Goal: Task Accomplishment & Management: Use online tool/utility

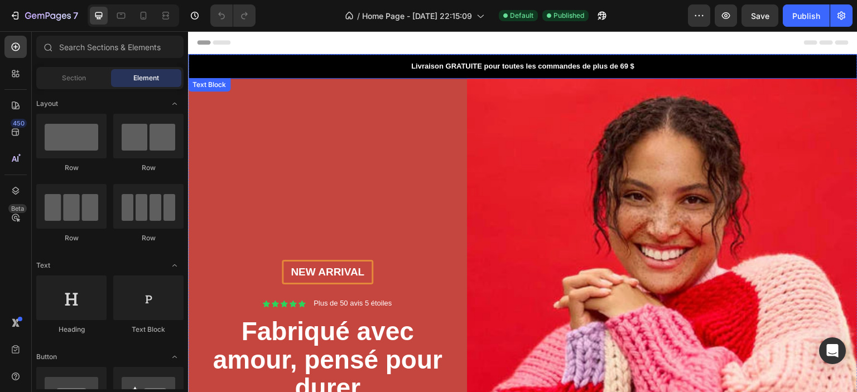
click at [371, 64] on p "Livraison GRATUITE pour toutes les commandes de plus de 69 $" at bounding box center [522, 66] width 667 height 11
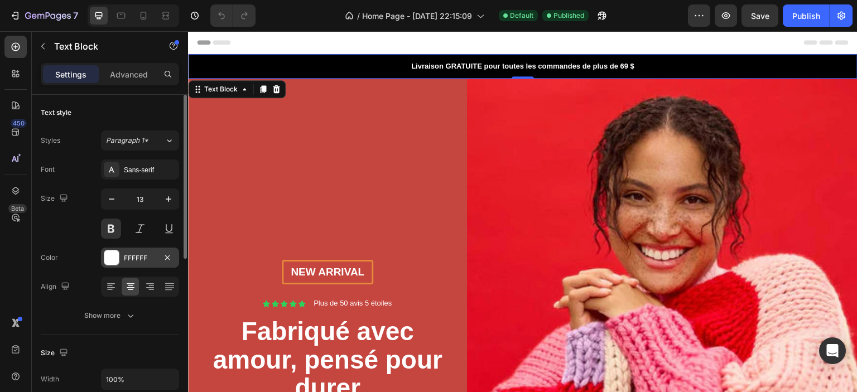
click at [113, 256] on div at bounding box center [111, 258] width 15 height 15
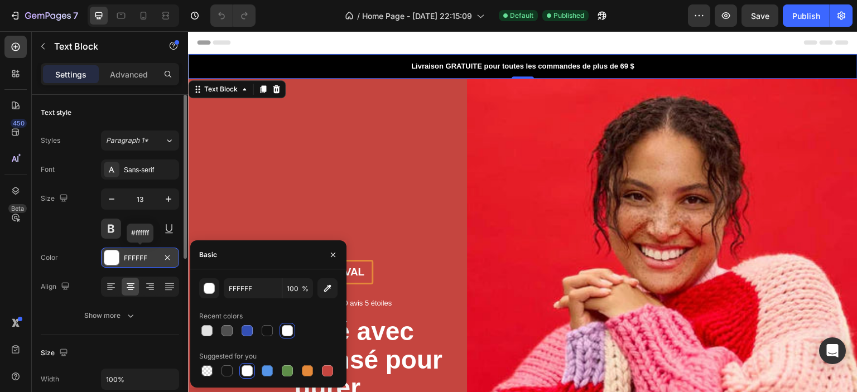
click at [113, 256] on div at bounding box center [111, 258] width 15 height 15
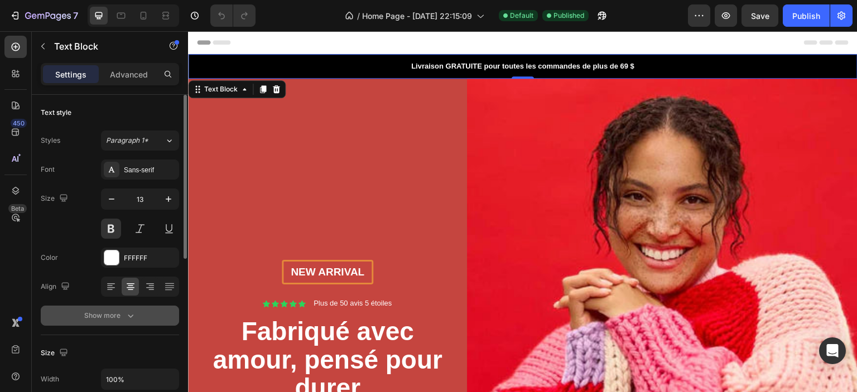
click at [103, 309] on button "Show more" at bounding box center [110, 316] width 138 height 20
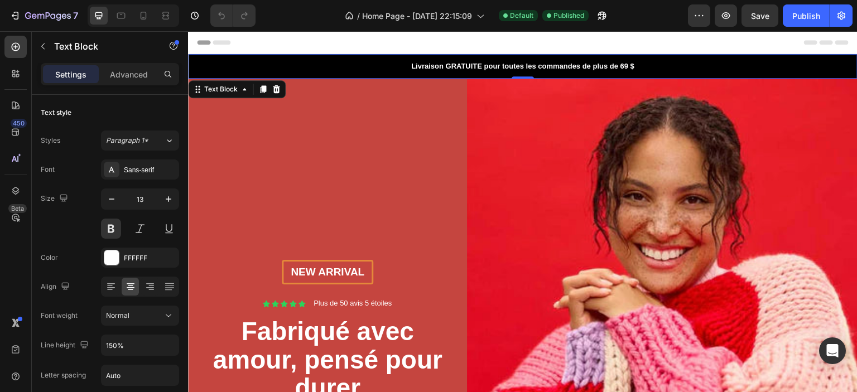
click at [217, 70] on p "Livraison GRATUITE pour toutes les commandes de plus de 69 $" at bounding box center [522, 66] width 667 height 11
click at [199, 70] on p "Livraison GRATUITE pour toutes les commandes de plus de 69 $" at bounding box center [522, 66] width 667 height 11
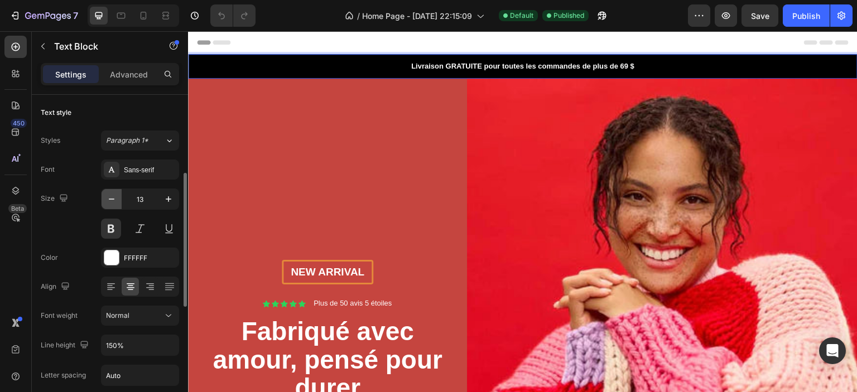
scroll to position [112, 0]
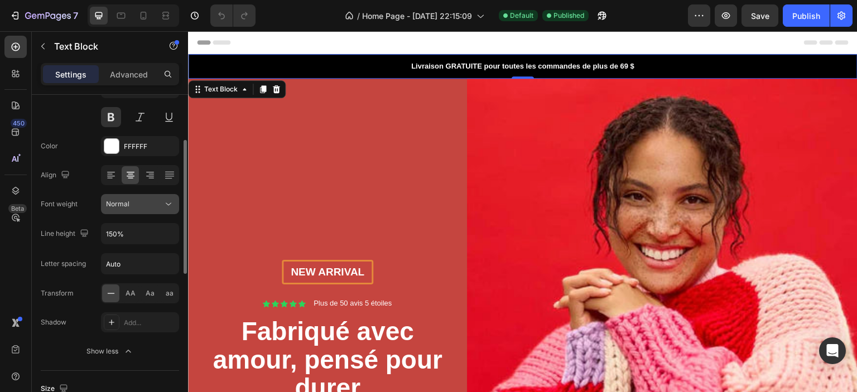
click at [133, 202] on div "Normal" at bounding box center [134, 204] width 57 height 10
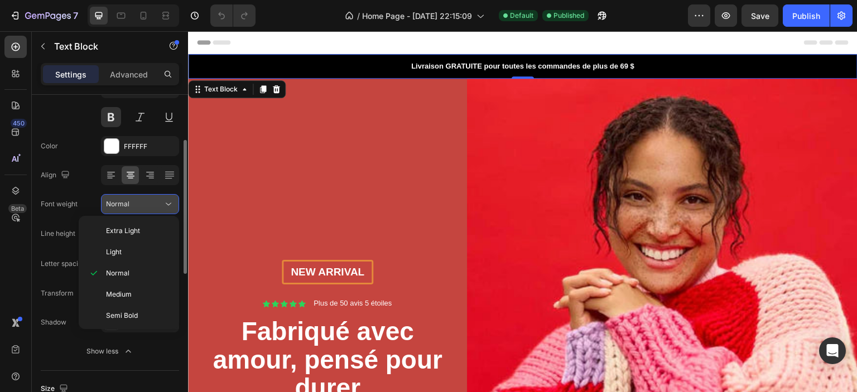
click at [133, 202] on div "Normal" at bounding box center [134, 204] width 57 height 10
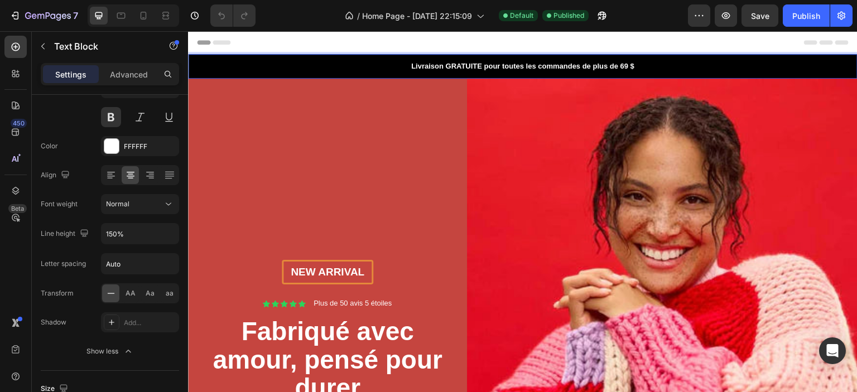
click at [461, 66] on p "Livraison GRATUITE pour toutes les commandes de plus de 69 $" at bounding box center [522, 66] width 667 height 11
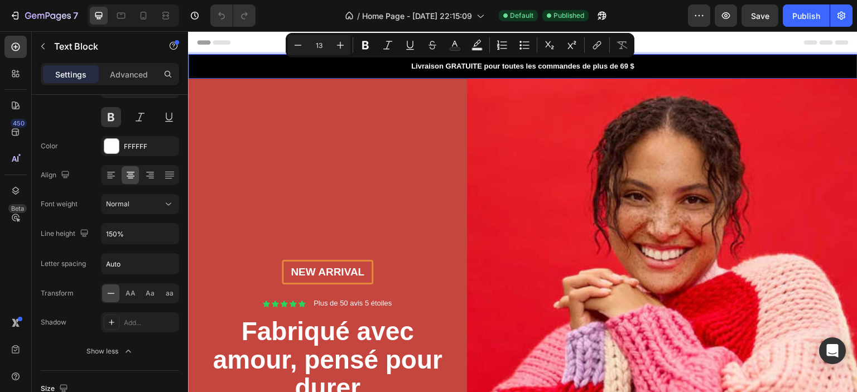
click at [485, 68] on p "Livraison GRATUITE pour toutes les commandes de plus de 69 $" at bounding box center [522, 66] width 667 height 11
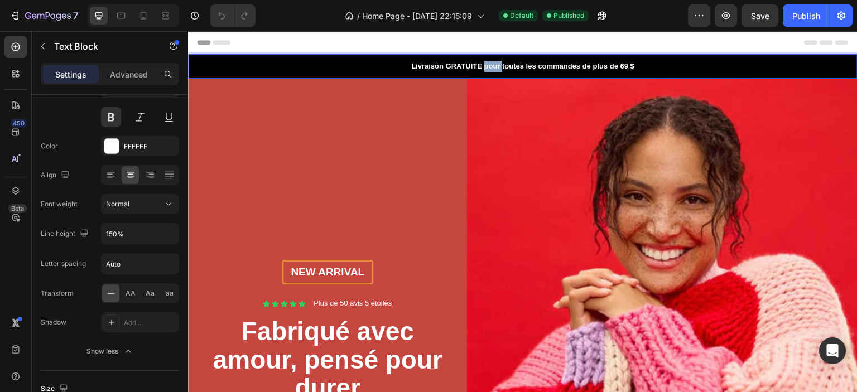
click at [485, 68] on p "Livraison GRATUITE pour toutes les commandes de plus de 69 $" at bounding box center [522, 66] width 667 height 11
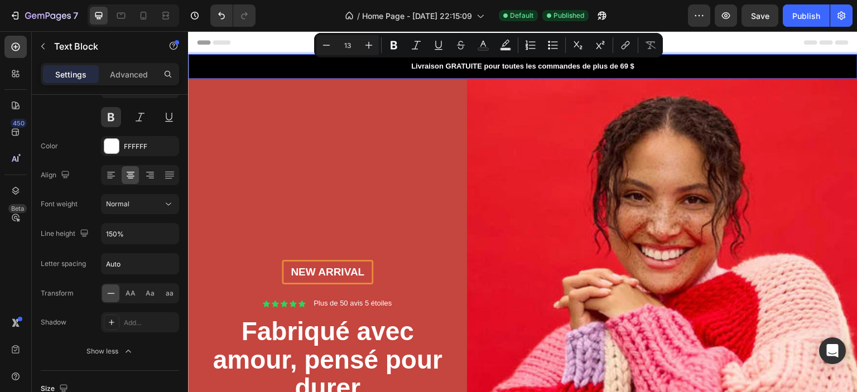
click at [494, 67] on p "Livraison GRATUITE pour toutes les commandes de plus de 69 $" at bounding box center [522, 66] width 667 height 11
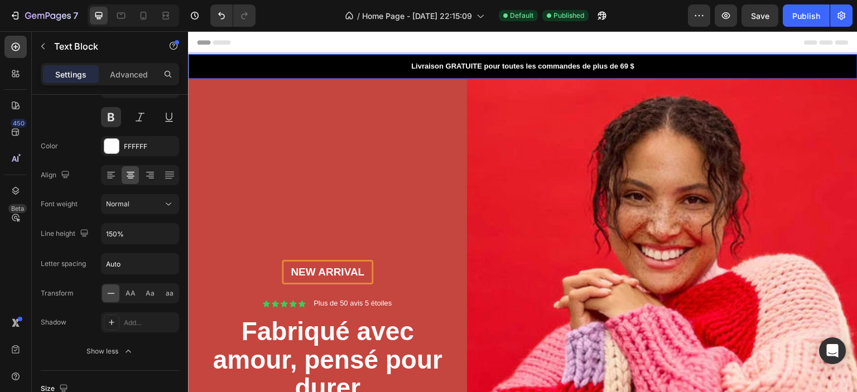
click at [479, 68] on p "Livraison GRATUITE pour toutes les commandes de plus de 69 $" at bounding box center [522, 66] width 667 height 11
click at [462, 64] on p "Livraison GRATUITE pour pour toutes les commandes de plus de 69 $" at bounding box center [522, 66] width 667 height 11
click at [462, 64] on p "Livraison pour pour toutes les commandes de plus de 69 $" at bounding box center [522, 66] width 667 height 11
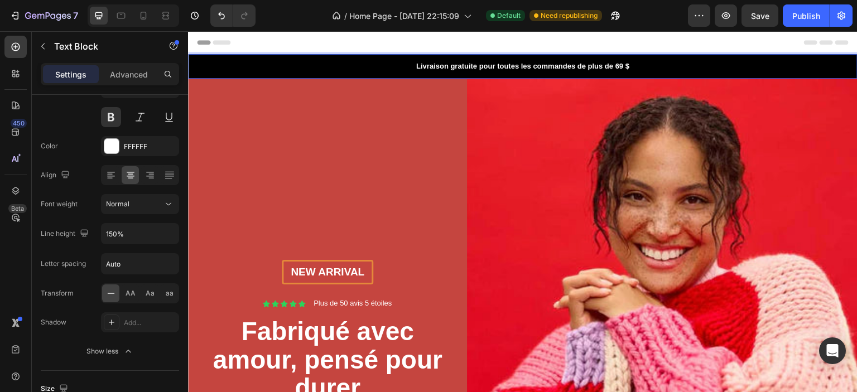
click at [477, 42] on div "Header" at bounding box center [523, 42] width 652 height 22
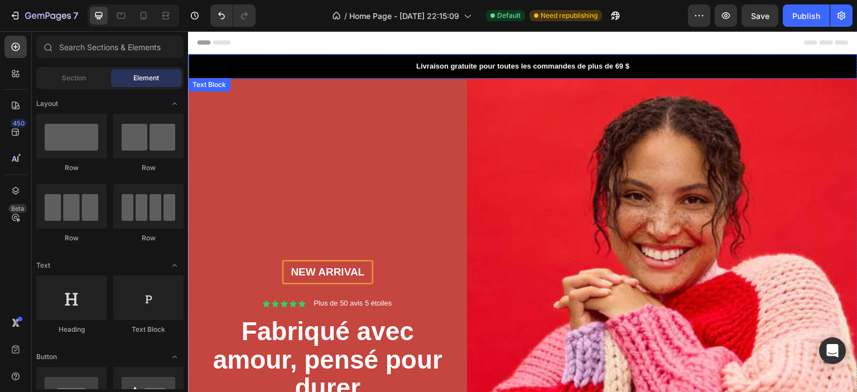
click at [454, 73] on div "Livraison gratuite pour toutes les commandes de plus de 69 $" at bounding box center [523, 66] width 670 height 25
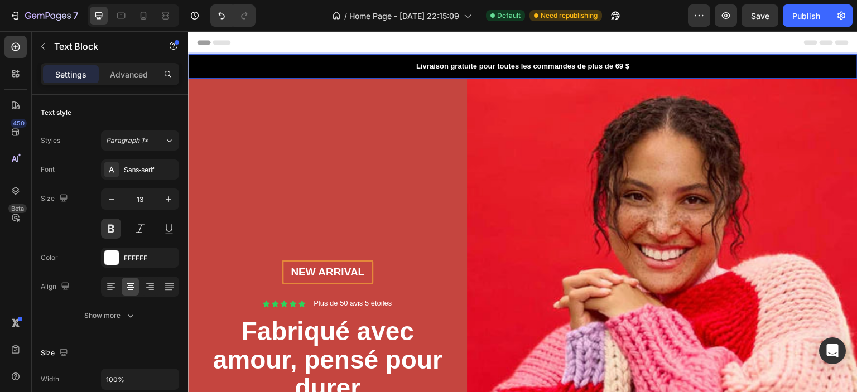
click at [246, 76] on div "Livraison gratuite pour toutes les commandes de plus de 69 $" at bounding box center [523, 66] width 670 height 25
click at [230, 64] on p "Livraison gratuite pour toutes les commandes de plus de 69 $" at bounding box center [522, 66] width 667 height 11
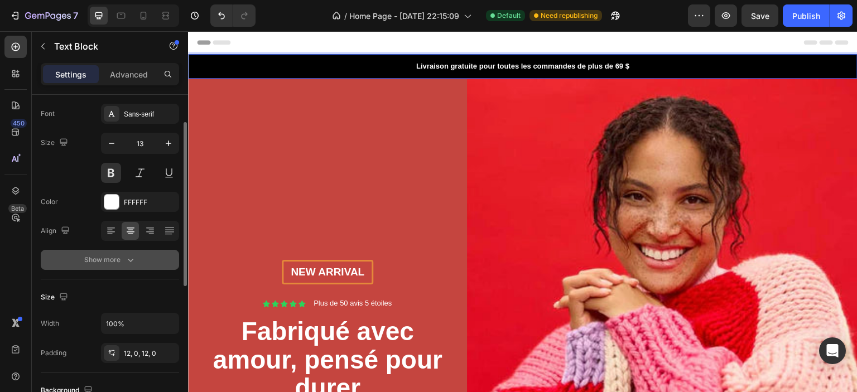
click at [131, 259] on icon "button" at bounding box center [130, 259] width 11 height 11
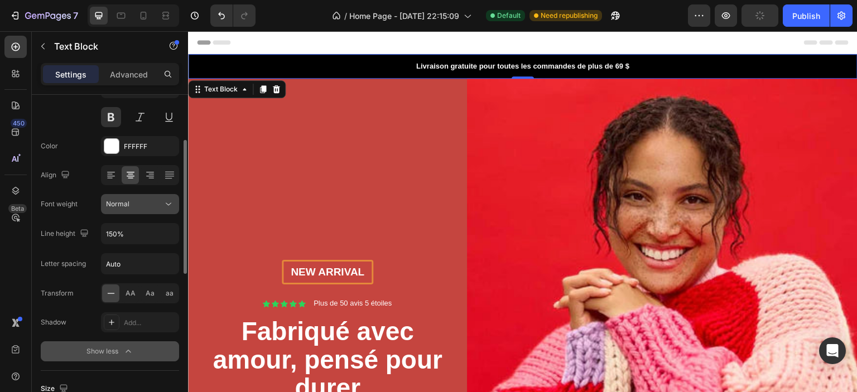
scroll to position [167, 0]
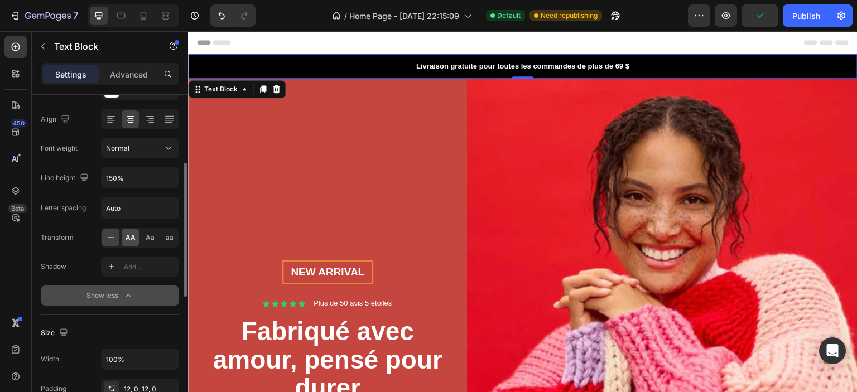
click at [125, 239] on div "AA" at bounding box center [130, 238] width 17 height 18
click at [84, 244] on div "Transform AA Aa aa" at bounding box center [110, 238] width 138 height 20
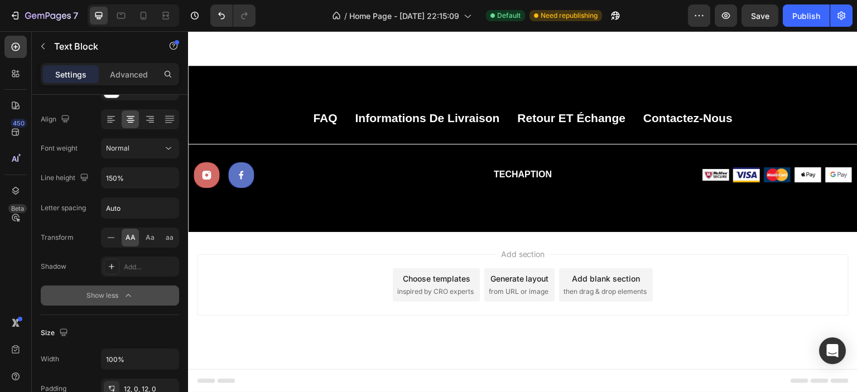
scroll to position [2790, 0]
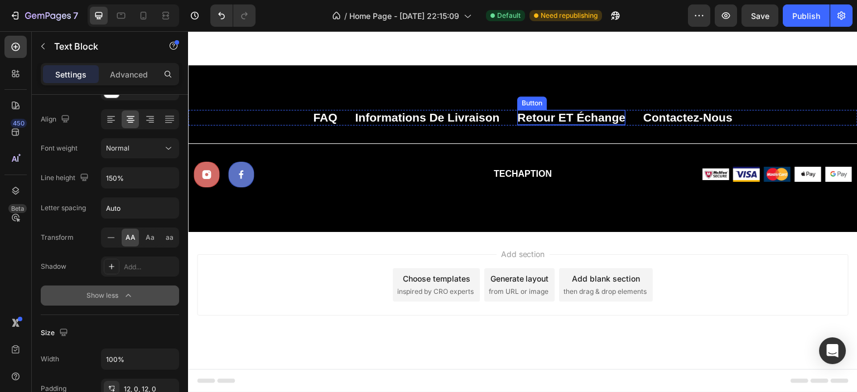
click at [555, 125] on p "Retour ET échange" at bounding box center [571, 117] width 108 height 15
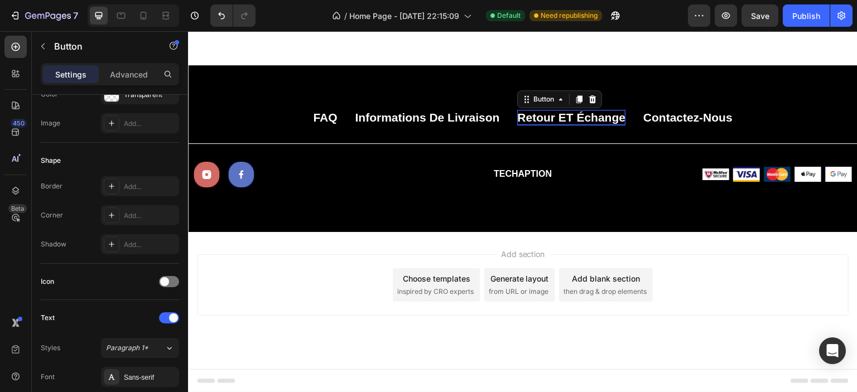
scroll to position [0, 0]
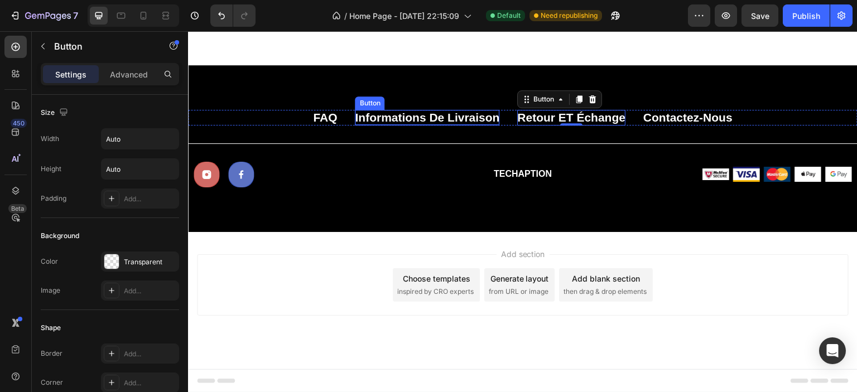
click at [449, 125] on p "Informations de livraison" at bounding box center [427, 117] width 145 height 15
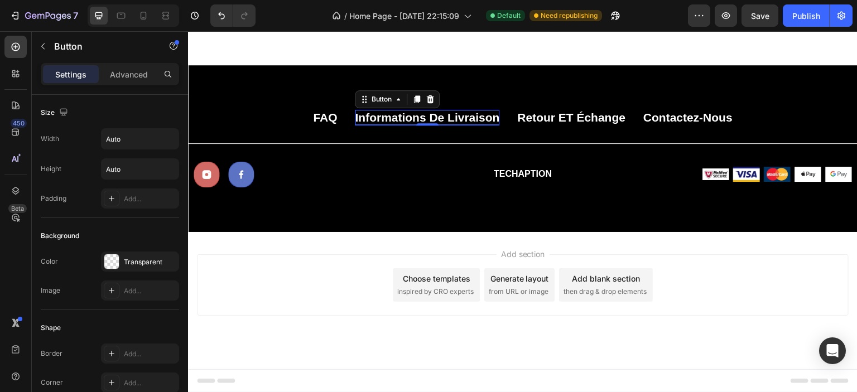
click at [449, 125] on p "Informations de livraison" at bounding box center [427, 117] width 145 height 15
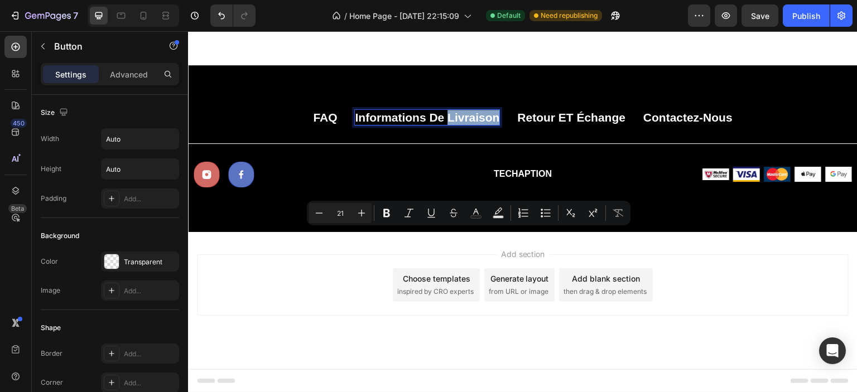
copy p "livraison"
click at [441, 125] on p "Informations de livraison" at bounding box center [427, 117] width 145 height 15
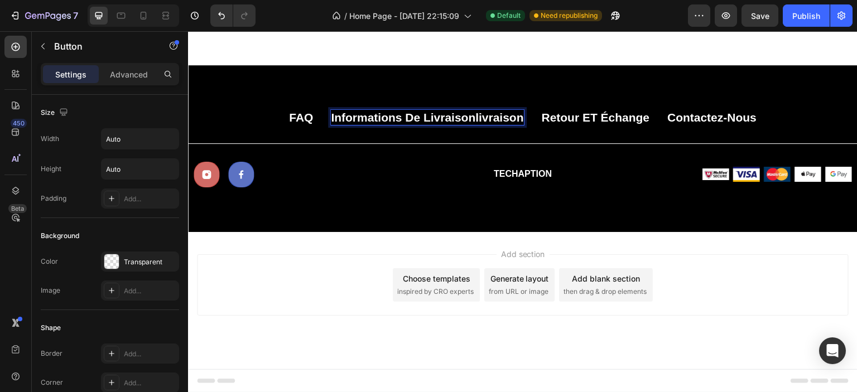
click at [410, 125] on p "Informations de livraisonlivraison" at bounding box center [427, 117] width 193 height 15
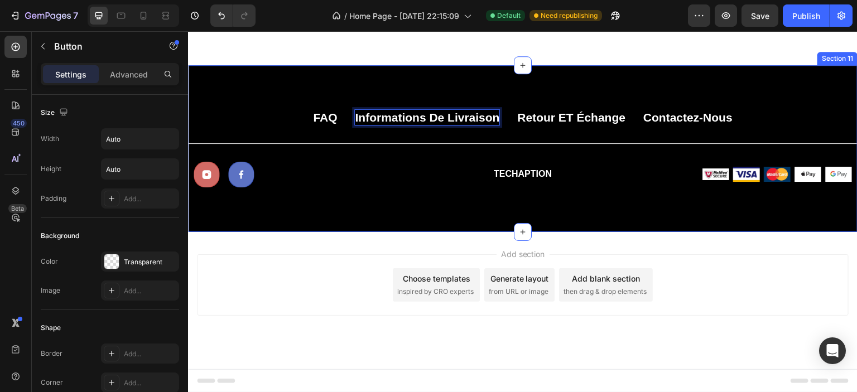
click at [440, 187] on div "FAQ Button Informations de livraison Button 0 Retour ET échange Button Contacte…" at bounding box center [523, 149] width 670 height 78
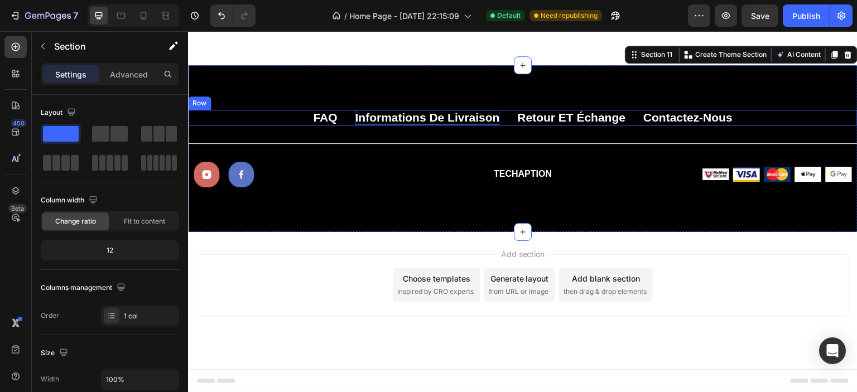
click at [445, 125] on p "Informations de livraison" at bounding box center [427, 117] width 145 height 15
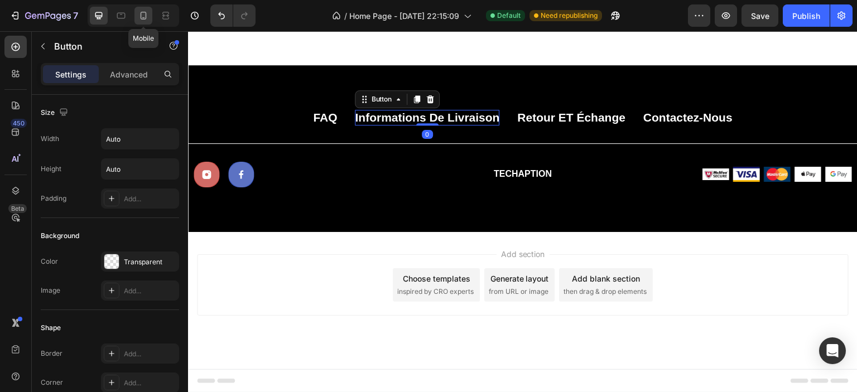
click at [142, 22] on div at bounding box center [143, 16] width 18 height 18
type input "16"
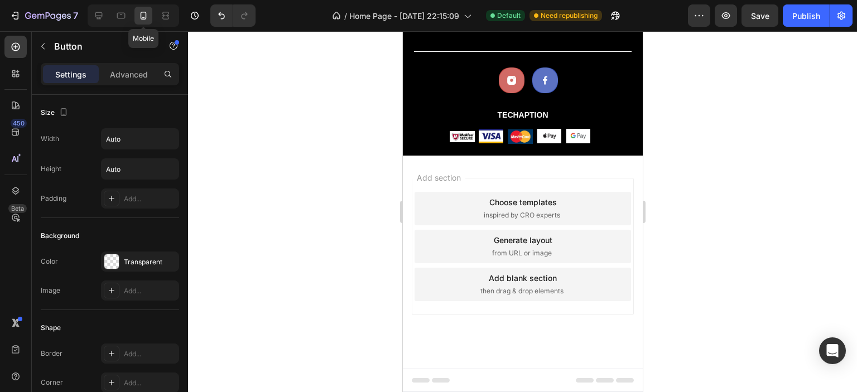
scroll to position [2915, 0]
click at [506, 15] on p "Retour ET échange" at bounding box center [522, 7] width 83 height 13
click at [97, 18] on icon at bounding box center [98, 15] width 11 height 11
type input "21"
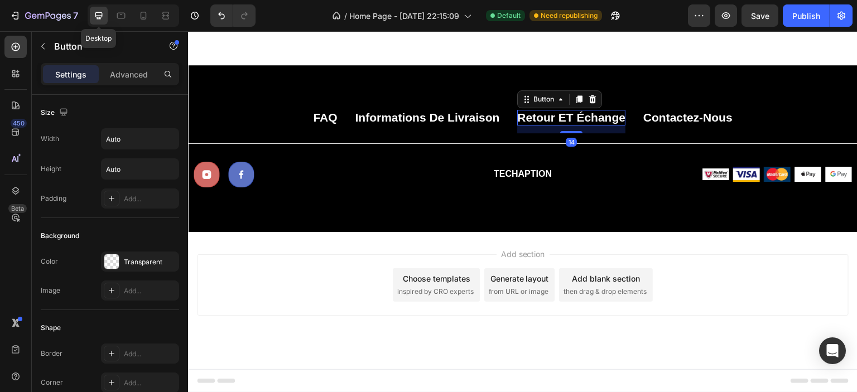
scroll to position [2909, 0]
click at [583, 118] on p "Retour ET échange" at bounding box center [571, 117] width 108 height 15
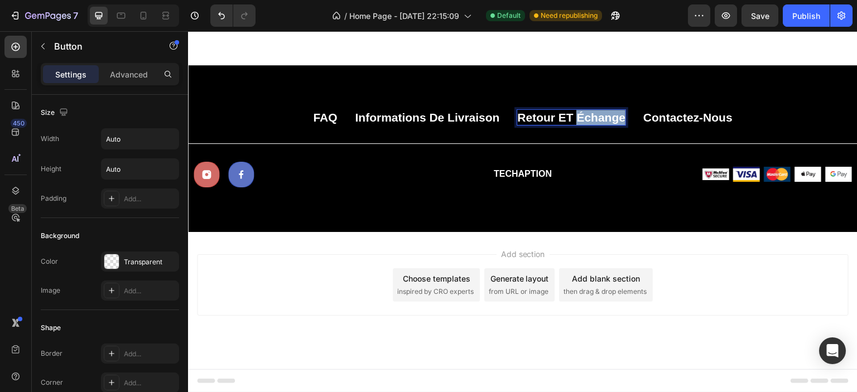
click at [583, 118] on p "Retour ET échange" at bounding box center [571, 117] width 108 height 15
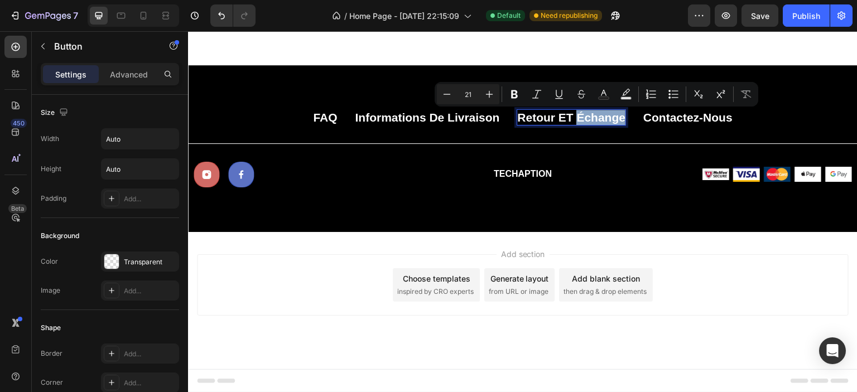
copy p "échange"
click at [568, 119] on p "Retour ET échange" at bounding box center [571, 117] width 108 height 15
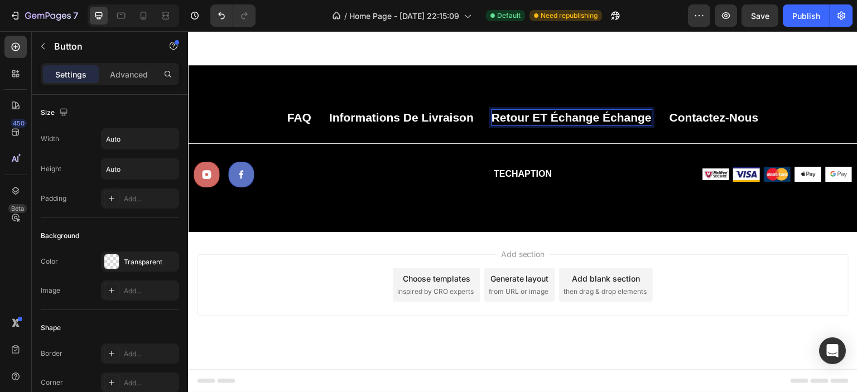
click at [542, 117] on p "Retour ET échange échange" at bounding box center [572, 117] width 160 height 15
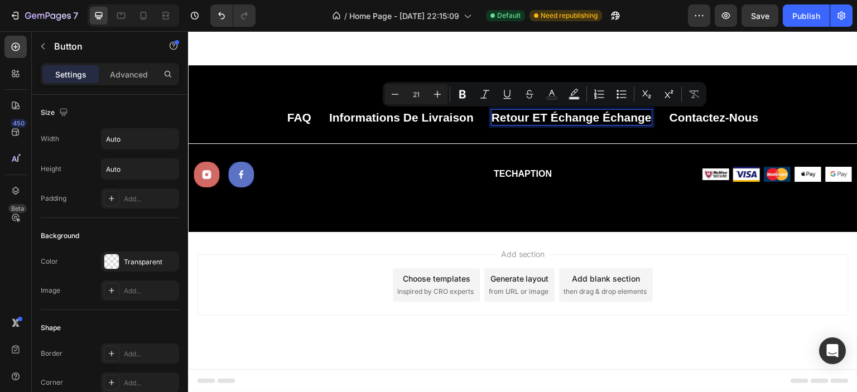
click at [537, 116] on p "Retour ET échange échange" at bounding box center [572, 117] width 160 height 15
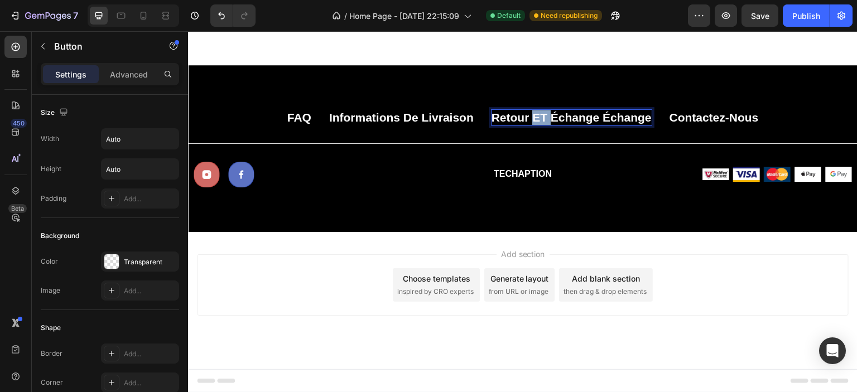
click at [537, 116] on p "Retour ET échange échange" at bounding box center [572, 117] width 160 height 15
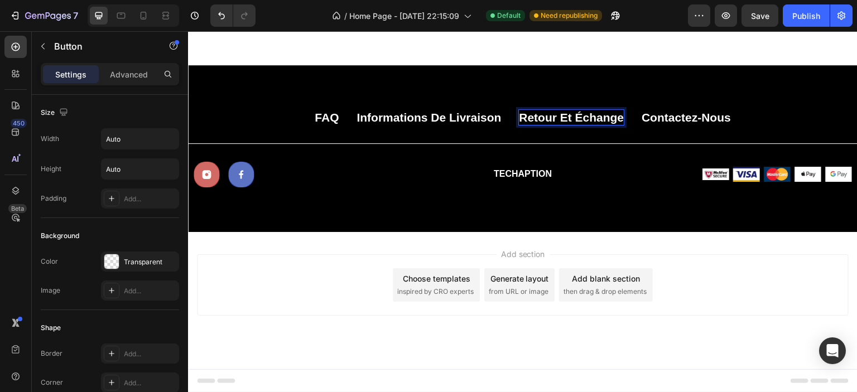
click at [559, 116] on p "Retour et échange" at bounding box center [571, 117] width 105 height 15
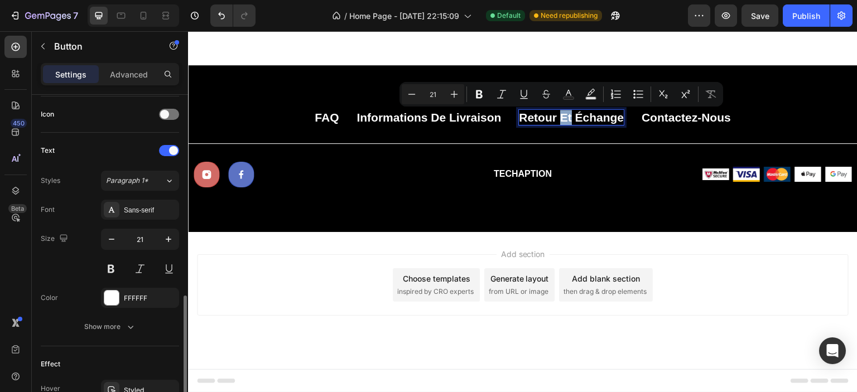
scroll to position [446, 0]
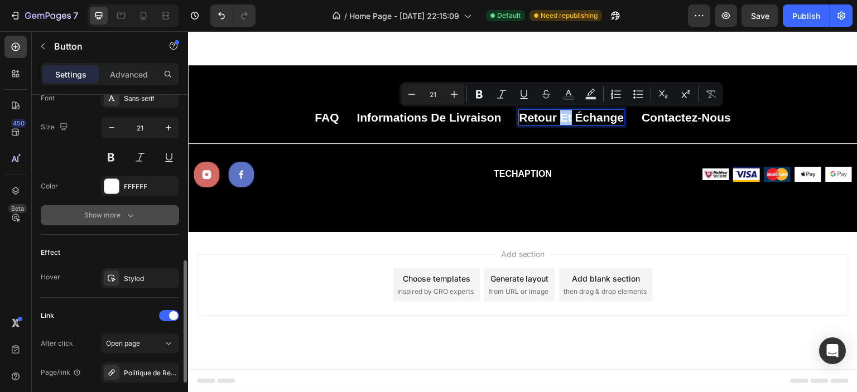
click at [109, 213] on div "Show more" at bounding box center [110, 215] width 52 height 11
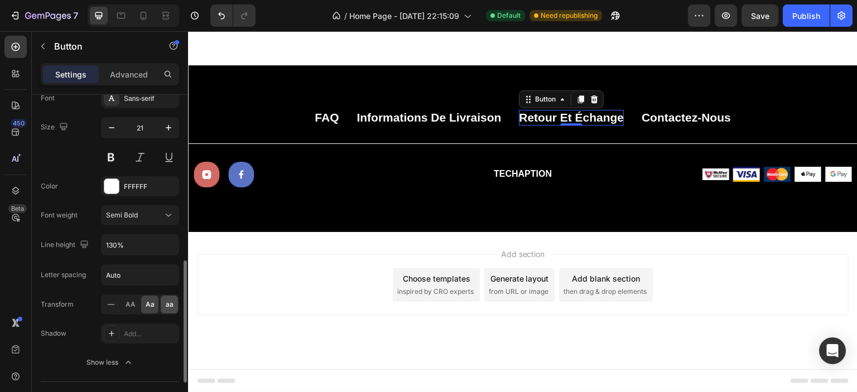
click at [172, 304] on span "aa" at bounding box center [170, 305] width 8 height 10
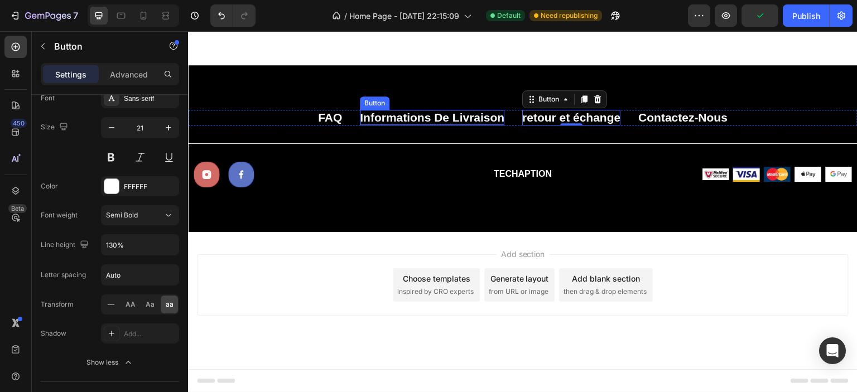
click at [437, 117] on p "Informations de livraison" at bounding box center [432, 117] width 145 height 15
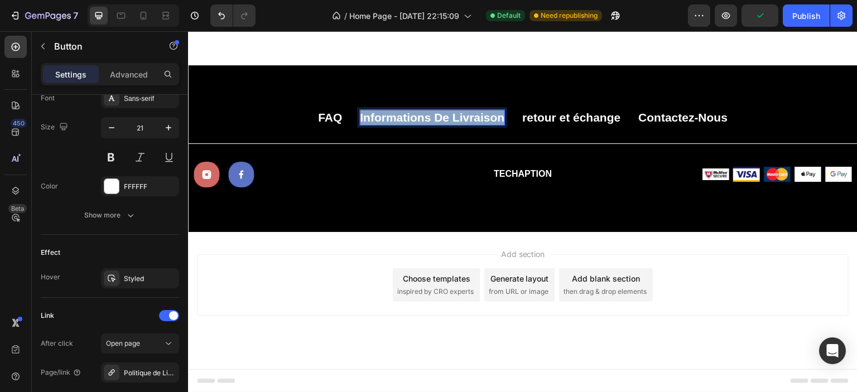
click at [437, 117] on p "Informations de livraison" at bounding box center [432, 117] width 145 height 15
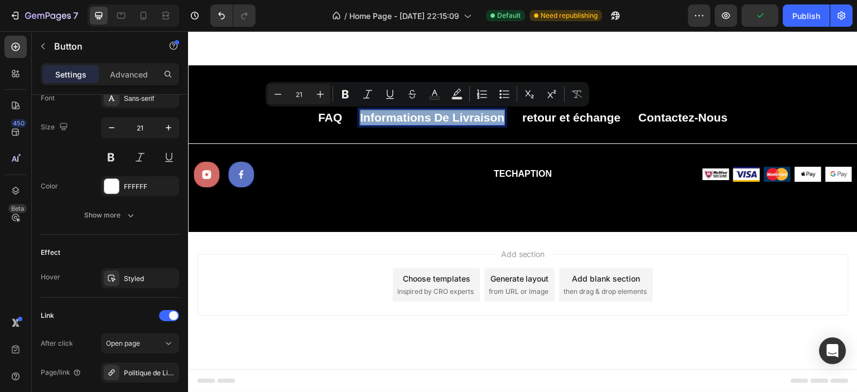
click at [436, 116] on p "Informations de livraison" at bounding box center [432, 117] width 145 height 15
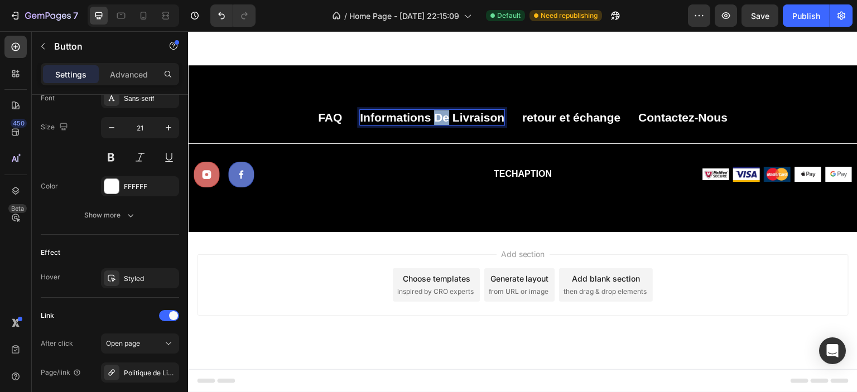
drag, startPoint x: 443, startPoint y: 121, endPoint x: 430, endPoint y: 122, distance: 12.8
click at [430, 122] on p "Informations de livraison" at bounding box center [432, 117] width 145 height 15
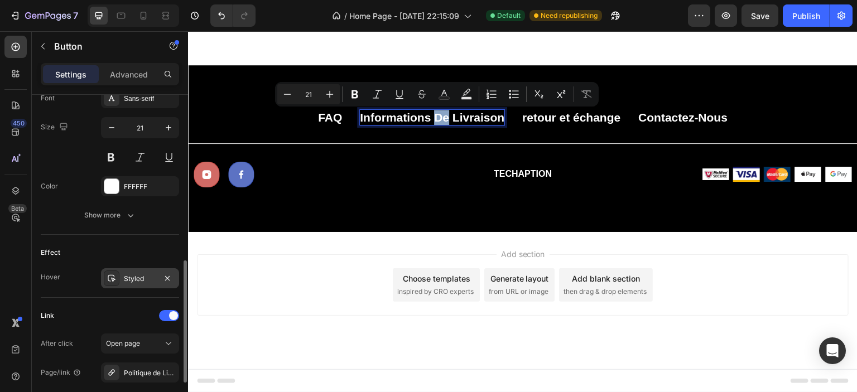
scroll to position [556, 0]
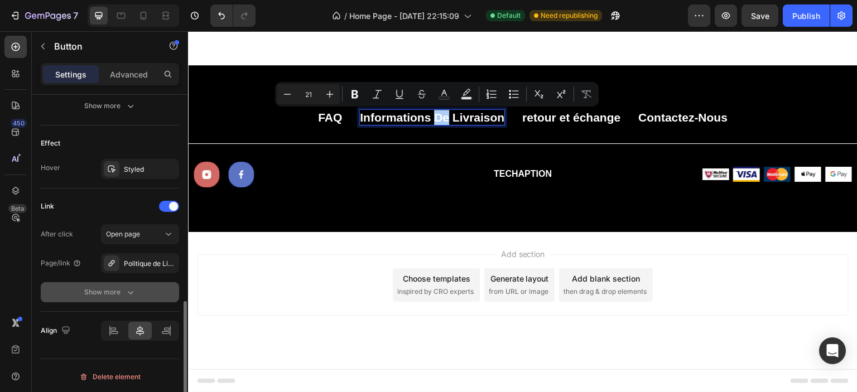
click at [133, 287] on icon "button" at bounding box center [130, 292] width 11 height 11
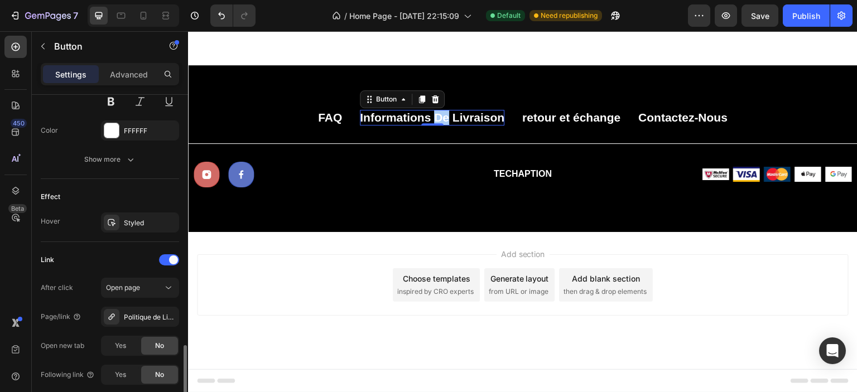
scroll to position [614, 0]
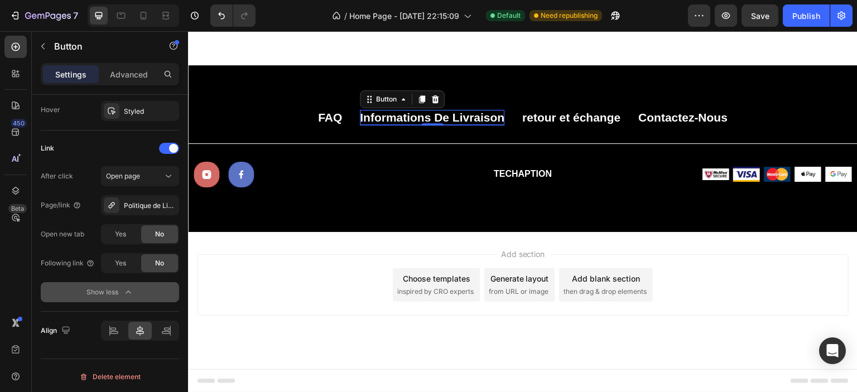
click at [411, 115] on p "Informations de livraison" at bounding box center [432, 117] width 145 height 15
click at [402, 115] on p "Informations de livraison" at bounding box center [432, 117] width 145 height 15
click at [436, 116] on p "Informations de livraison" at bounding box center [432, 117] width 145 height 15
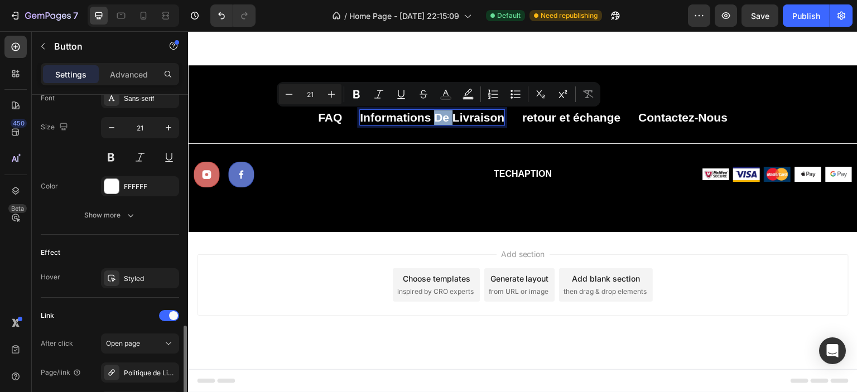
scroll to position [502, 0]
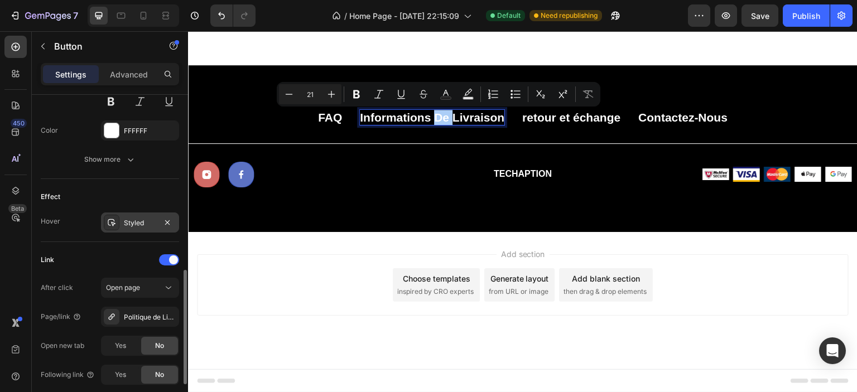
click at [142, 220] on div "Styled" at bounding box center [140, 223] width 32 height 10
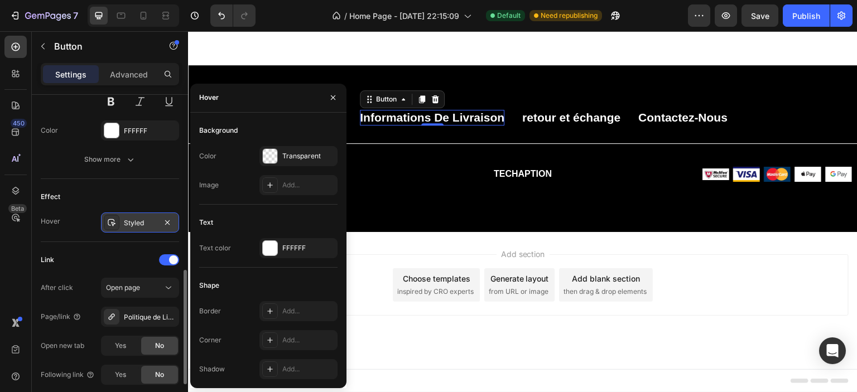
click at [142, 220] on div "Styled" at bounding box center [140, 223] width 32 height 10
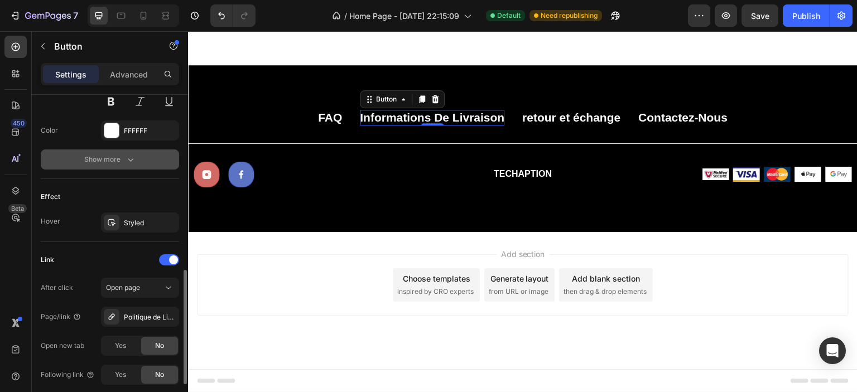
click at [123, 156] on div "Show more" at bounding box center [110, 159] width 52 height 11
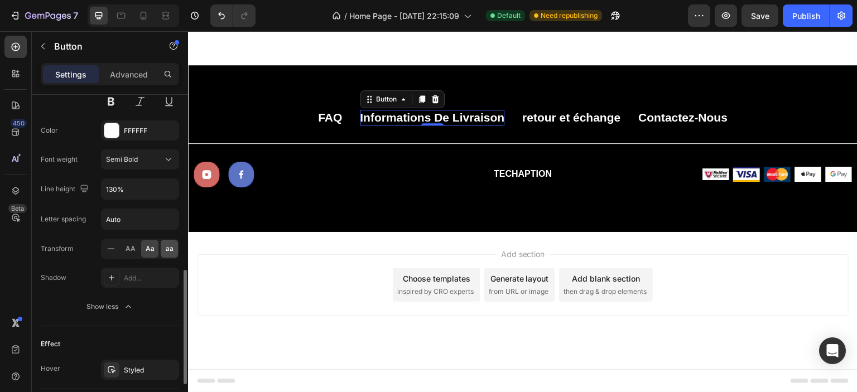
click at [166, 247] on span "aa" at bounding box center [170, 249] width 8 height 10
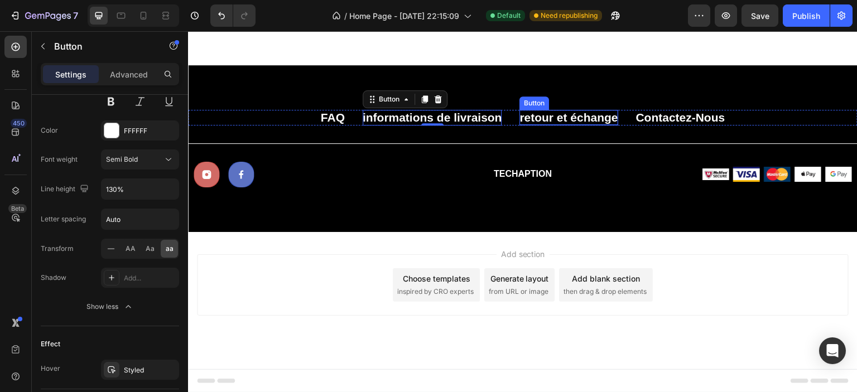
click at [521, 119] on p "Retour et échange" at bounding box center [569, 117] width 98 height 15
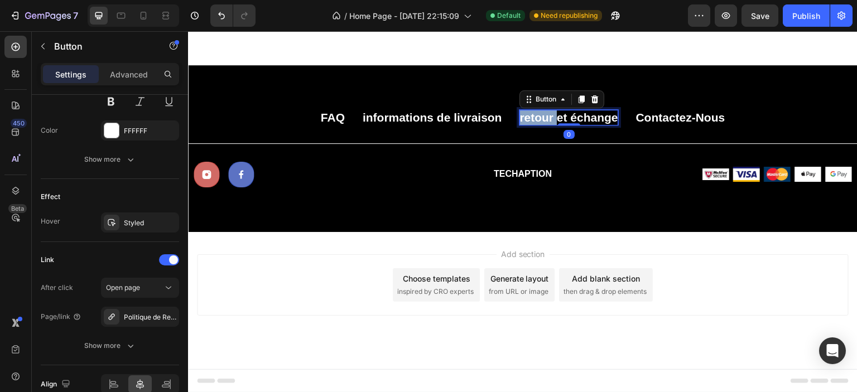
click at [520, 117] on p "Retour et échange" at bounding box center [569, 117] width 98 height 15
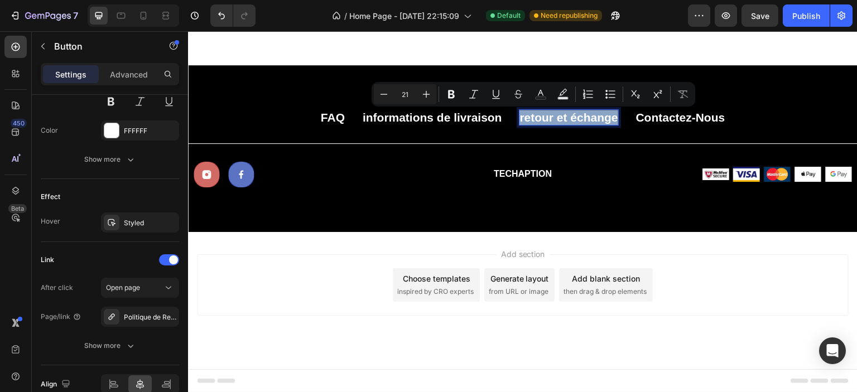
click at [520, 117] on p "Retour et échange" at bounding box center [569, 117] width 98 height 15
click at [520, 118] on p "Retour et échange" at bounding box center [569, 117] width 98 height 15
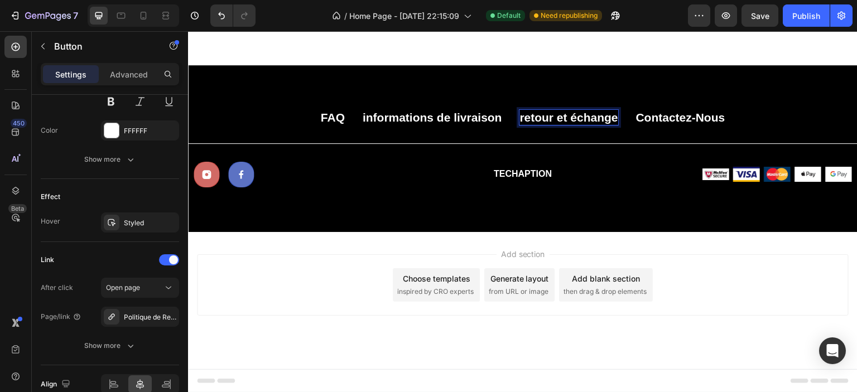
click at [525, 122] on p "Retour et échange" at bounding box center [569, 117] width 98 height 15
click at [530, 120] on p "Retour et échange" at bounding box center [569, 117] width 98 height 15
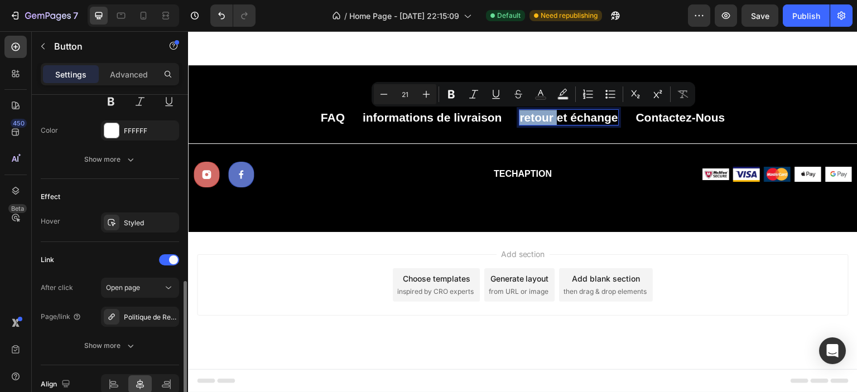
scroll to position [556, 0]
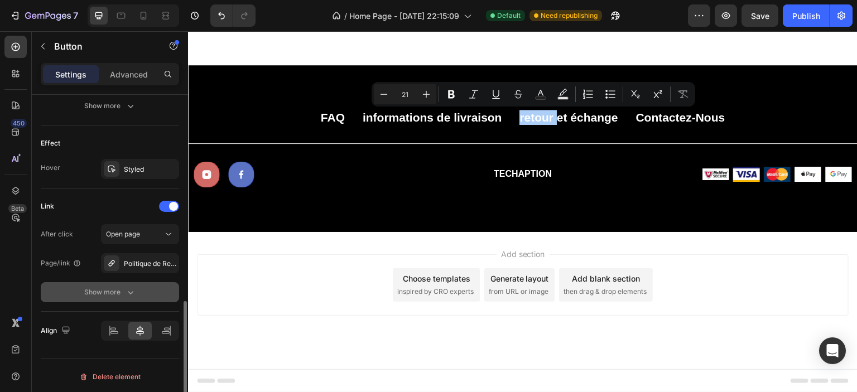
click at [129, 296] on button "Show more" at bounding box center [110, 292] width 138 height 20
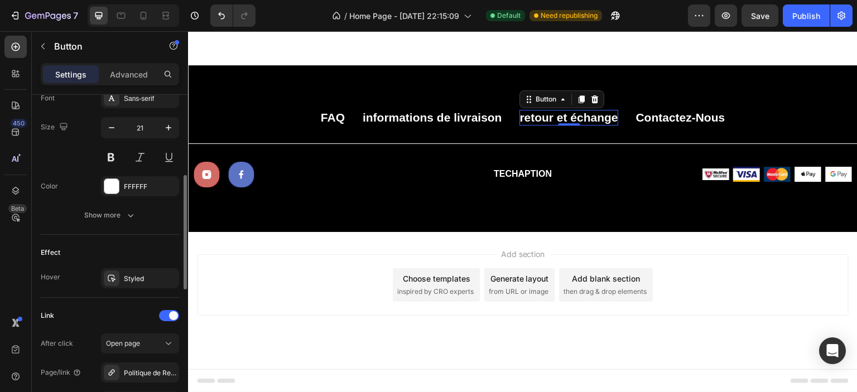
scroll to position [391, 0]
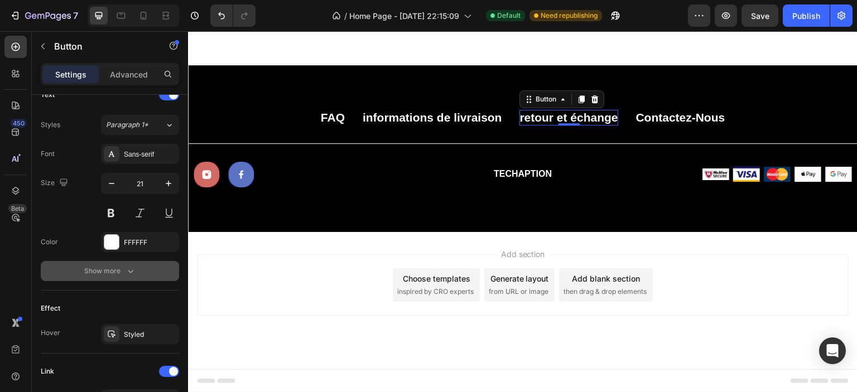
click at [124, 266] on div "Show more" at bounding box center [110, 271] width 52 height 11
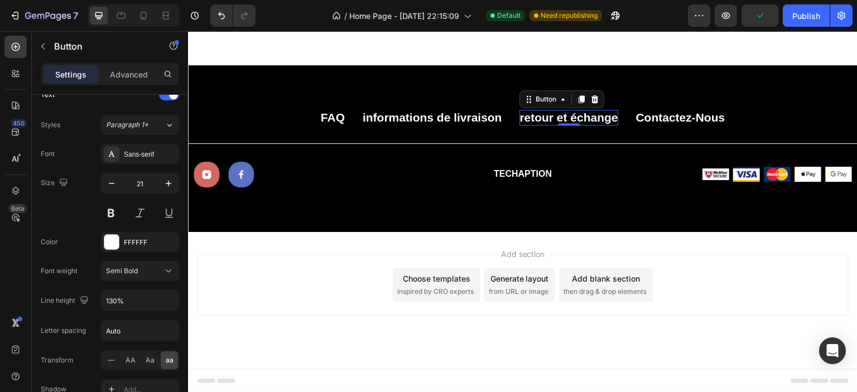
scroll to position [446, 0]
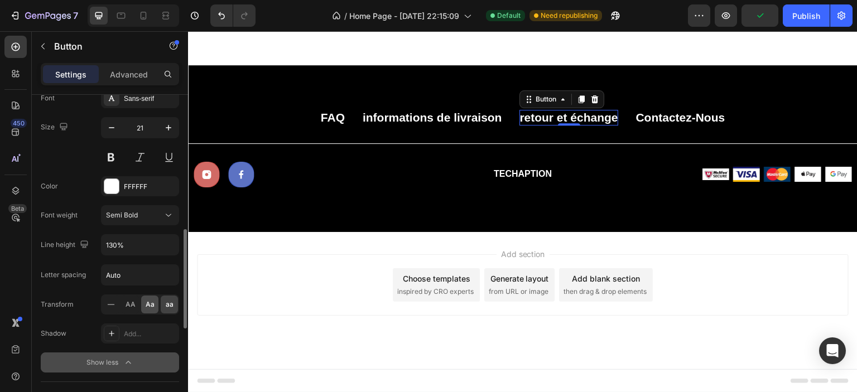
click at [153, 300] on span "Aa" at bounding box center [150, 305] width 9 height 10
click at [125, 306] on div "AA" at bounding box center [130, 305] width 17 height 18
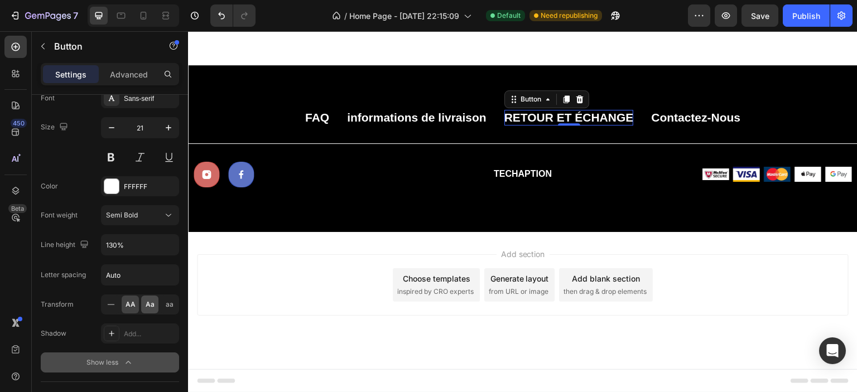
click at [148, 300] on span "Aa" at bounding box center [150, 305] width 9 height 10
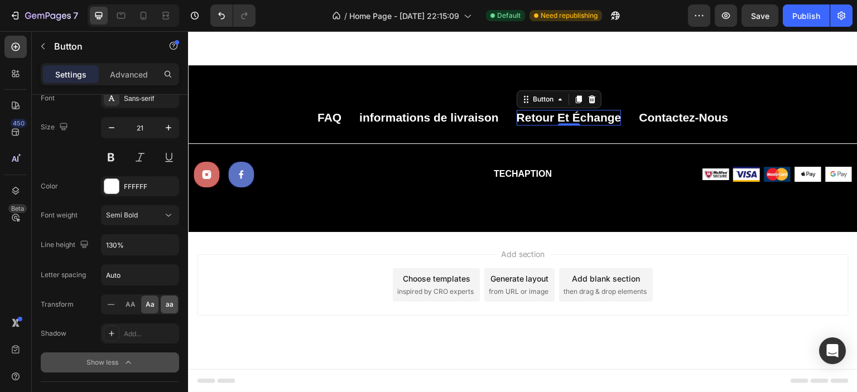
click at [166, 301] on span "aa" at bounding box center [170, 305] width 8 height 10
click at [154, 299] on div "Aa" at bounding box center [149, 305] width 17 height 18
click at [163, 301] on div "aa" at bounding box center [169, 305] width 17 height 18
click at [520, 118] on p "Retour et échange" at bounding box center [569, 117] width 98 height 15
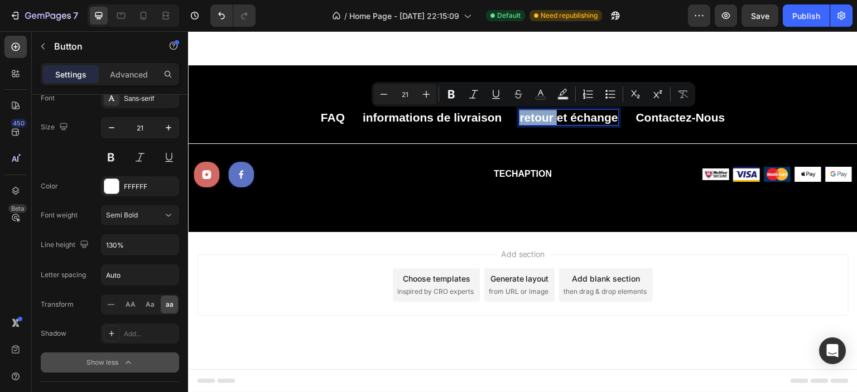
click at [520, 117] on p "Retour et échange" at bounding box center [569, 117] width 98 height 15
click at [520, 118] on p "Retour et échange" at bounding box center [569, 117] width 98 height 15
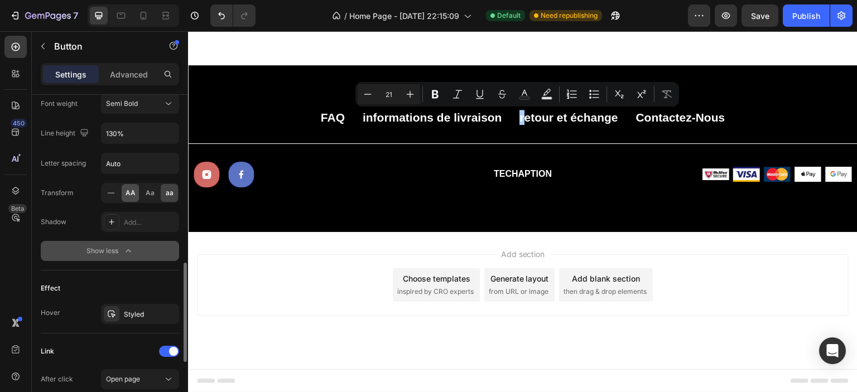
click at [130, 190] on span "AA" at bounding box center [131, 193] width 10 height 10
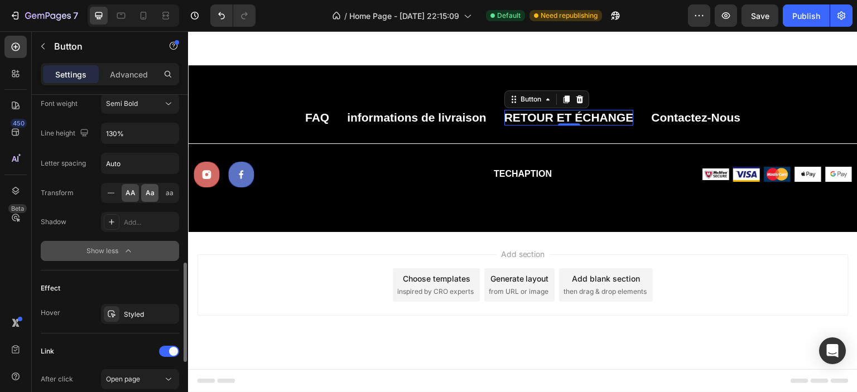
drag, startPoint x: 162, startPoint y: 192, endPoint x: 156, endPoint y: 190, distance: 6.5
click at [161, 191] on div "aa" at bounding box center [169, 193] width 17 height 18
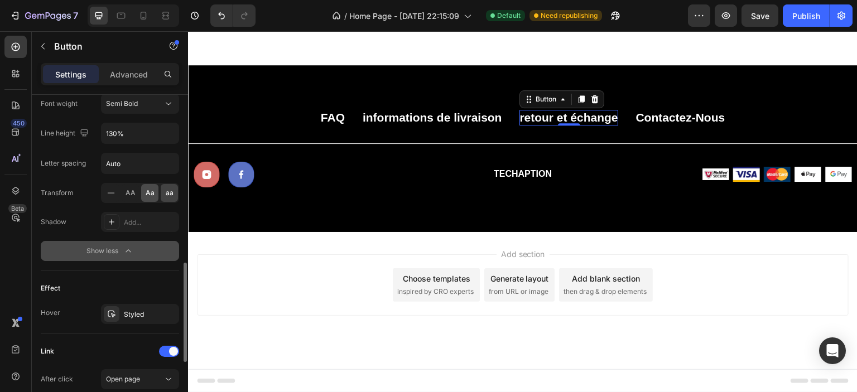
click at [153, 190] on span "Aa" at bounding box center [150, 193] width 9 height 10
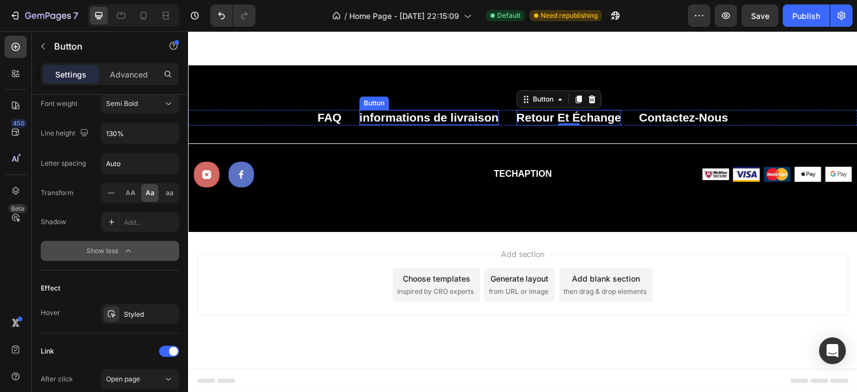
click at [390, 120] on p "Informations de livraison" at bounding box center [429, 117] width 140 height 15
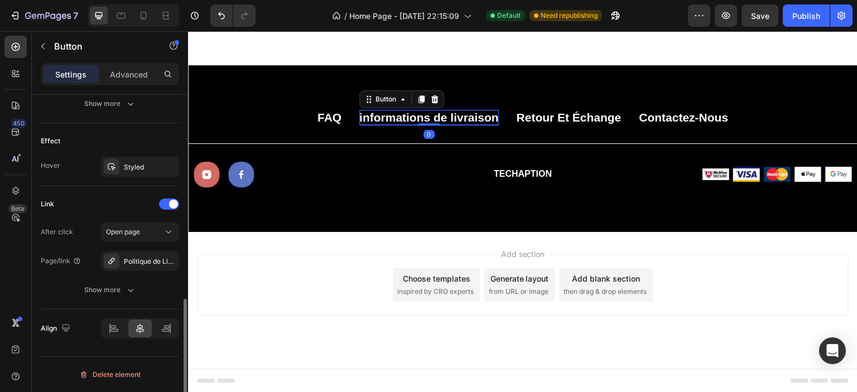
scroll to position [556, 0]
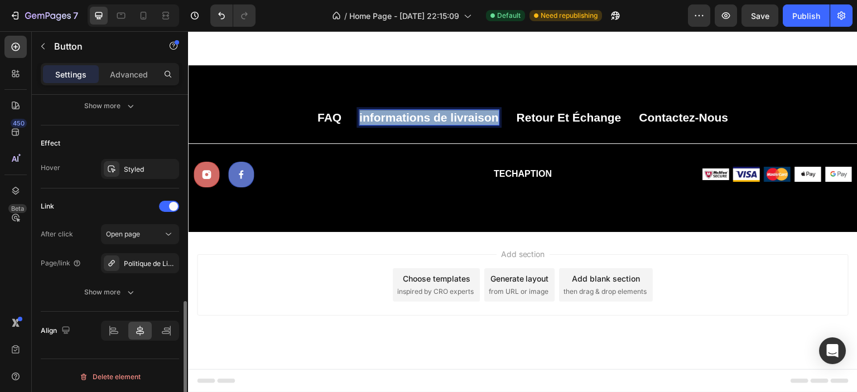
click at [390, 120] on p "Informations de livraison" at bounding box center [429, 117] width 140 height 15
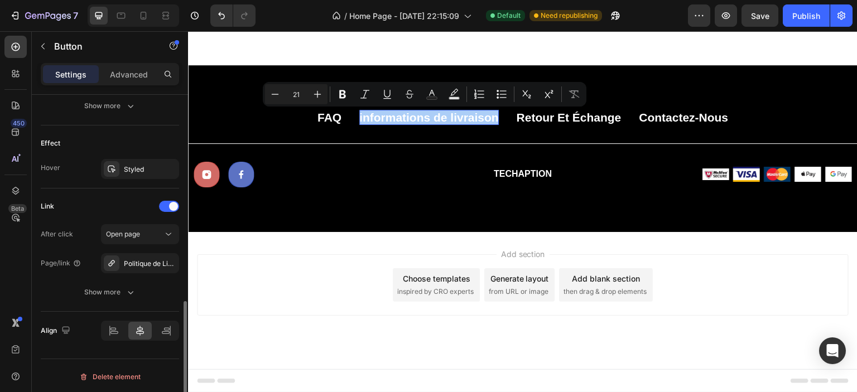
click at [127, 301] on div "Link After click Open page Page/link Politique de Livraison Show more" at bounding box center [110, 250] width 138 height 123
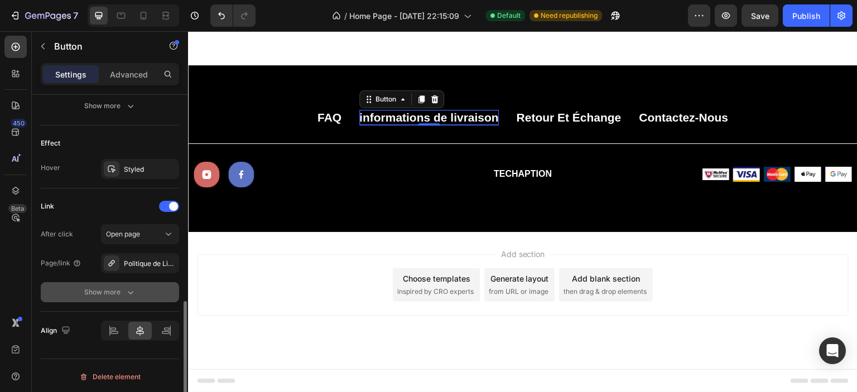
click at [126, 297] on button "Show more" at bounding box center [110, 292] width 138 height 20
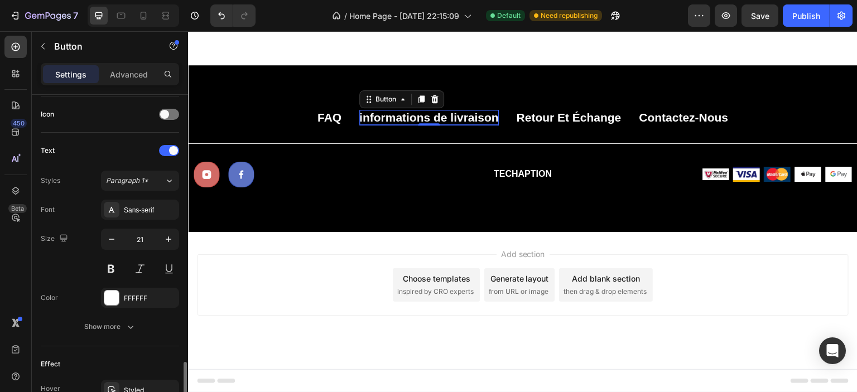
scroll to position [446, 0]
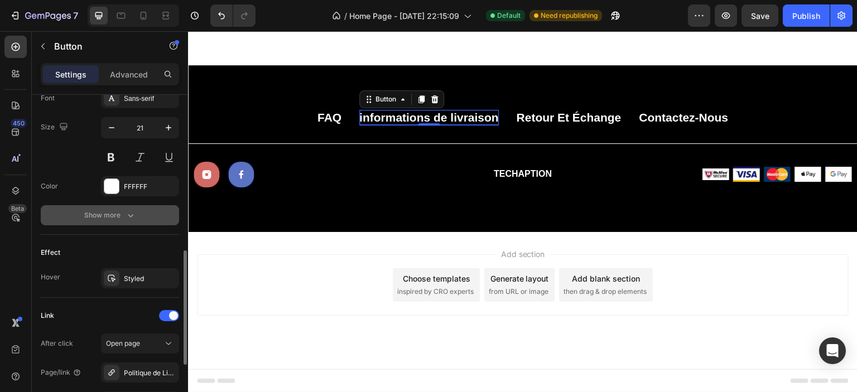
click at [121, 214] on div "Show more" at bounding box center [110, 215] width 52 height 11
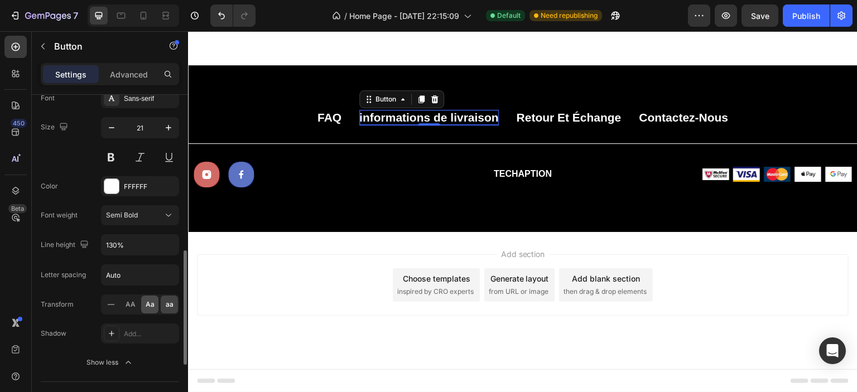
click at [156, 298] on div "Aa" at bounding box center [149, 305] width 17 height 18
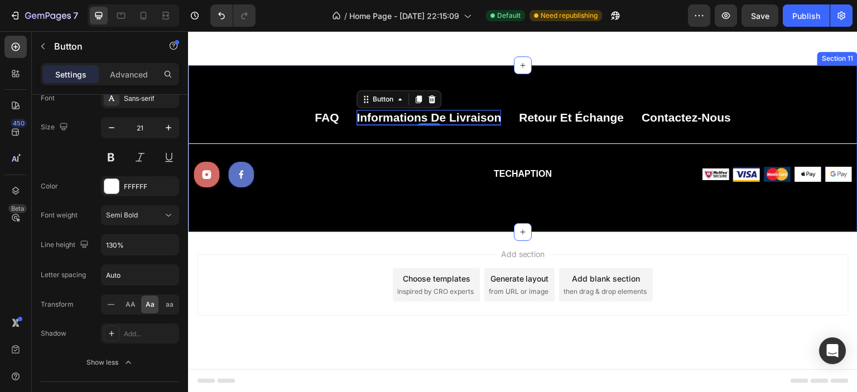
click at [521, 84] on div "FAQ Button Informations de livraison Button 0 Retour et échange Button Contacte…" at bounding box center [523, 148] width 670 height 167
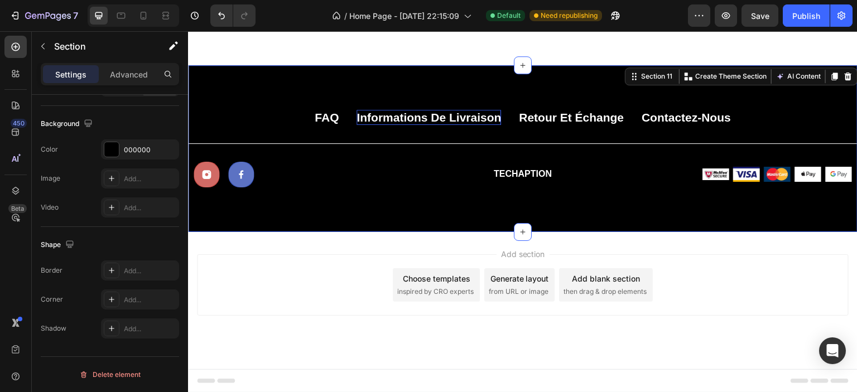
scroll to position [0, 0]
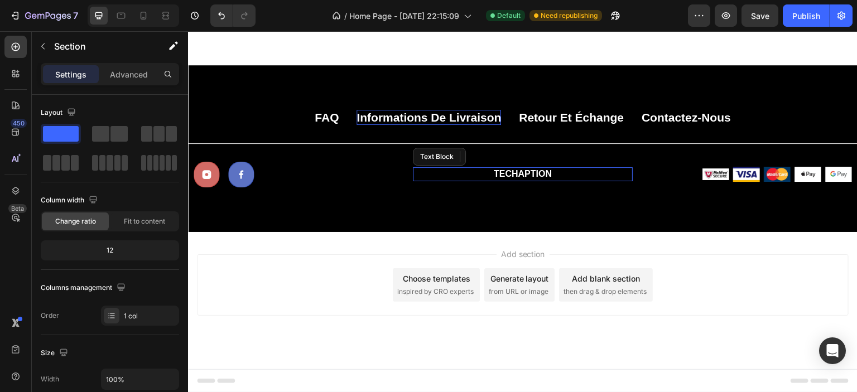
click at [543, 172] on p "TECHAPTION" at bounding box center [523, 175] width 218 height 12
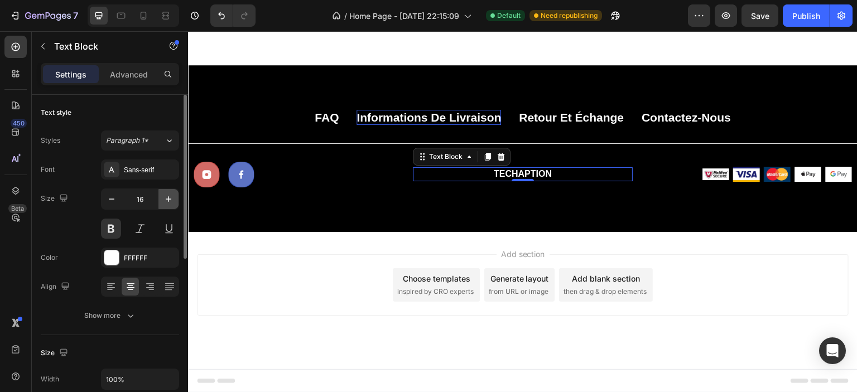
click at [163, 200] on icon "button" at bounding box center [168, 199] width 11 height 11
type input "20"
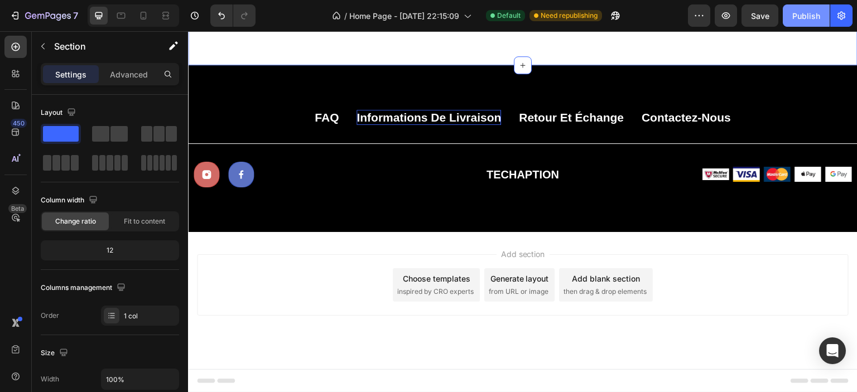
click at [815, 11] on div "Publish" at bounding box center [806, 16] width 28 height 12
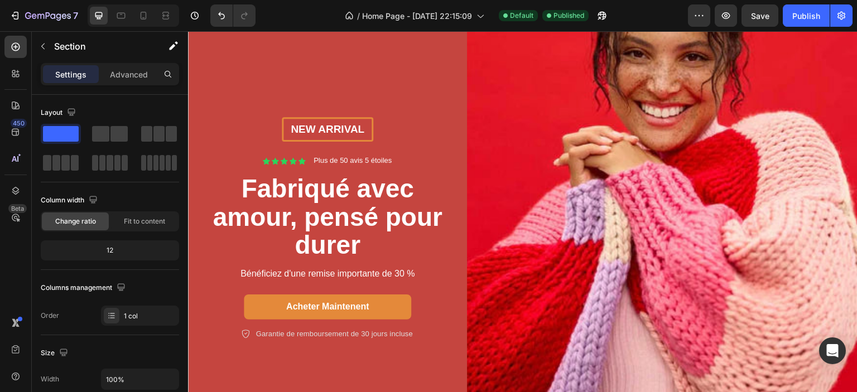
scroll to position [223, 0]
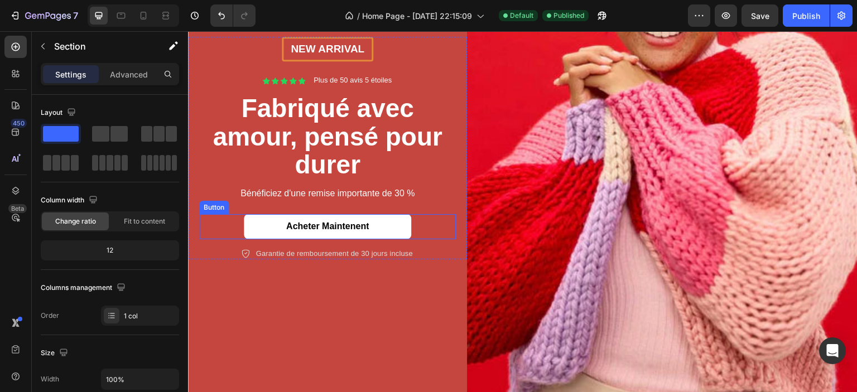
click at [261, 227] on link "Acheter maintenent" at bounding box center [327, 226] width 167 height 25
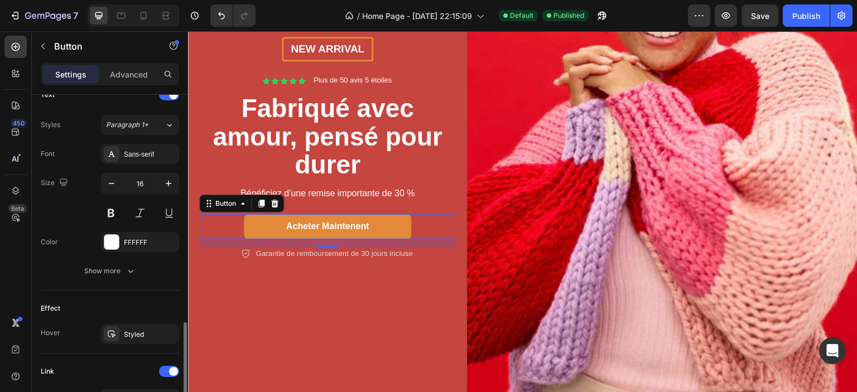
scroll to position [446, 0]
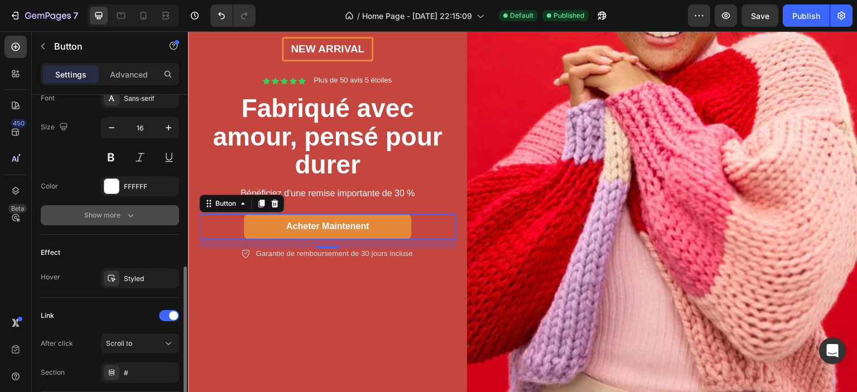
click at [125, 215] on icon "button" at bounding box center [130, 215] width 11 height 11
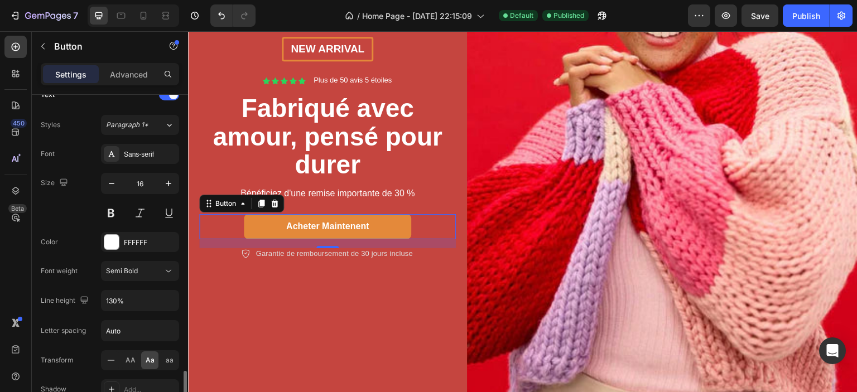
scroll to position [502, 0]
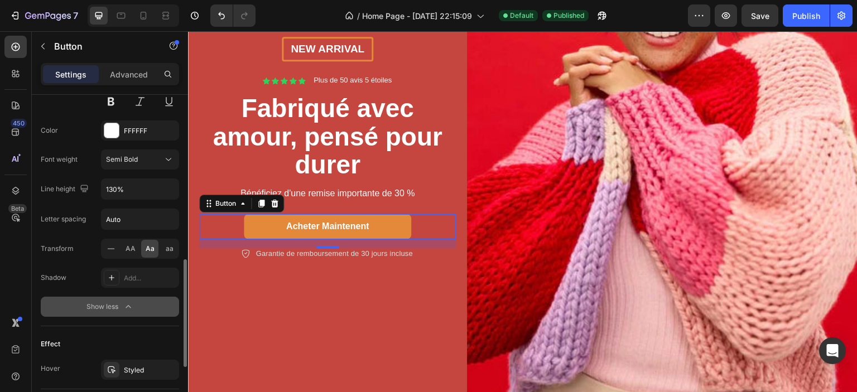
click at [98, 302] on div "Show less" at bounding box center [109, 306] width 47 height 11
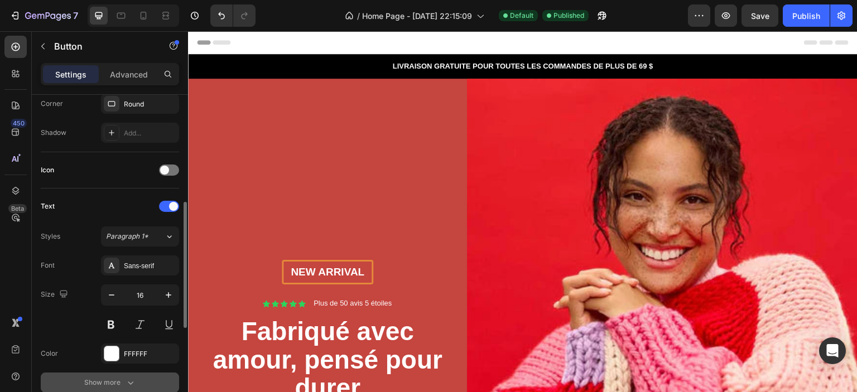
scroll to position [335, 0]
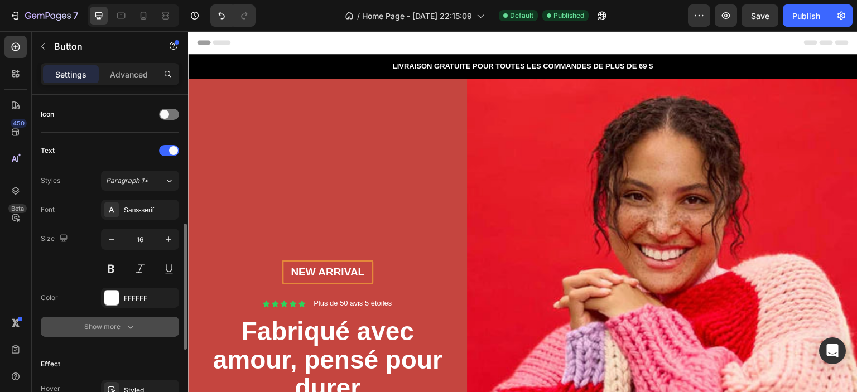
click at [119, 330] on div "Show more" at bounding box center [110, 326] width 52 height 11
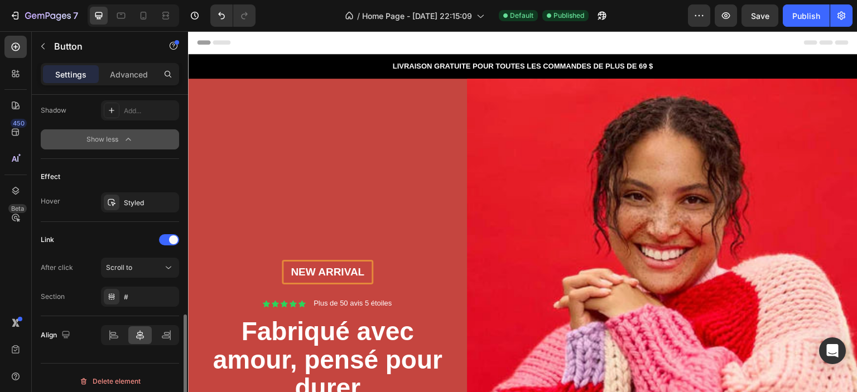
scroll to position [674, 0]
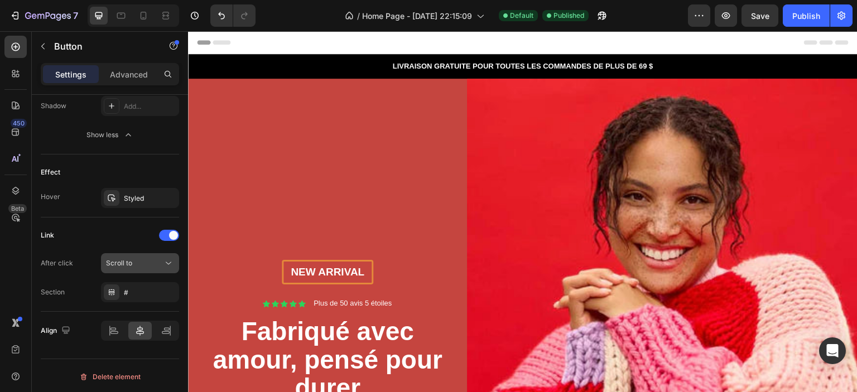
click at [138, 261] on div "Scroll to" at bounding box center [134, 263] width 57 height 10
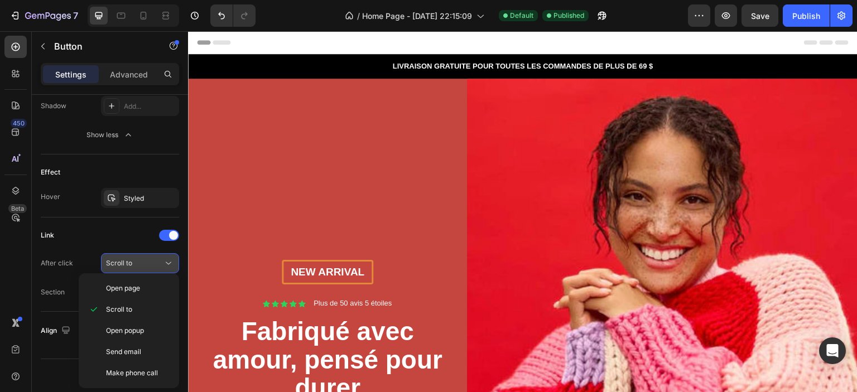
click at [138, 261] on div "Scroll to" at bounding box center [134, 263] width 57 height 10
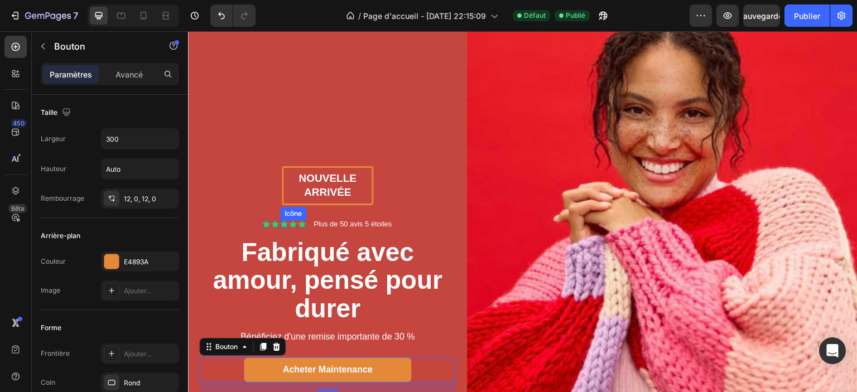
scroll to position [167, 0]
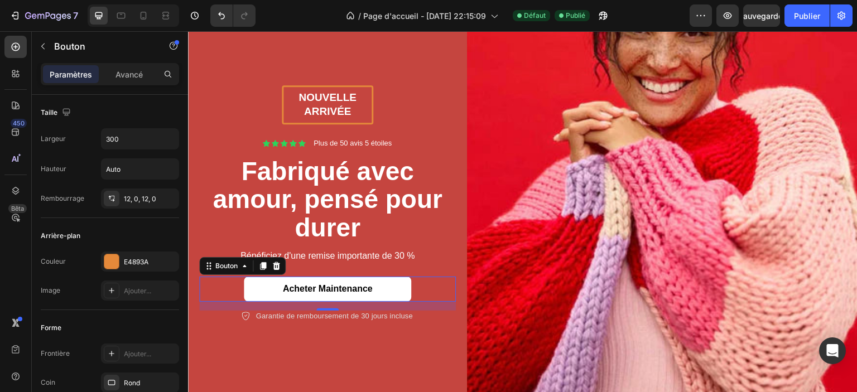
click at [262, 282] on link "Acheter maintenance" at bounding box center [327, 289] width 167 height 25
click at [267, 288] on link "Acheter maintenance" at bounding box center [327, 289] width 167 height 25
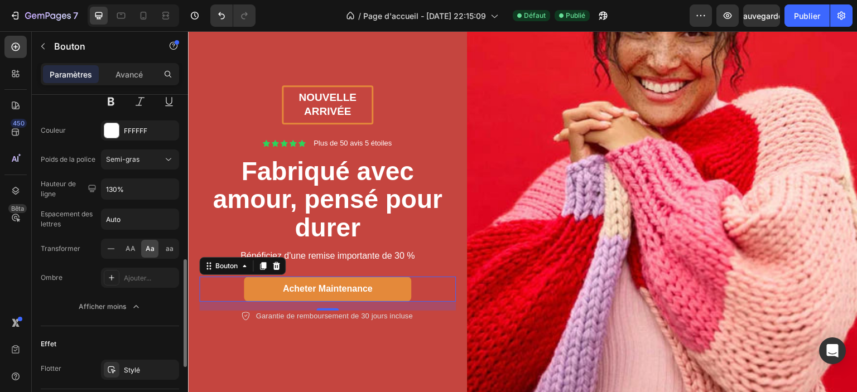
scroll to position [558, 0]
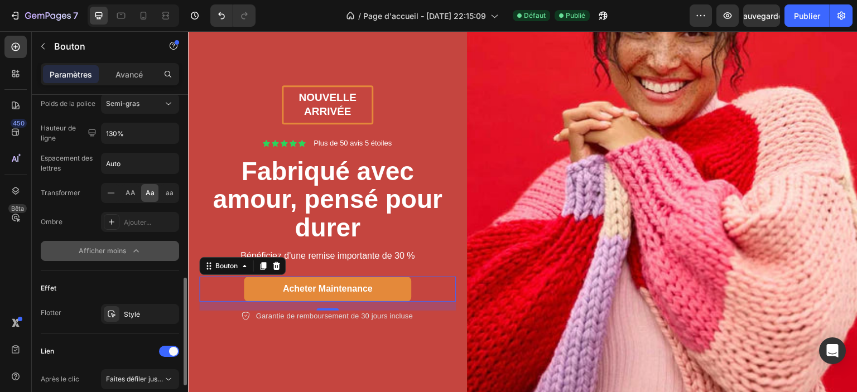
click at [108, 256] on button "Afficher moins" at bounding box center [110, 251] width 138 height 20
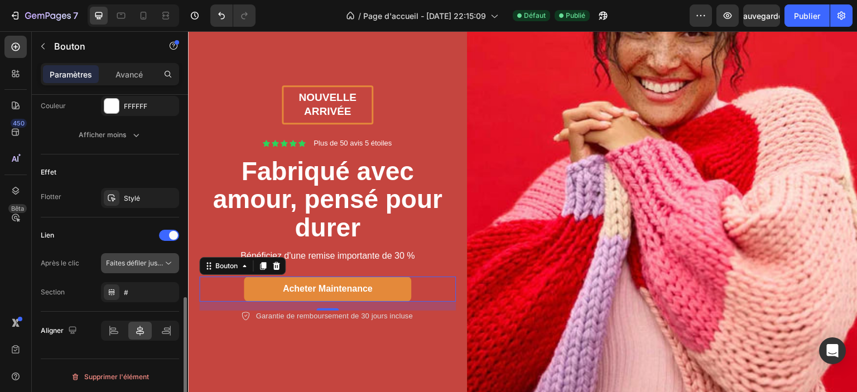
click at [136, 261] on font "Faites défiler jusqu'à" at bounding box center [138, 263] width 65 height 8
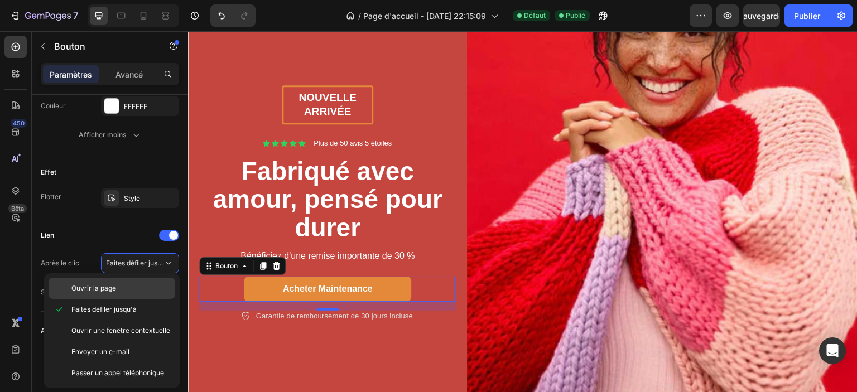
click at [119, 281] on div "Ouvrir la page" at bounding box center [112, 288] width 127 height 21
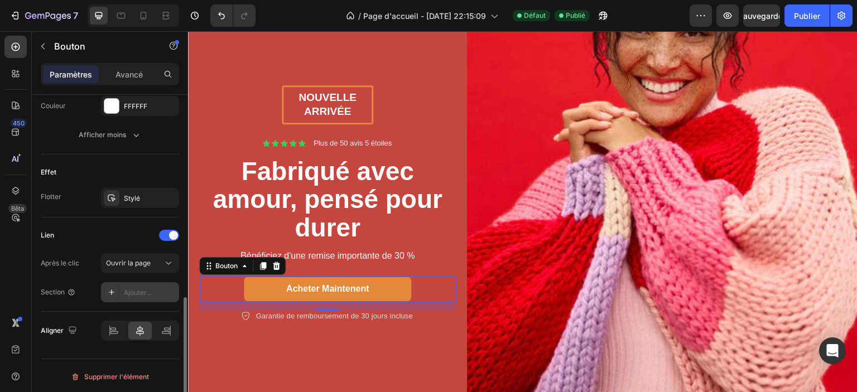
click at [132, 297] on div "Ajouter..." at bounding box center [140, 292] width 78 height 20
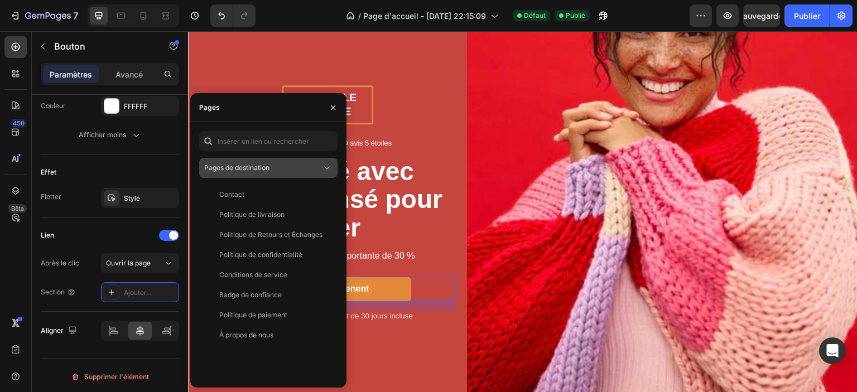
click at [281, 165] on div "Pages de destination" at bounding box center [262, 168] width 117 height 10
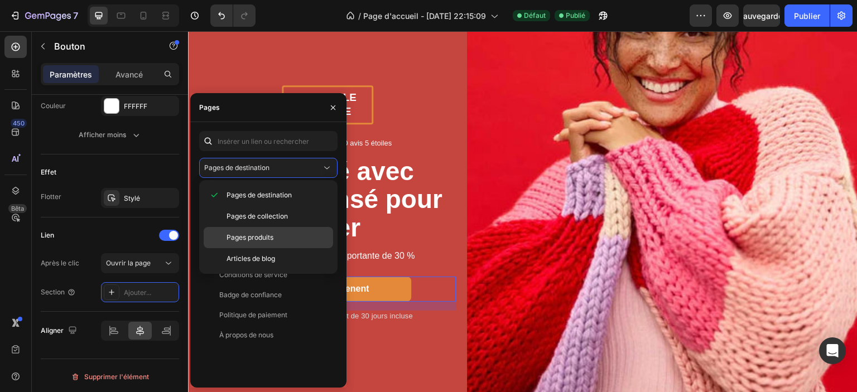
click at [286, 235] on p "Pages produits" at bounding box center [278, 238] width 102 height 10
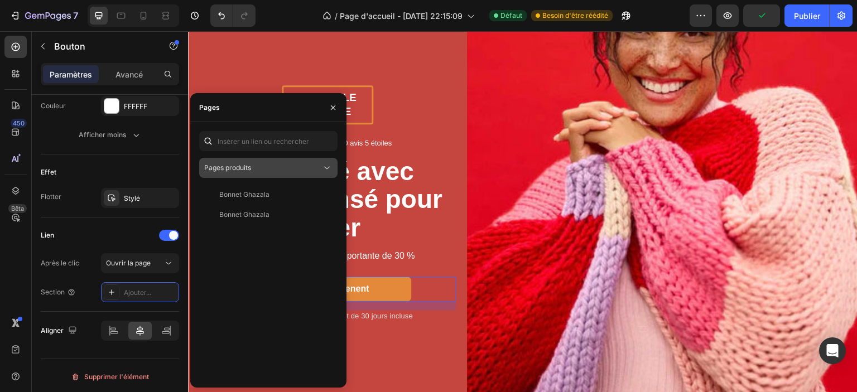
click at [307, 167] on div "Pages produits" at bounding box center [262, 168] width 117 height 10
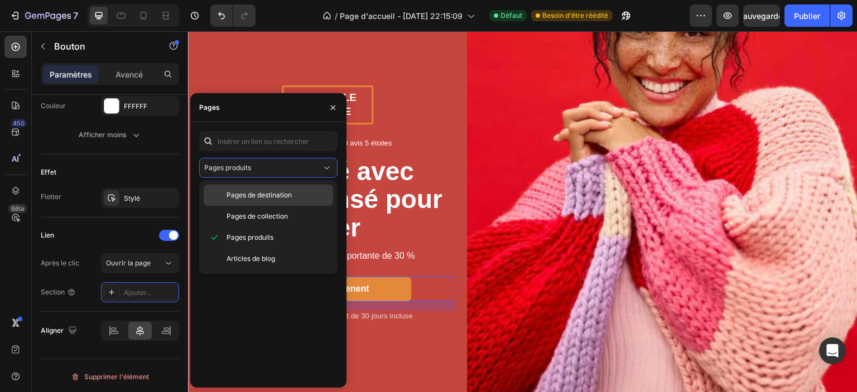
click at [280, 197] on font "Pages de destination" at bounding box center [259, 195] width 65 height 8
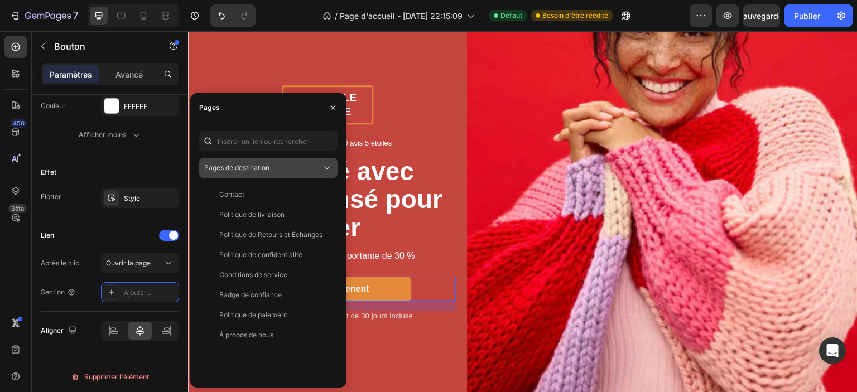
click at [300, 166] on div "Pages de destination" at bounding box center [262, 168] width 117 height 10
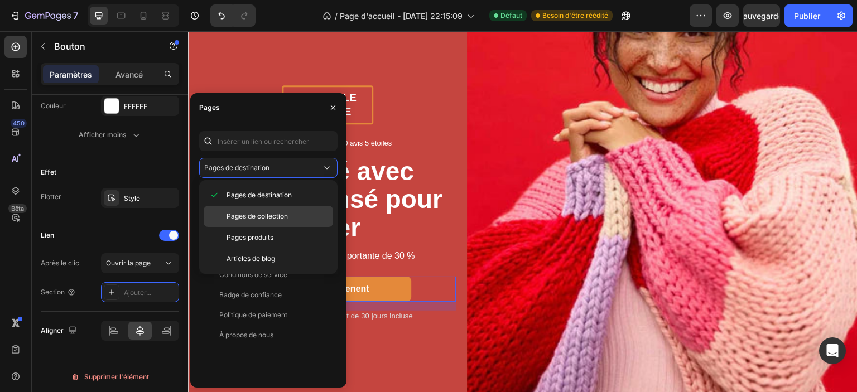
click at [292, 218] on p "Pages de collection" at bounding box center [278, 216] width 102 height 10
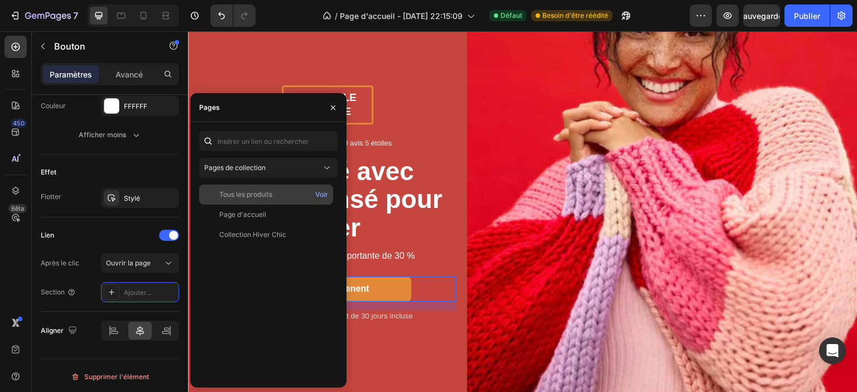
click at [258, 195] on font "Tous les produits" at bounding box center [245, 194] width 53 height 8
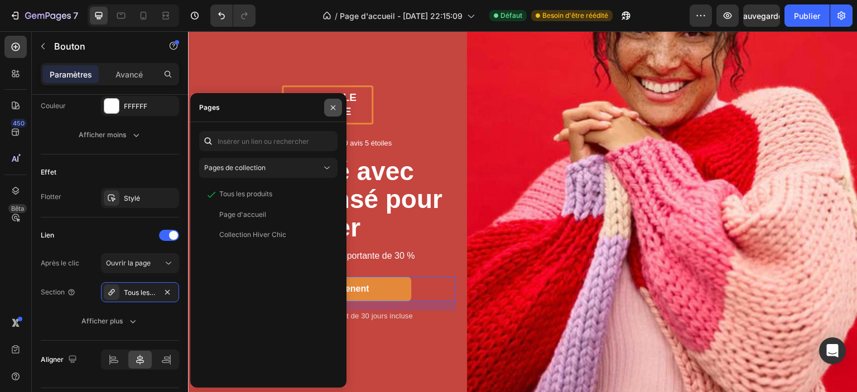
drag, startPoint x: 330, startPoint y: 106, endPoint x: 64, endPoint y: 128, distance: 267.7
click at [330, 106] on icon "button" at bounding box center [333, 107] width 9 height 9
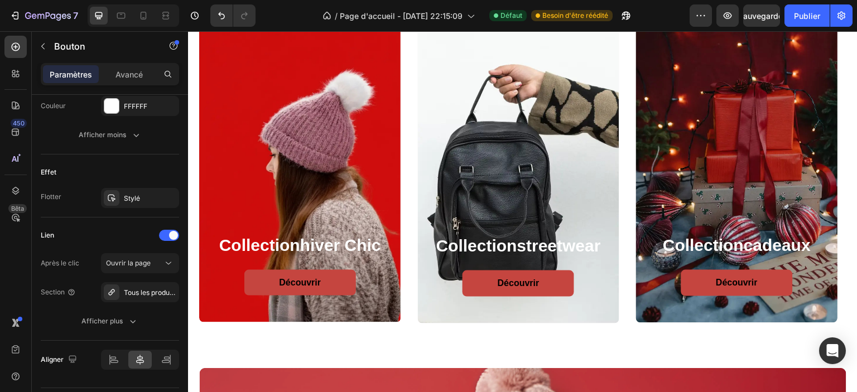
scroll to position [725, 0]
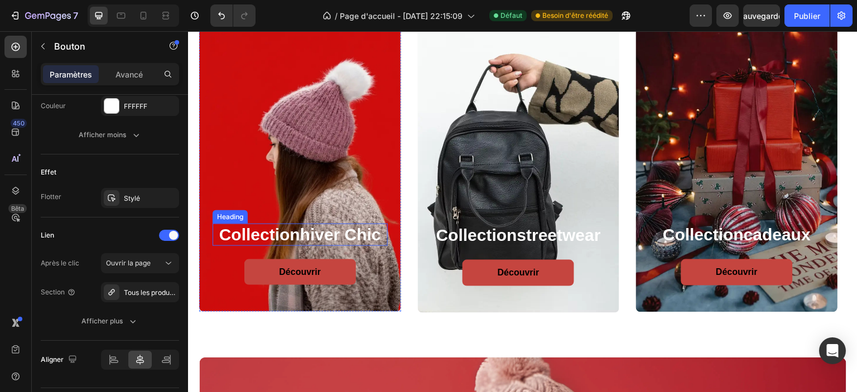
click at [305, 234] on strong "hiver chic" at bounding box center [340, 234] width 81 height 18
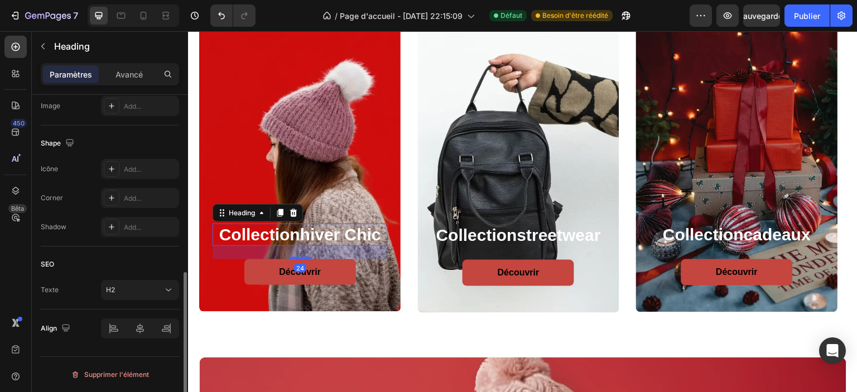
scroll to position [0, 0]
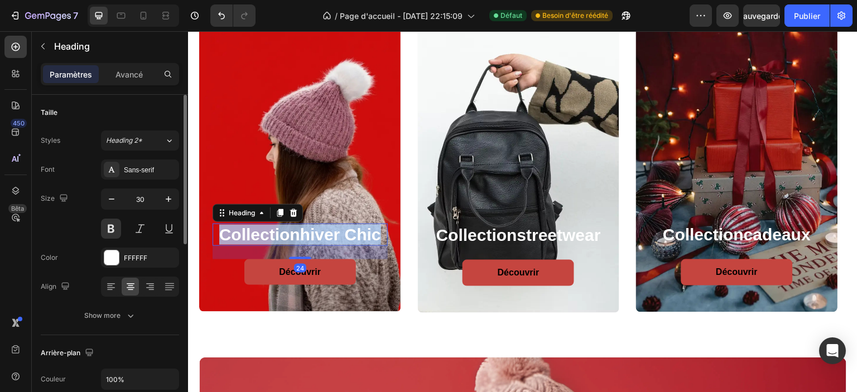
click at [305, 234] on strong "hiver chic" at bounding box center [340, 234] width 81 height 18
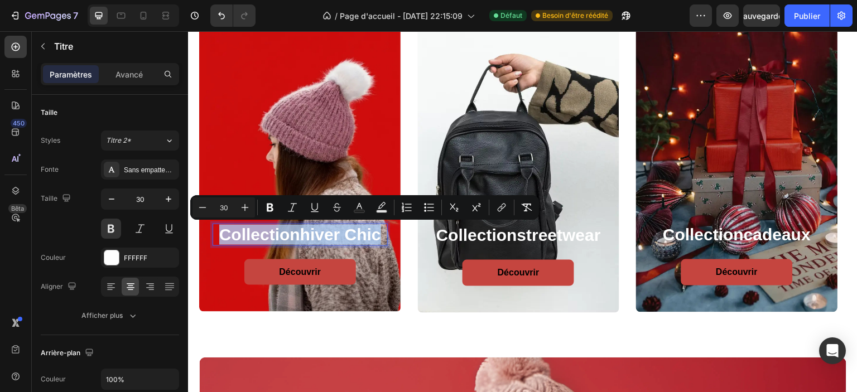
copy p "collection hiver chic"
click at [254, 276] on link "Découvrir" at bounding box center [300, 272] width 112 height 26
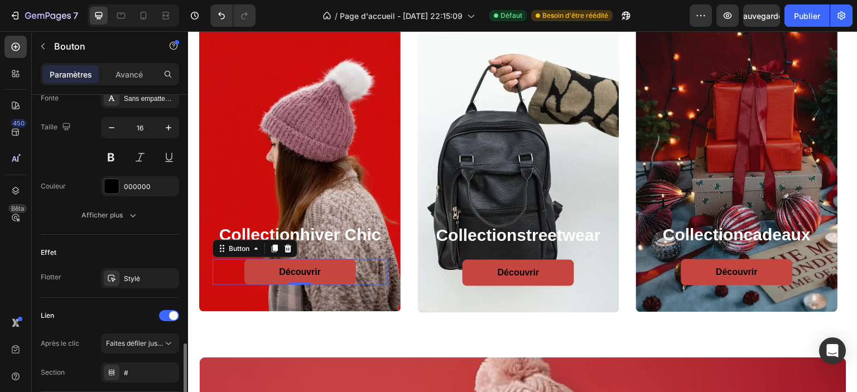
scroll to position [502, 0]
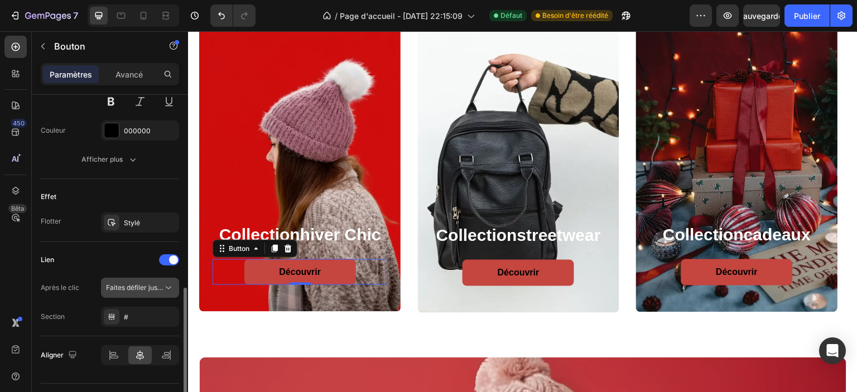
click at [133, 290] on font "Faites défiler jusqu'à" at bounding box center [138, 287] width 65 height 8
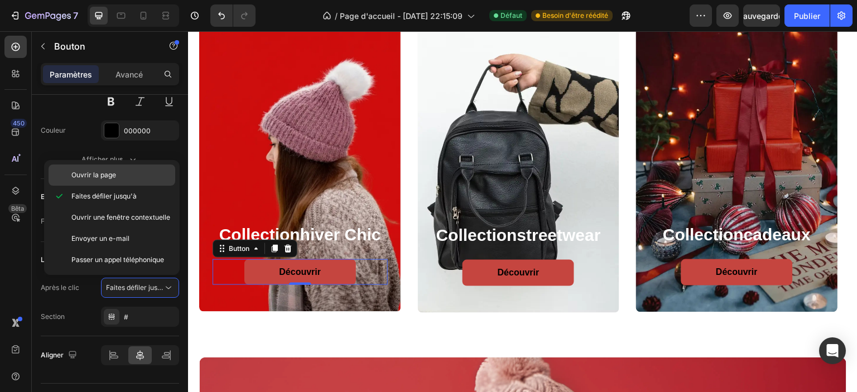
click at [139, 179] on p "Ouvrir la page" at bounding box center [120, 175] width 99 height 10
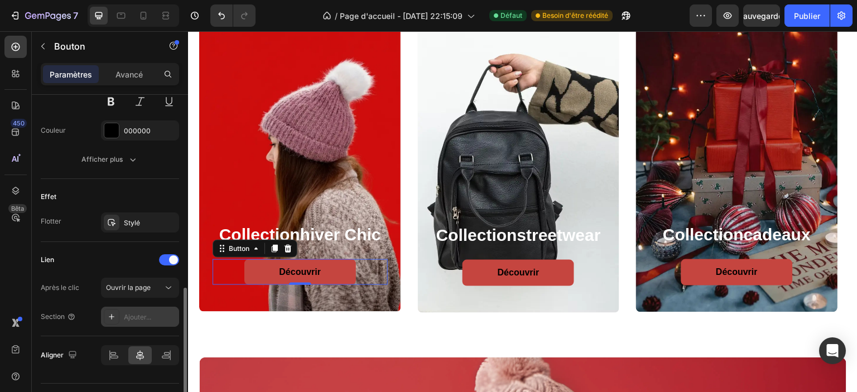
click at [122, 318] on div "Ajouter..." at bounding box center [140, 317] width 78 height 20
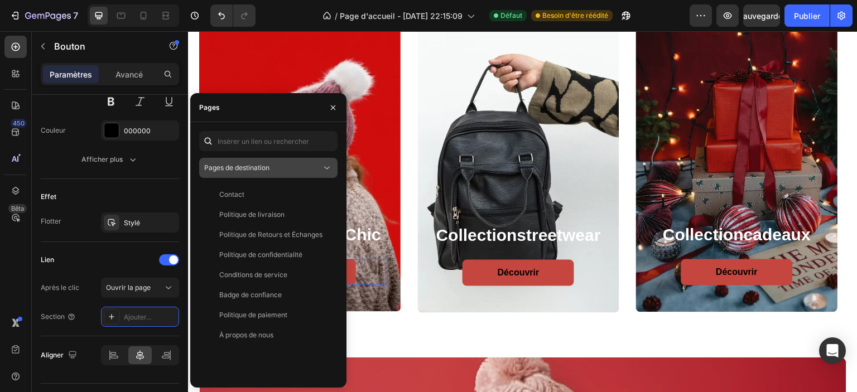
click at [281, 160] on button "Pages de destination" at bounding box center [268, 168] width 138 height 20
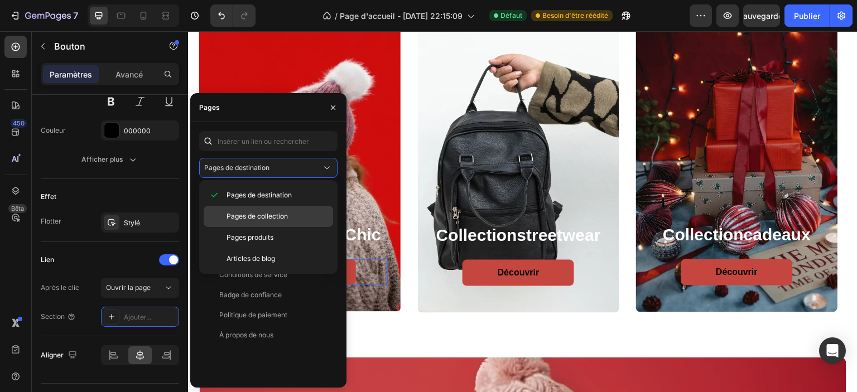
click at [275, 215] on font "Pages de collection" at bounding box center [257, 216] width 61 height 8
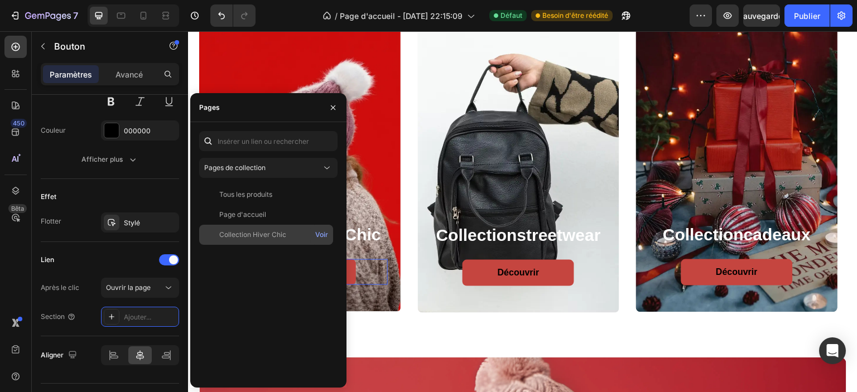
click at [281, 235] on font "Collection Hiver Chic" at bounding box center [252, 234] width 67 height 8
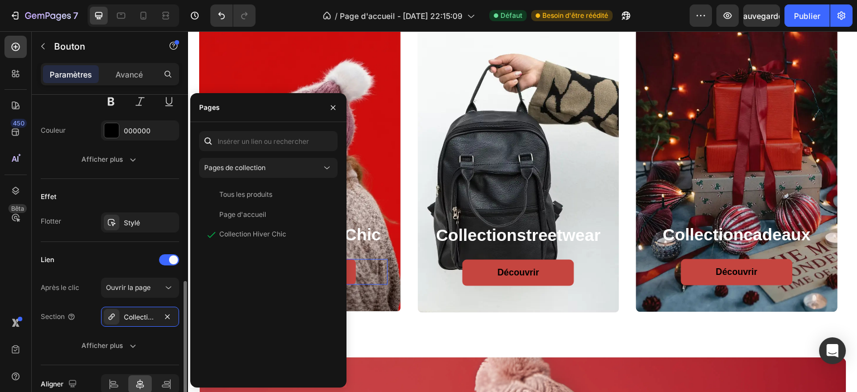
click at [102, 256] on div "Lien" at bounding box center [110, 260] width 138 height 18
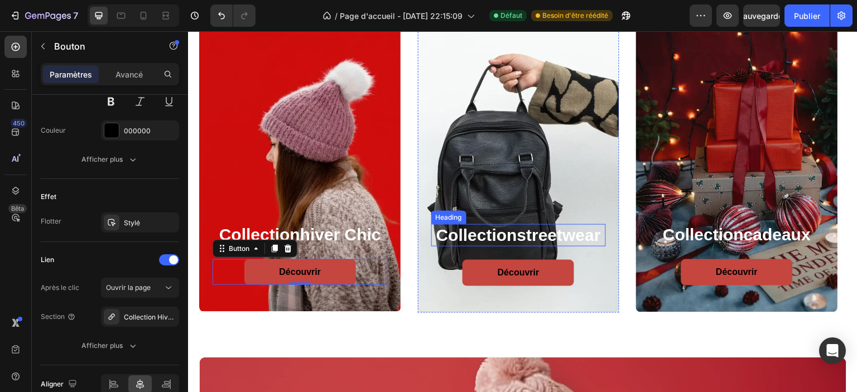
click at [544, 239] on strong "streetwear" at bounding box center [559, 235] width 84 height 18
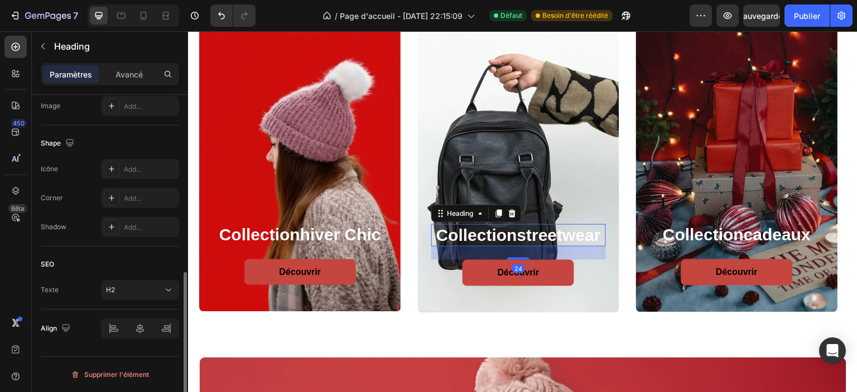
scroll to position [0, 0]
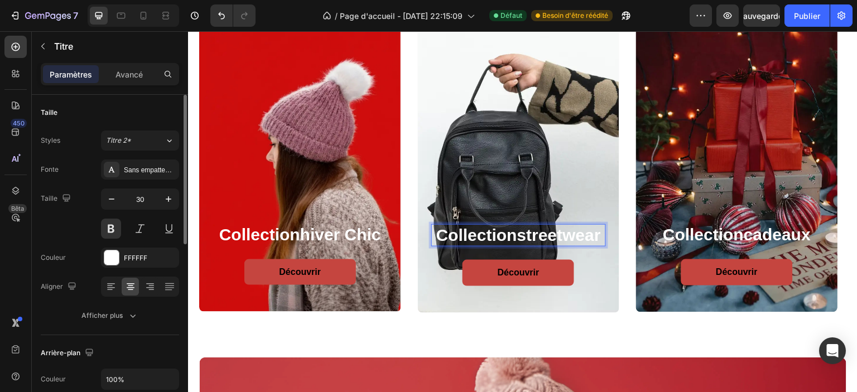
click at [544, 239] on strong "streetwear" at bounding box center [559, 235] width 84 height 18
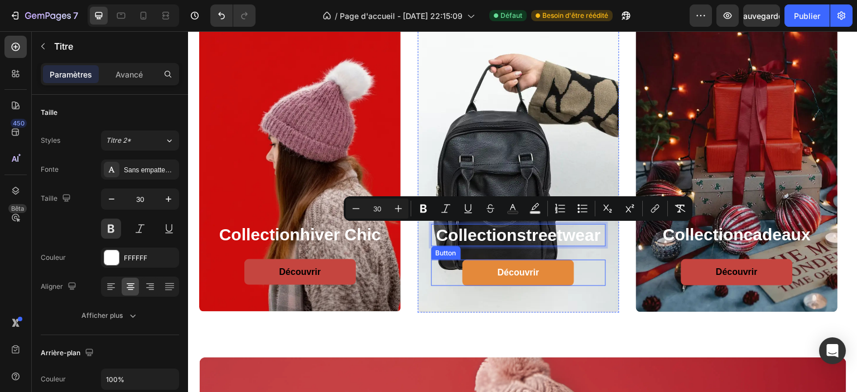
click at [484, 280] on link "Découvrir" at bounding box center [519, 273] width 112 height 26
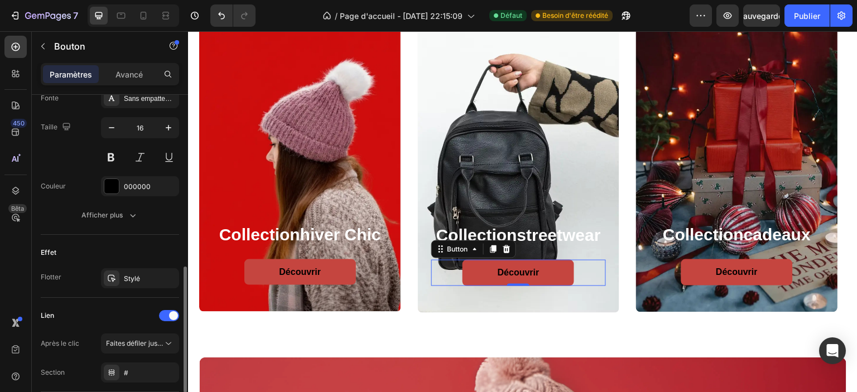
scroll to position [527, 0]
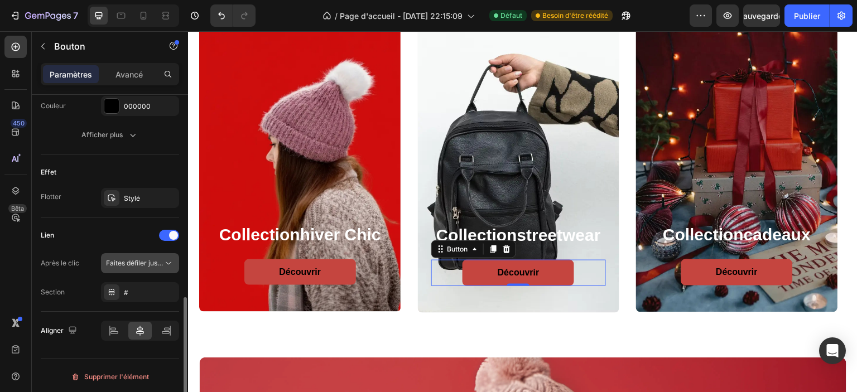
click at [129, 261] on font "Faites défiler jusqu'à" at bounding box center [138, 263] width 65 height 8
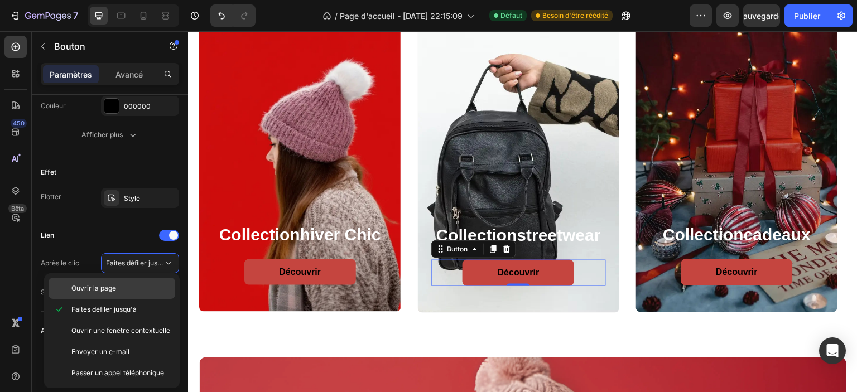
click at [124, 287] on p "Ouvrir la page" at bounding box center [120, 288] width 99 height 10
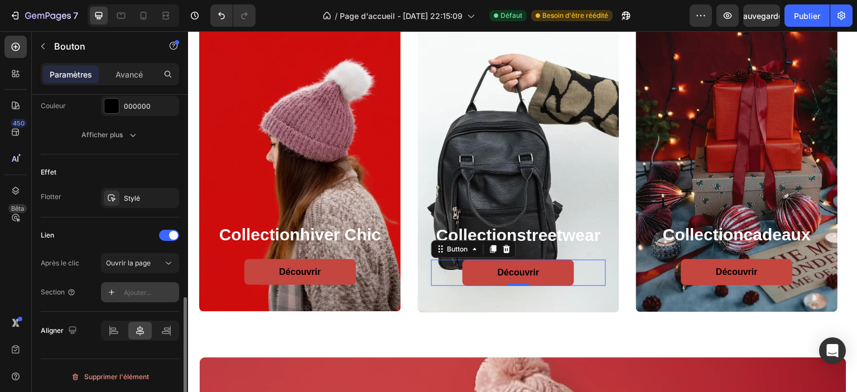
click at [131, 294] on font "Ajouter..." at bounding box center [137, 292] width 27 height 8
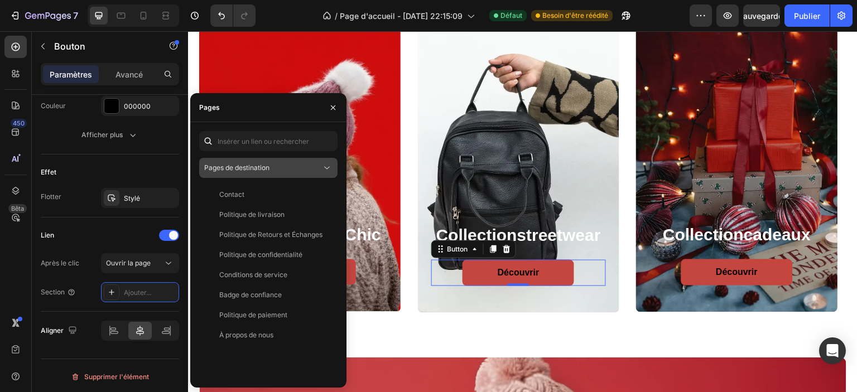
click at [272, 173] on div "Pages de destination" at bounding box center [268, 167] width 128 height 11
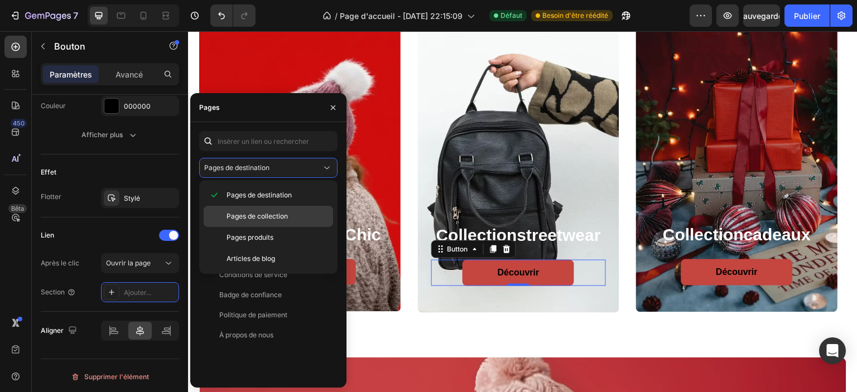
click at [292, 218] on p "Pages de collection" at bounding box center [278, 216] width 102 height 10
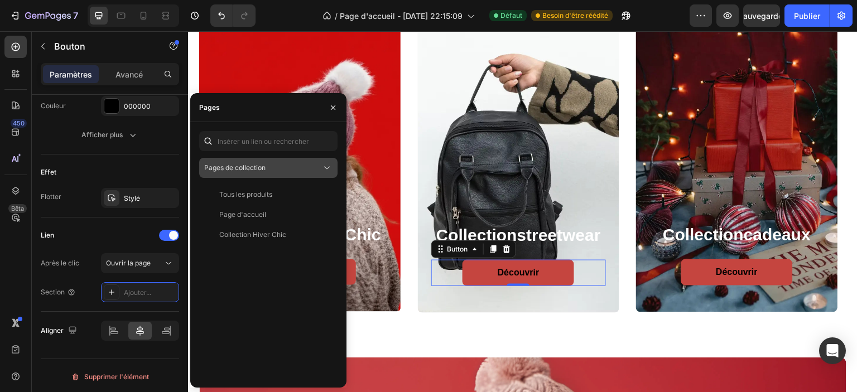
click at [315, 169] on div "Pages de collection" at bounding box center [262, 168] width 117 height 10
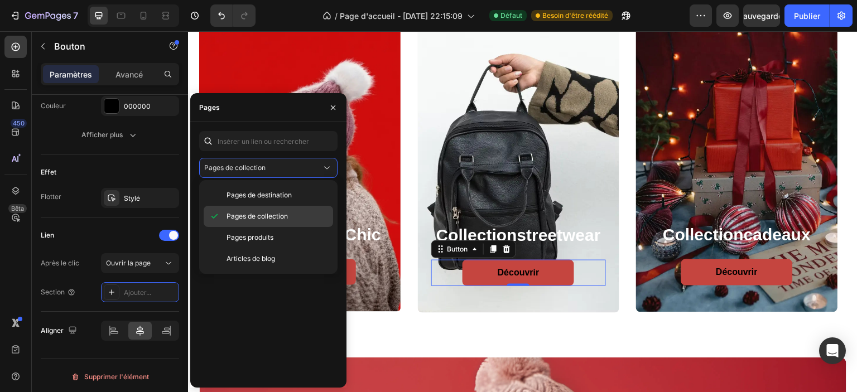
click at [277, 223] on div "Pages de collection" at bounding box center [268, 216] width 129 height 21
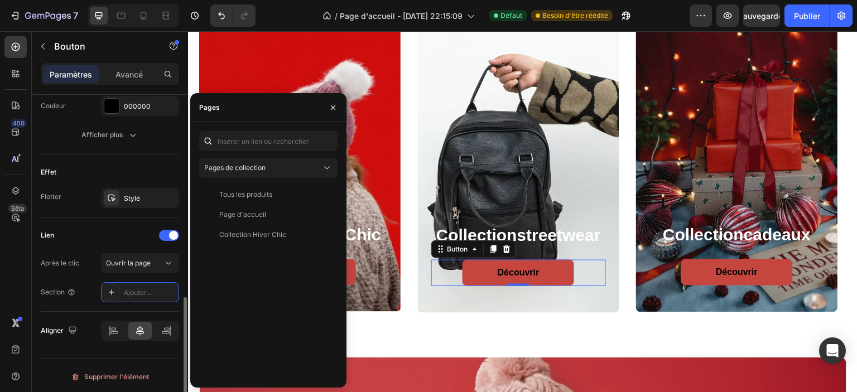
click at [107, 236] on div "Lien" at bounding box center [110, 236] width 138 height 18
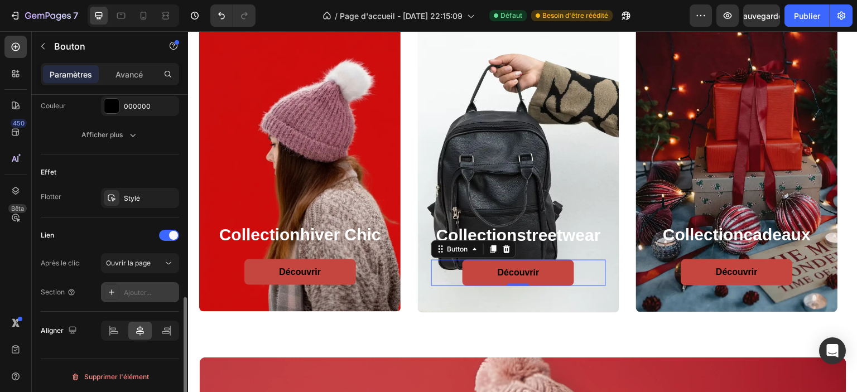
click at [123, 292] on div "Ajouter..." at bounding box center [140, 292] width 78 height 20
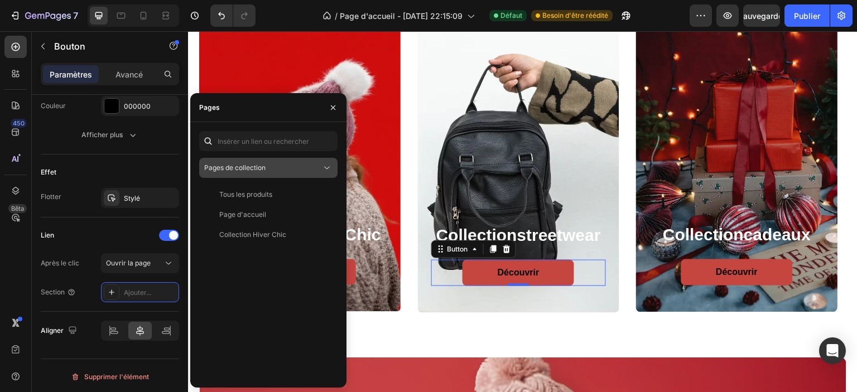
click at [334, 165] on button "Pages de collection" at bounding box center [268, 168] width 138 height 20
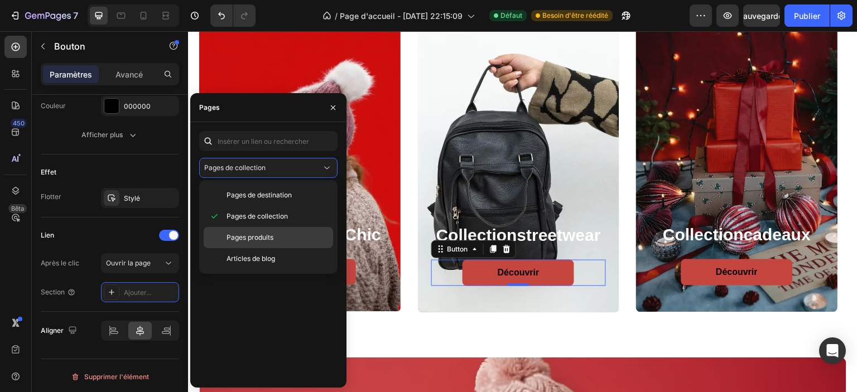
click at [274, 246] on div "Pages produits" at bounding box center [268, 237] width 129 height 21
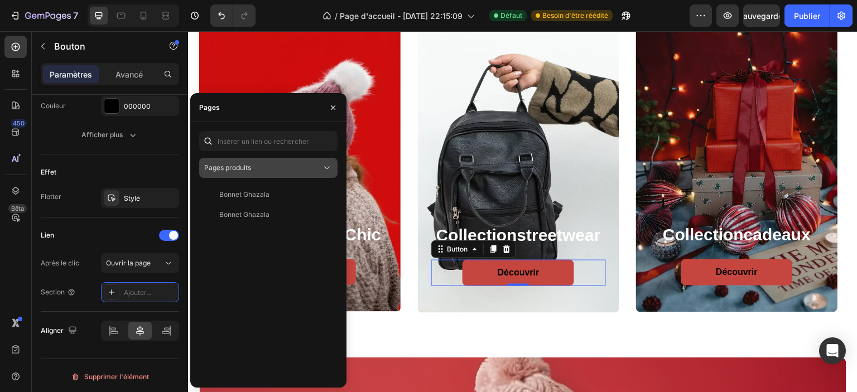
click at [292, 168] on div "Pages produits" at bounding box center [262, 168] width 117 height 10
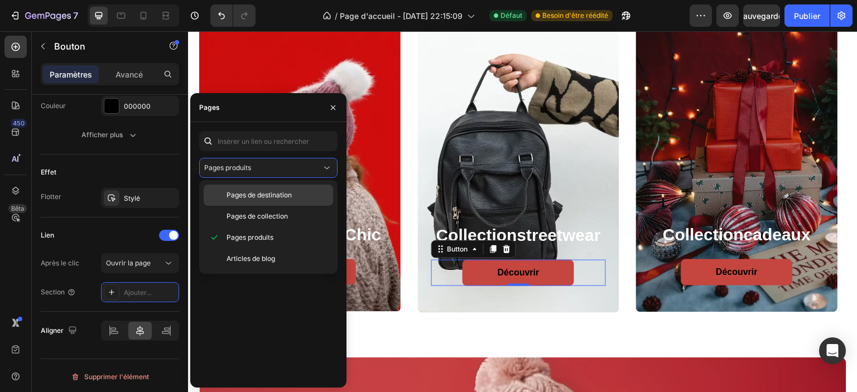
click at [287, 194] on font "Pages de destination" at bounding box center [259, 195] width 65 height 8
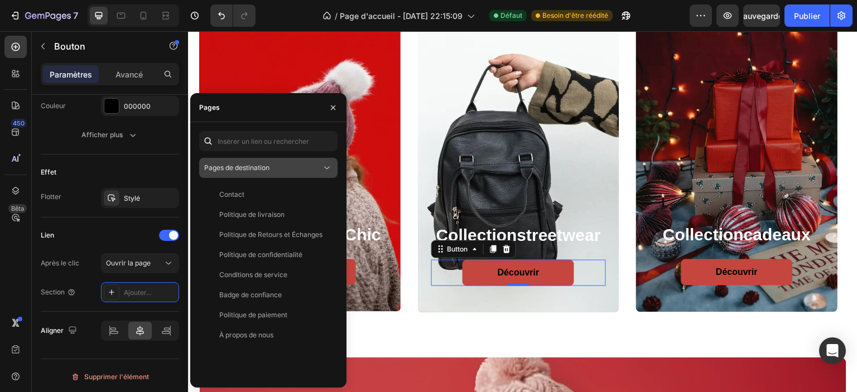
click at [295, 163] on div "Pages de destination" at bounding box center [262, 168] width 117 height 10
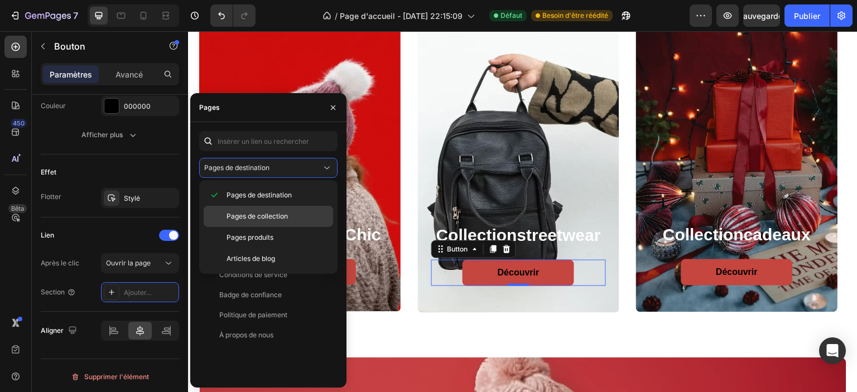
click at [277, 217] on font "Pages de collection" at bounding box center [257, 216] width 61 height 8
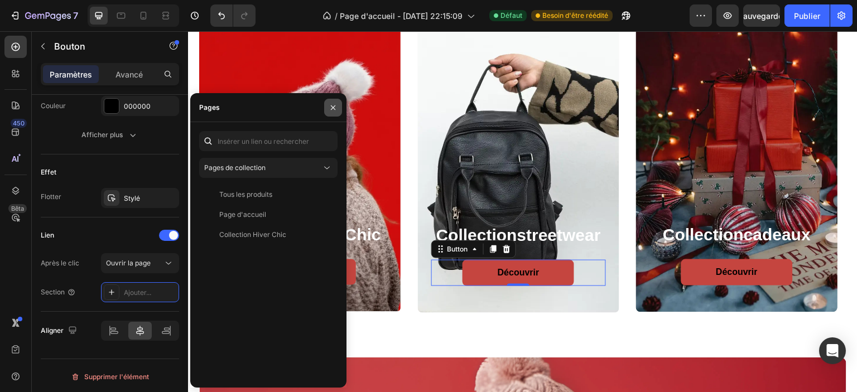
click at [333, 108] on icon "button" at bounding box center [333, 107] width 9 height 9
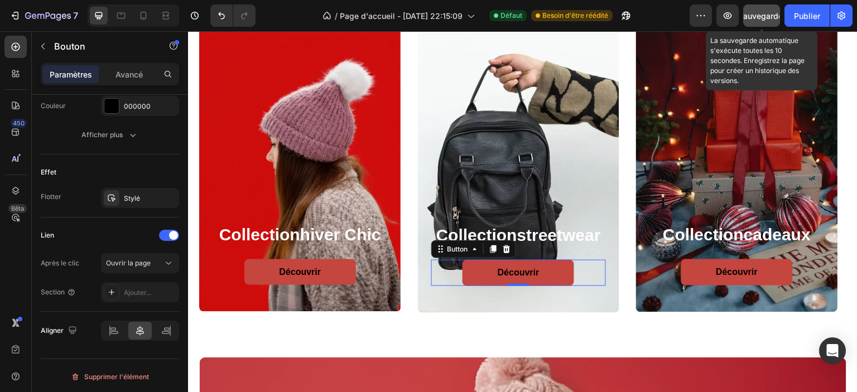
click at [744, 13] on font "Sauvegarder" at bounding box center [761, 15] width 47 height 9
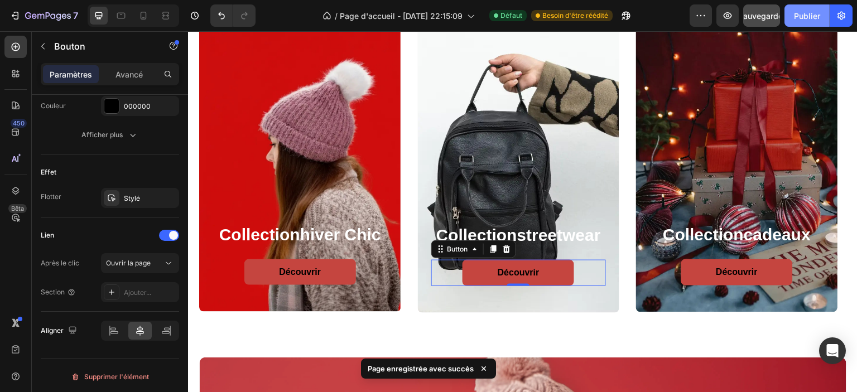
click at [815, 26] on button "Publier" at bounding box center [807, 15] width 45 height 22
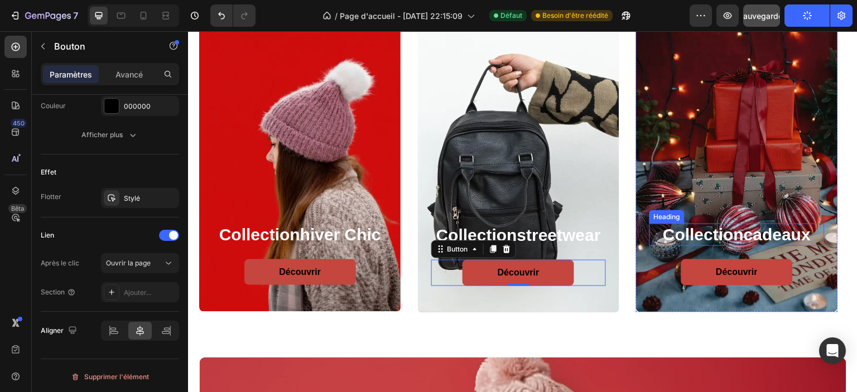
click at [760, 233] on strong "cadeaux" at bounding box center [777, 234] width 67 height 18
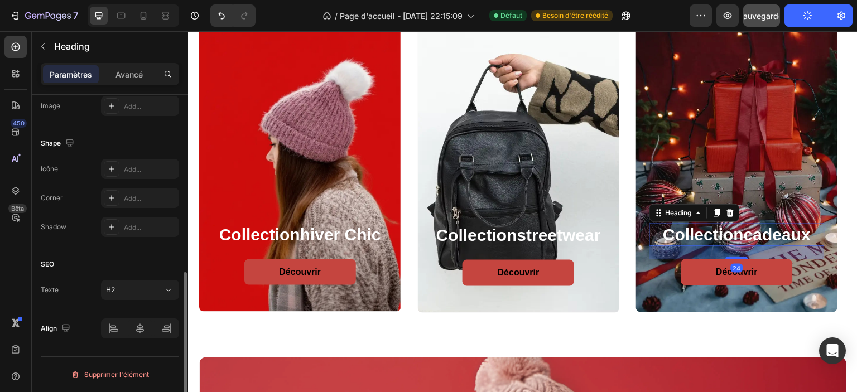
scroll to position [0, 0]
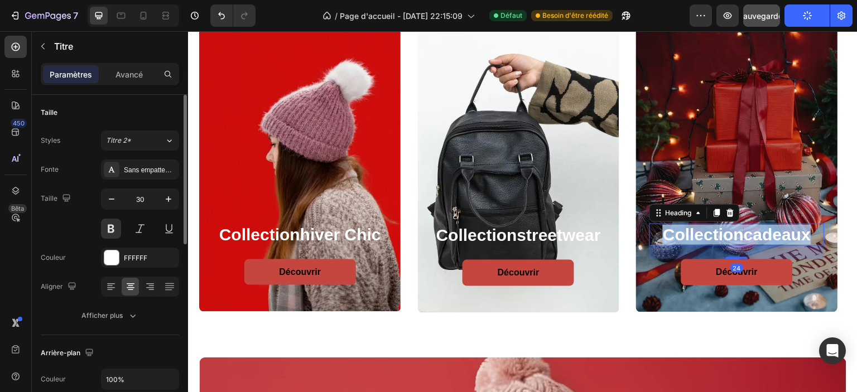
click at [760, 233] on strong "cadeaux" at bounding box center [777, 234] width 67 height 18
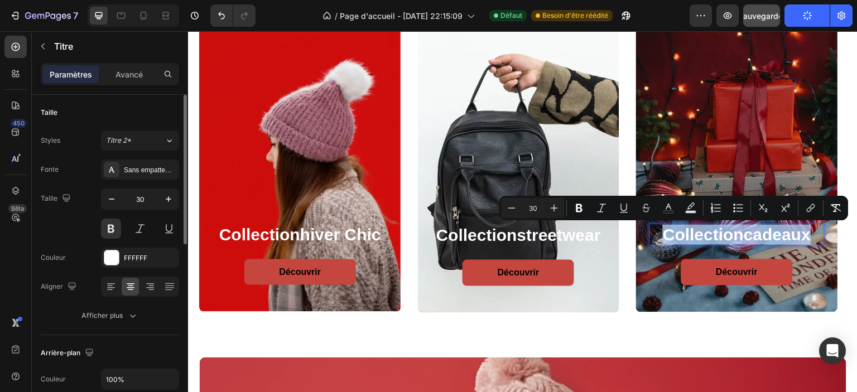
copy p "collection cadeaux"
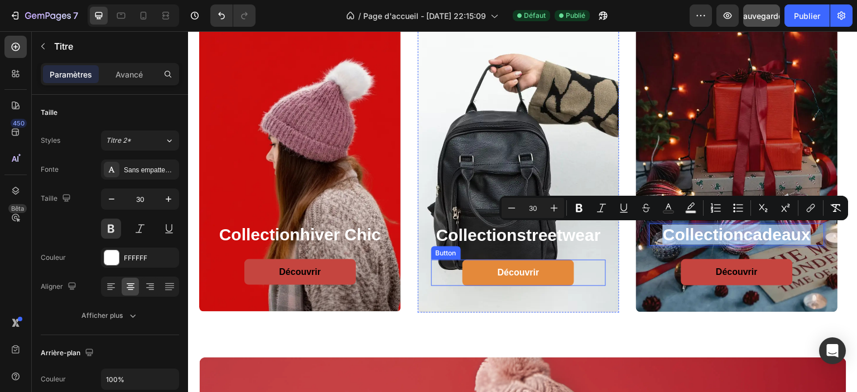
click at [487, 275] on button "Découvrir" at bounding box center [519, 273] width 112 height 26
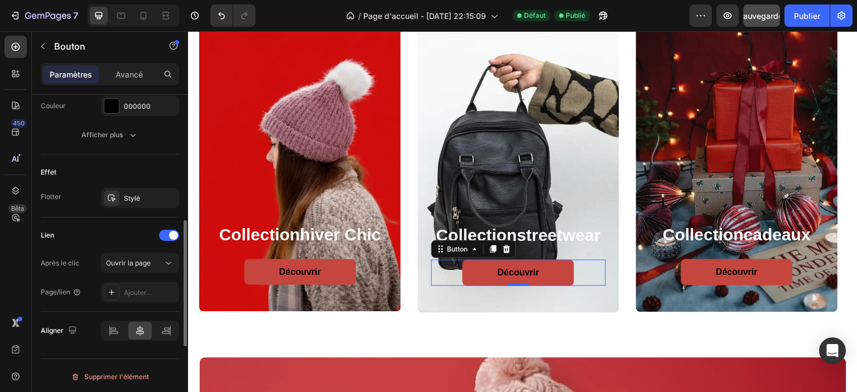
scroll to position [471, 0]
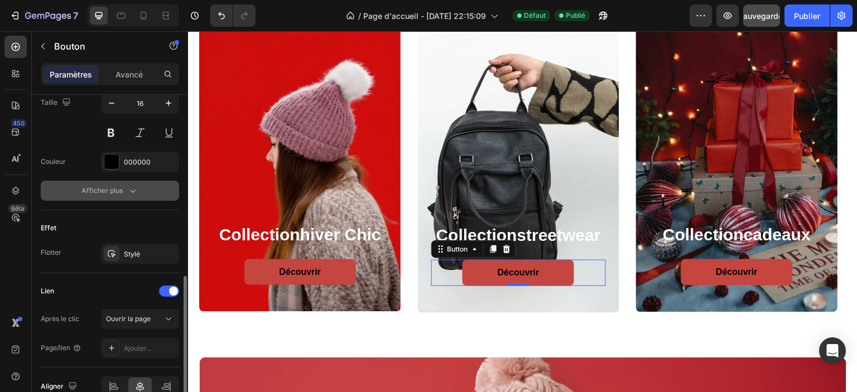
click at [127, 189] on icon "button" at bounding box center [132, 190] width 11 height 11
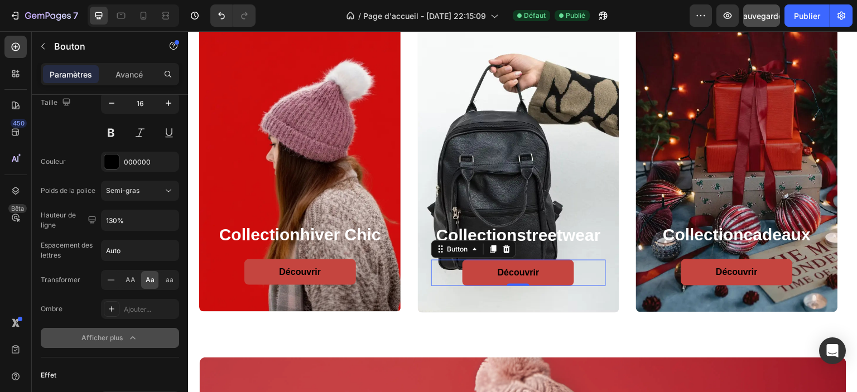
scroll to position [674, 0]
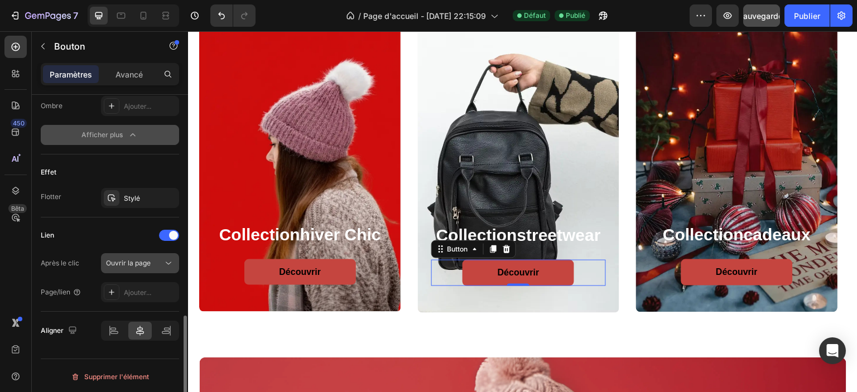
click at [138, 263] on font "Ouvrir la page" at bounding box center [128, 263] width 45 height 8
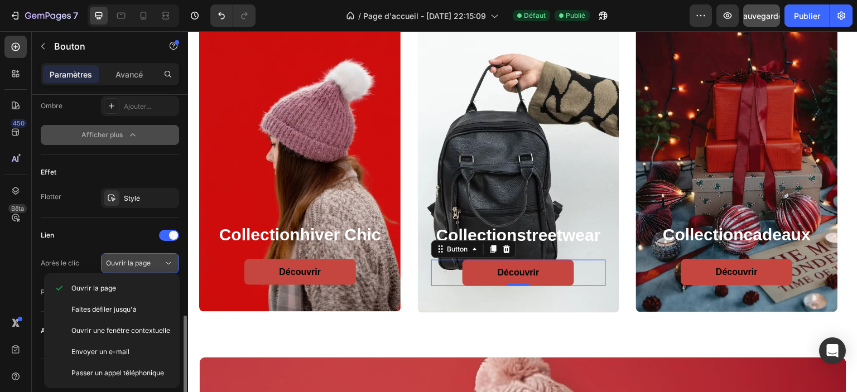
click at [132, 263] on font "Ouvrir la page" at bounding box center [128, 263] width 45 height 8
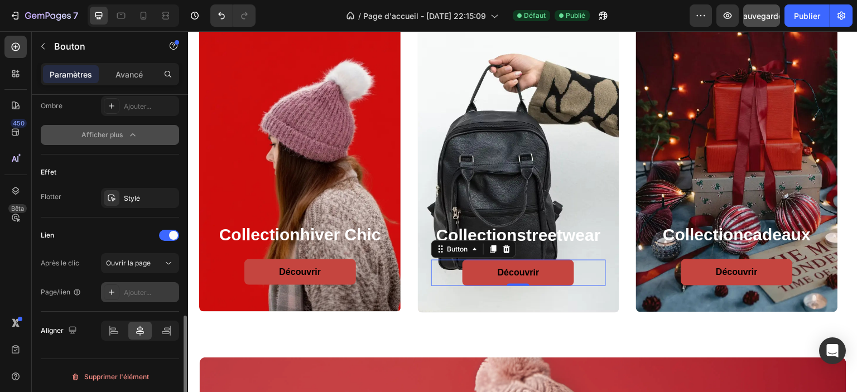
click at [117, 289] on div at bounding box center [112, 293] width 16 height 16
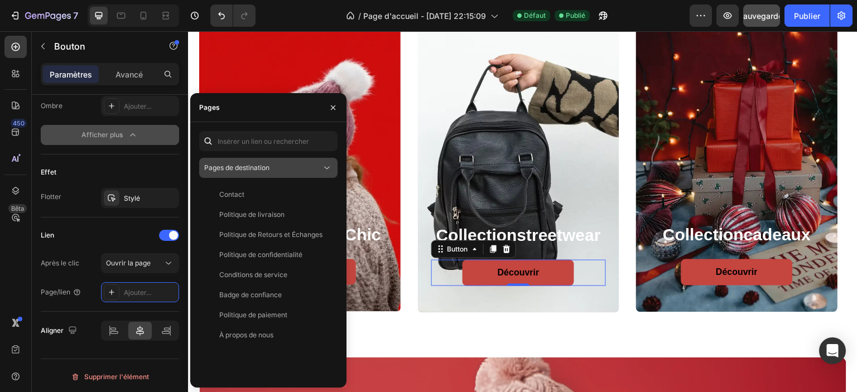
click at [277, 170] on div "Pages de destination" at bounding box center [262, 168] width 117 height 10
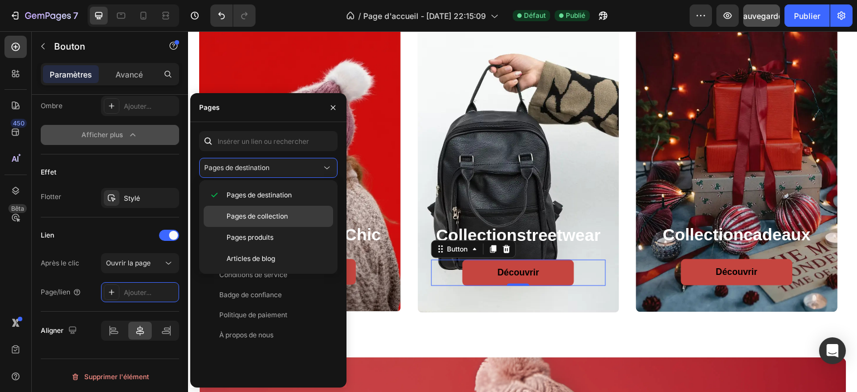
click at [277, 218] on font "Pages de collection" at bounding box center [257, 216] width 61 height 8
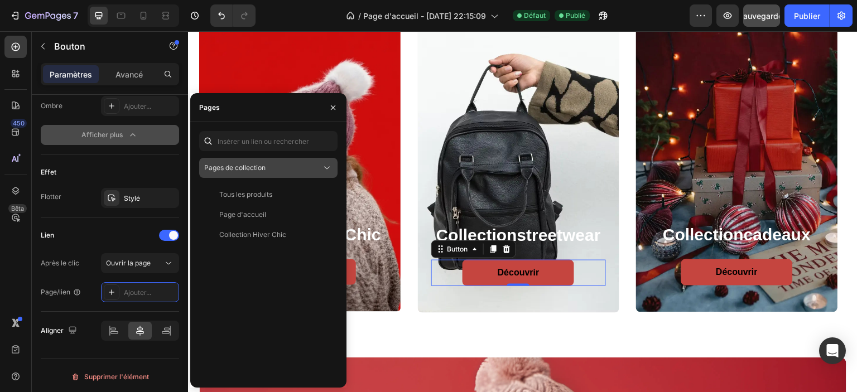
click at [319, 163] on div "Pages de collection" at bounding box center [262, 168] width 117 height 10
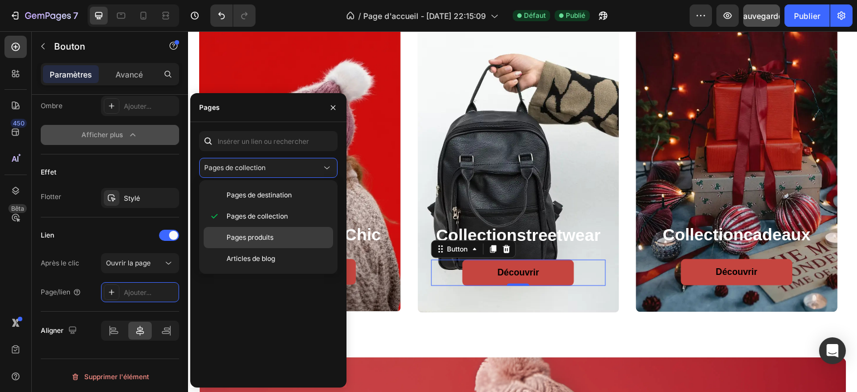
click at [282, 233] on p "Pages produits" at bounding box center [278, 238] width 102 height 10
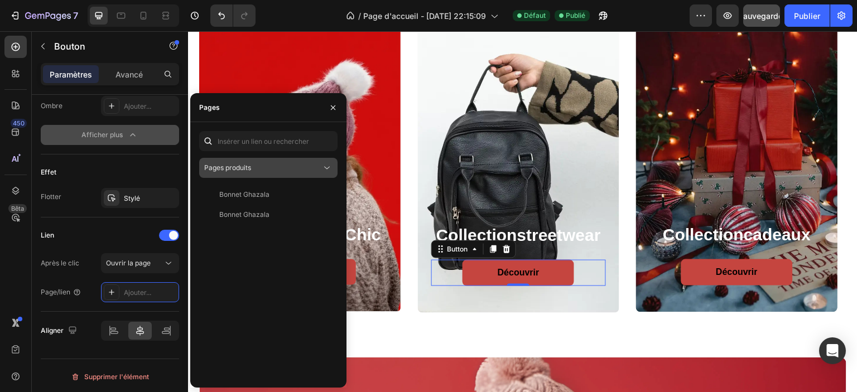
click at [310, 167] on div "Pages produits" at bounding box center [262, 168] width 117 height 10
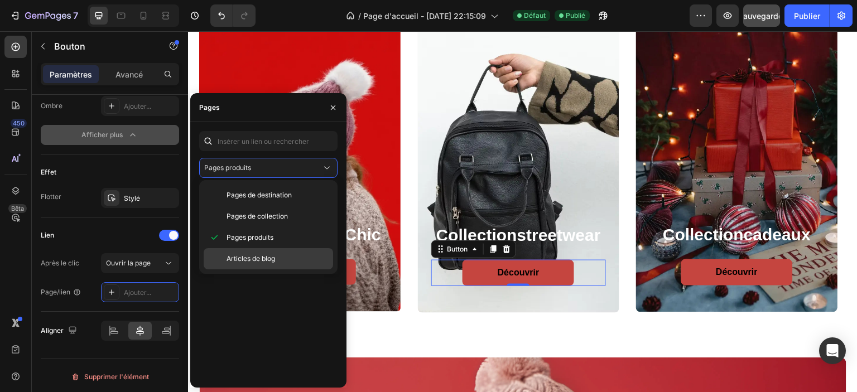
click at [259, 258] on font "Articles de blog" at bounding box center [251, 258] width 49 height 8
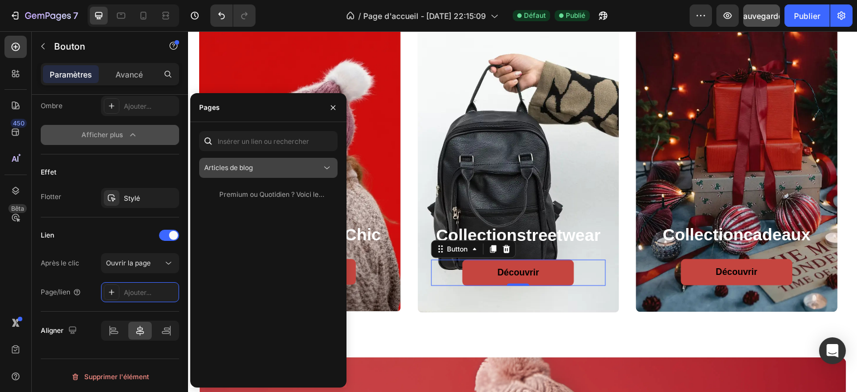
click at [286, 170] on div "Articles de blog" at bounding box center [262, 168] width 117 height 10
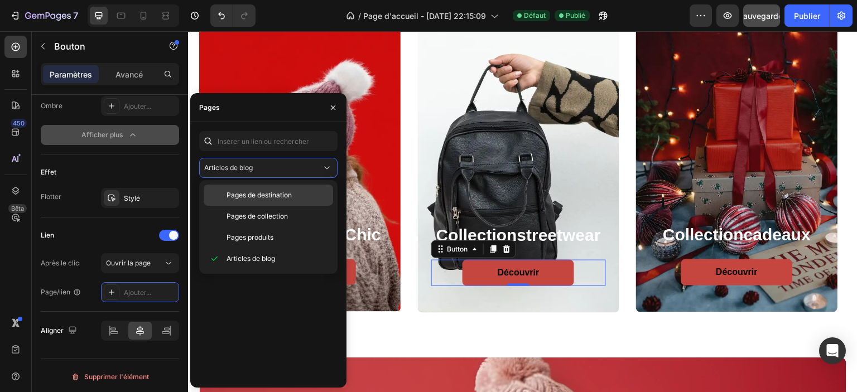
click at [281, 204] on div "Pages de destination" at bounding box center [268, 195] width 129 height 21
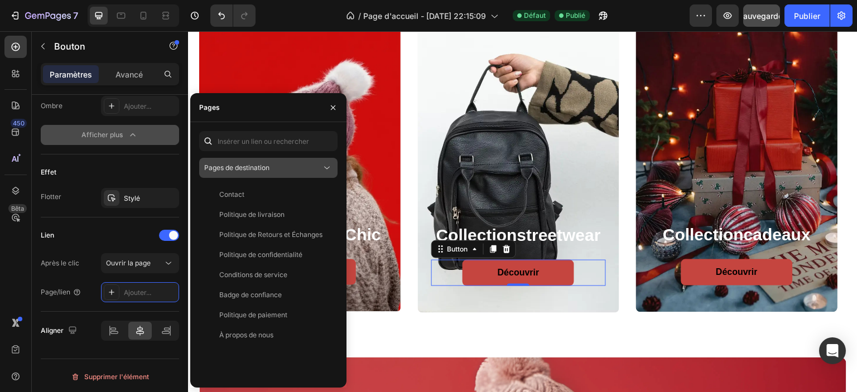
click at [295, 165] on div "Pages de destination" at bounding box center [262, 168] width 117 height 10
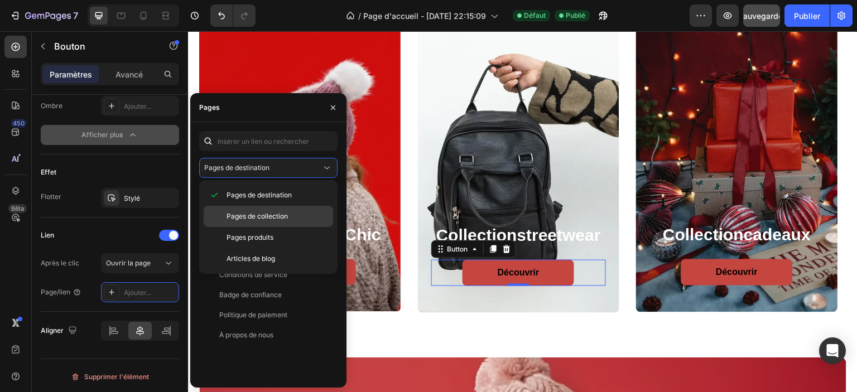
click at [282, 215] on font "Pages de collection" at bounding box center [257, 216] width 61 height 8
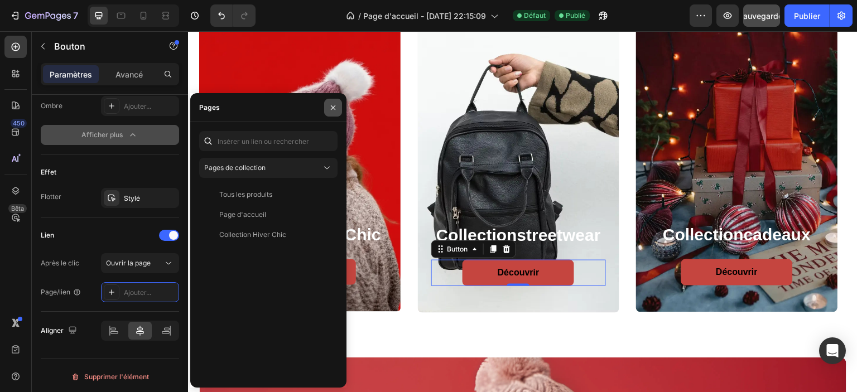
drag, startPoint x: 334, startPoint y: 110, endPoint x: 143, endPoint y: 75, distance: 193.4
click at [334, 110] on icon "button" at bounding box center [333, 107] width 9 height 9
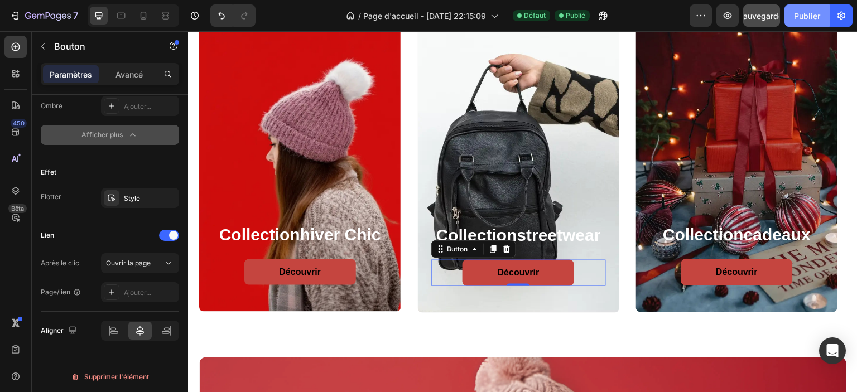
click at [806, 14] on font "Publier" at bounding box center [807, 15] width 26 height 9
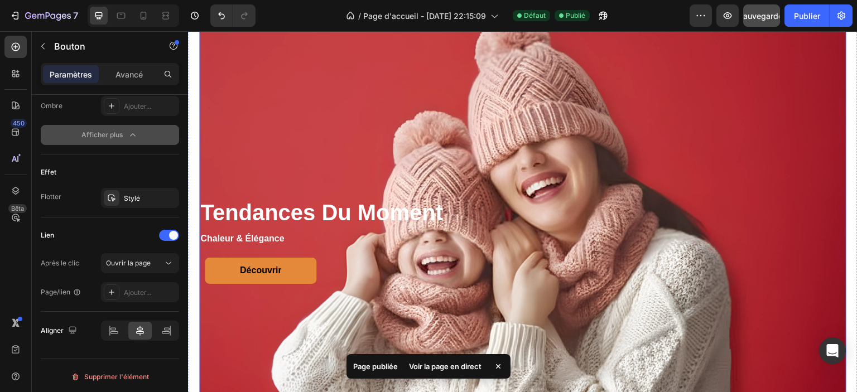
scroll to position [1060, 0]
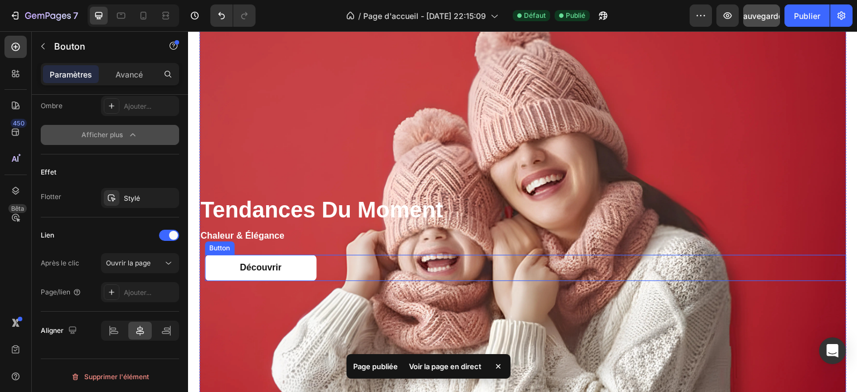
click at [307, 266] on link "Découvrir" at bounding box center [261, 268] width 112 height 26
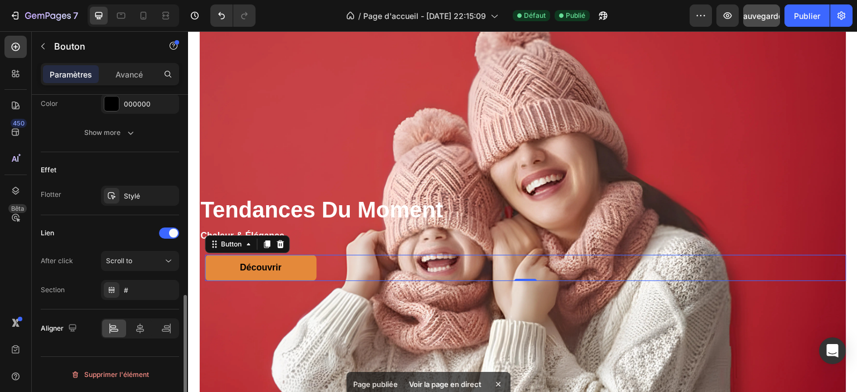
scroll to position [527, 0]
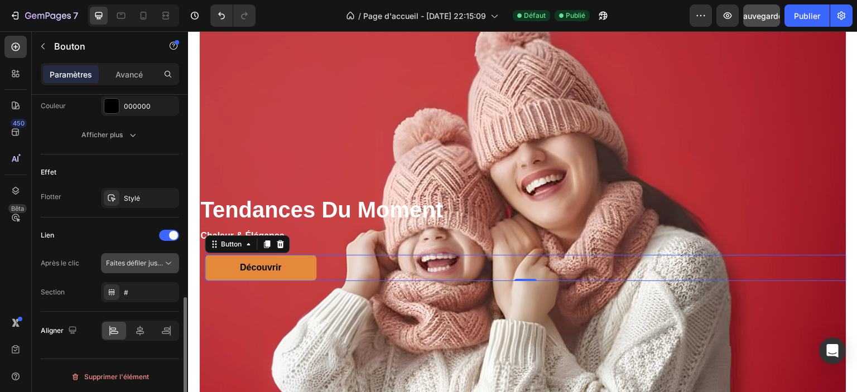
click at [131, 265] on span "Faites défiler jusqu'à" at bounding box center [134, 263] width 57 height 10
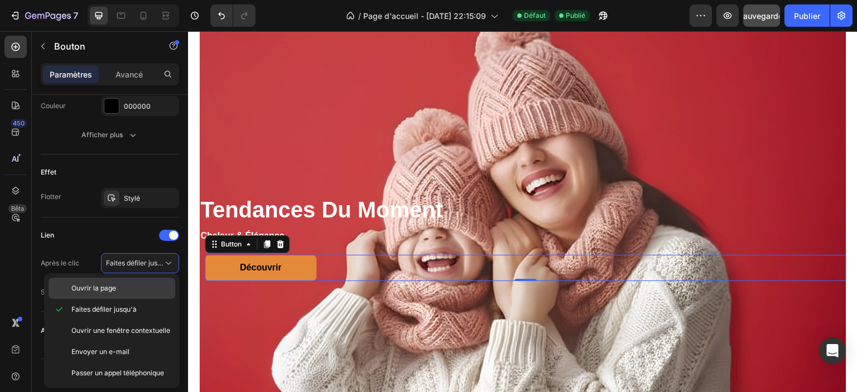
click at [137, 287] on p "Ouvrir la page" at bounding box center [120, 288] width 99 height 10
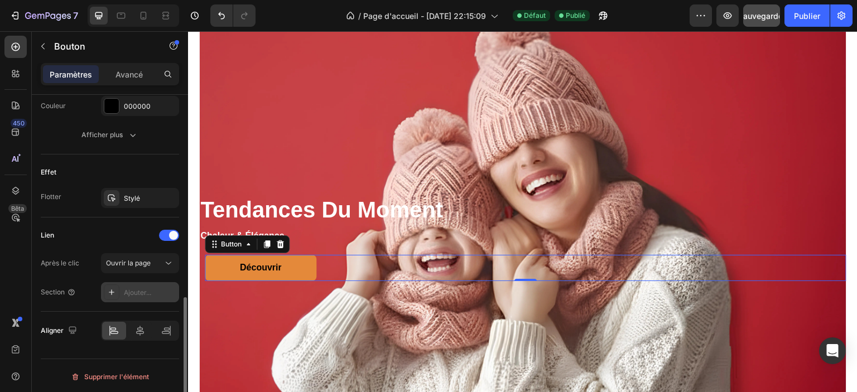
click at [132, 292] on font "Ajouter..." at bounding box center [137, 292] width 27 height 8
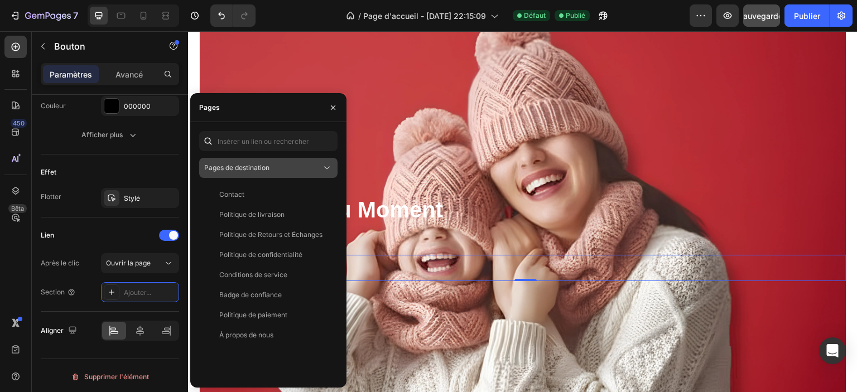
click at [307, 166] on div "Pages de destination" at bounding box center [262, 168] width 117 height 10
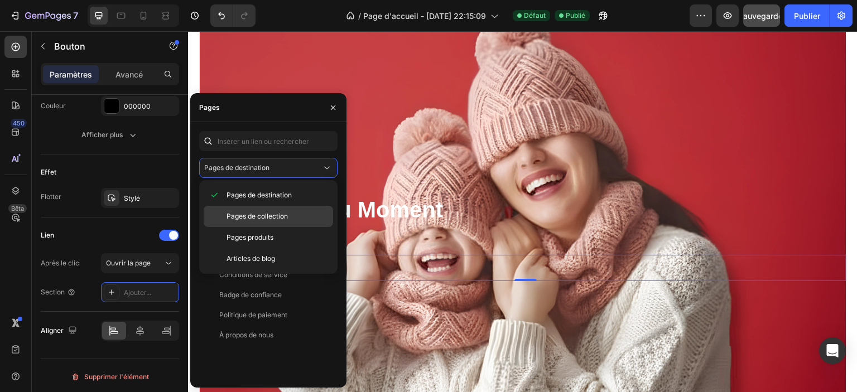
click at [299, 211] on p "Pages de collection" at bounding box center [278, 216] width 102 height 10
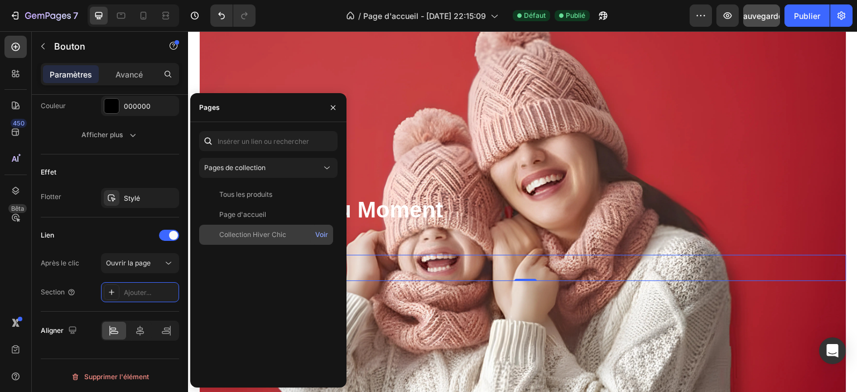
click at [270, 232] on font "Collection Hiver Chic" at bounding box center [252, 234] width 67 height 8
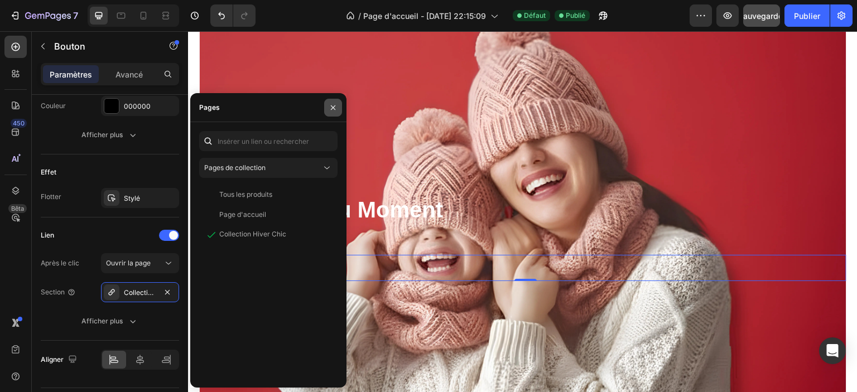
click at [331, 108] on icon "button" at bounding box center [333, 107] width 9 height 9
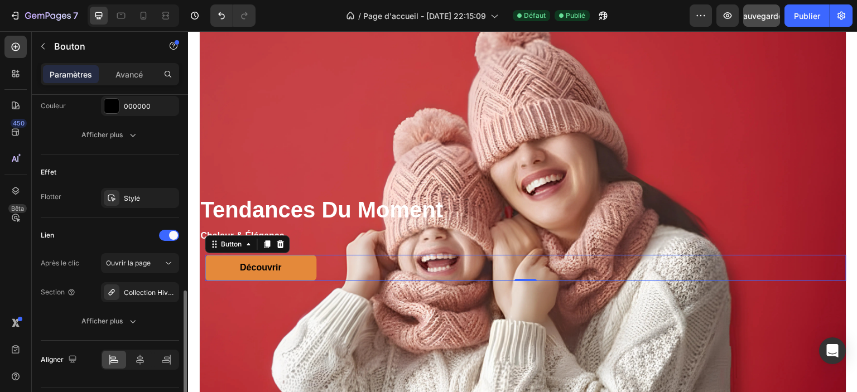
click at [103, 230] on div "Lien" at bounding box center [110, 236] width 138 height 18
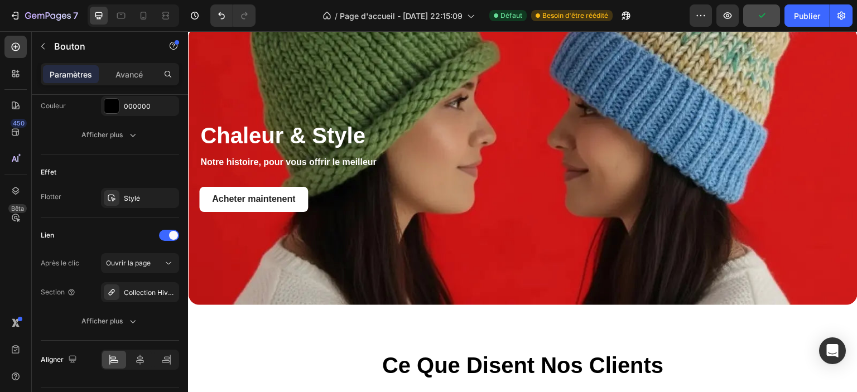
scroll to position [2065, 0]
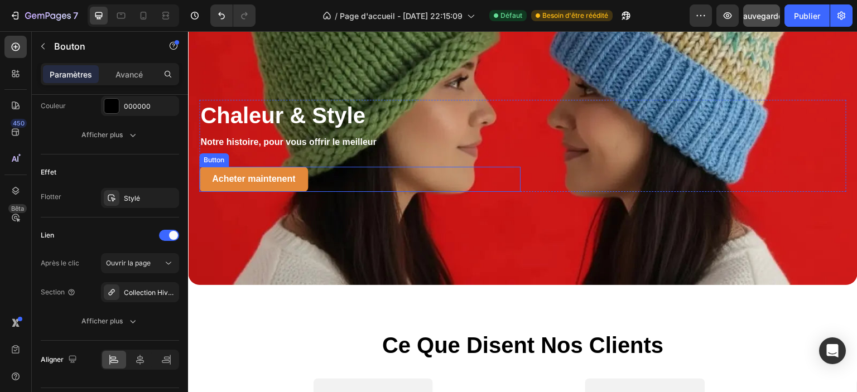
click at [205, 177] on link "Acheter maintenent" at bounding box center [253, 179] width 109 height 25
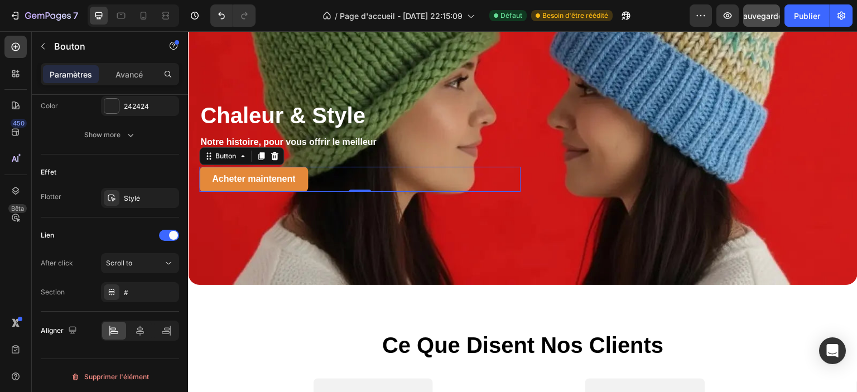
scroll to position [527, 0]
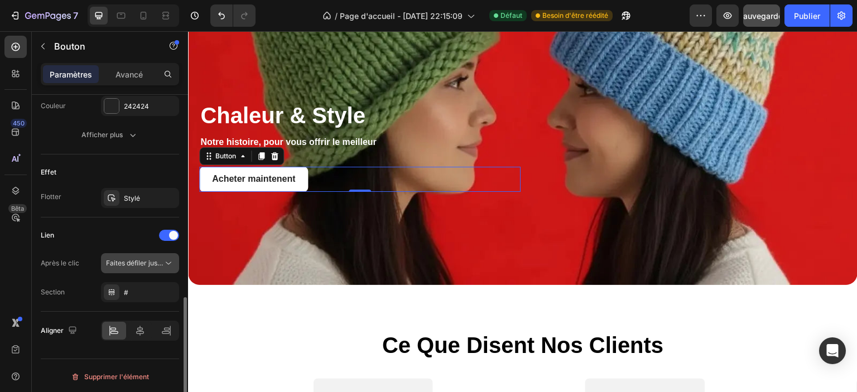
click at [151, 262] on font "Faites défiler jusqu'à" at bounding box center [138, 263] width 65 height 8
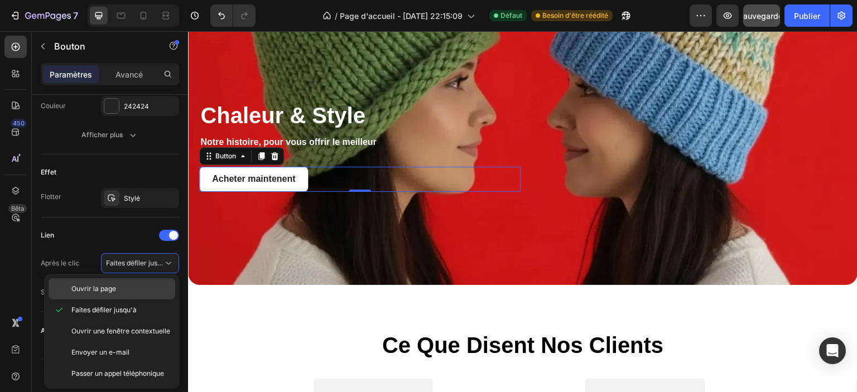
click at [132, 283] on div "Ouvrir la page" at bounding box center [112, 288] width 127 height 21
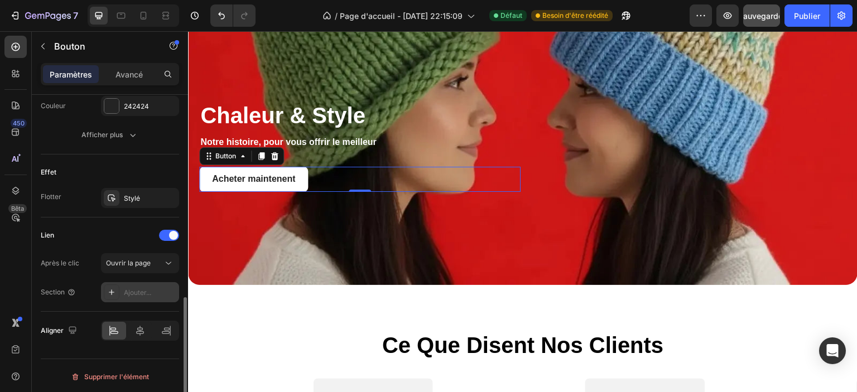
click at [137, 293] on font "Ajouter..." at bounding box center [137, 292] width 27 height 8
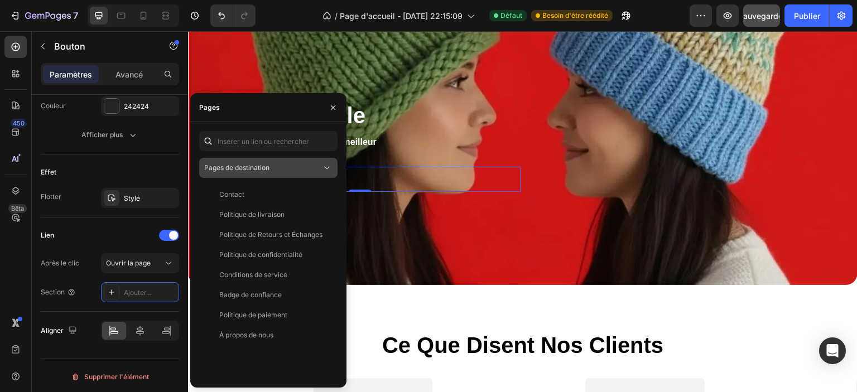
click at [280, 160] on button "Pages de destination" at bounding box center [268, 168] width 138 height 20
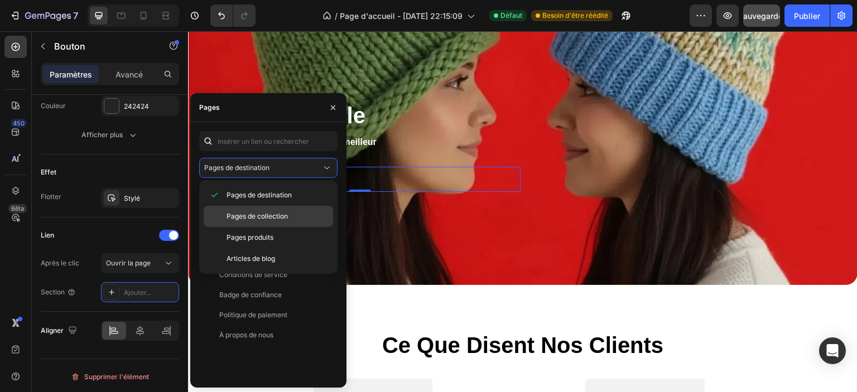
click at [269, 210] on div "Pages de collection" at bounding box center [268, 216] width 129 height 21
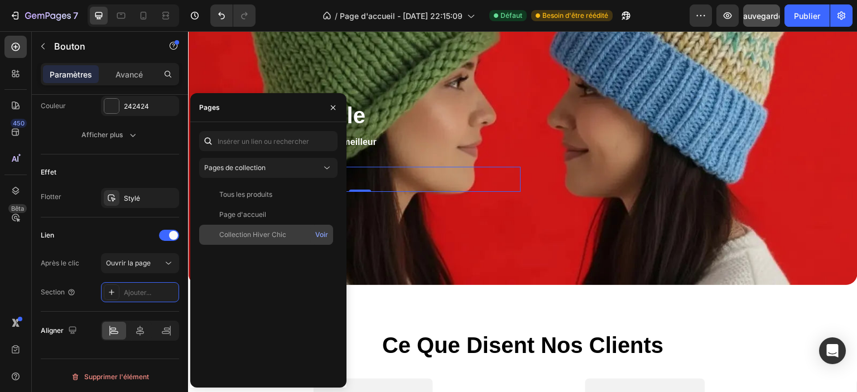
click at [279, 235] on font "Collection Hiver Chic" at bounding box center [252, 234] width 67 height 8
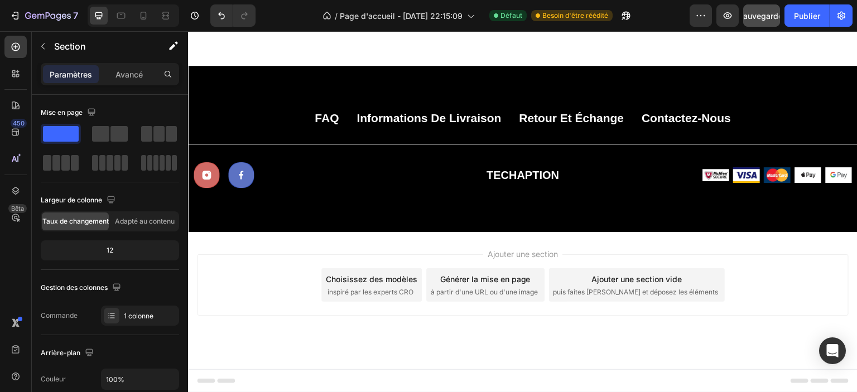
scroll to position [3248, 0]
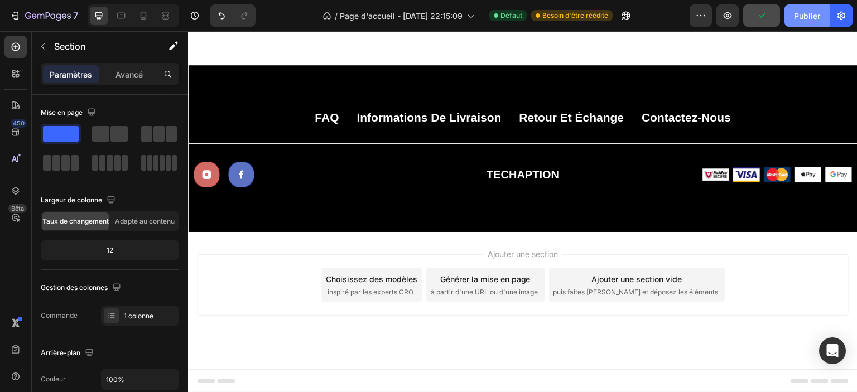
click at [805, 12] on font "Publier" at bounding box center [807, 15] width 26 height 9
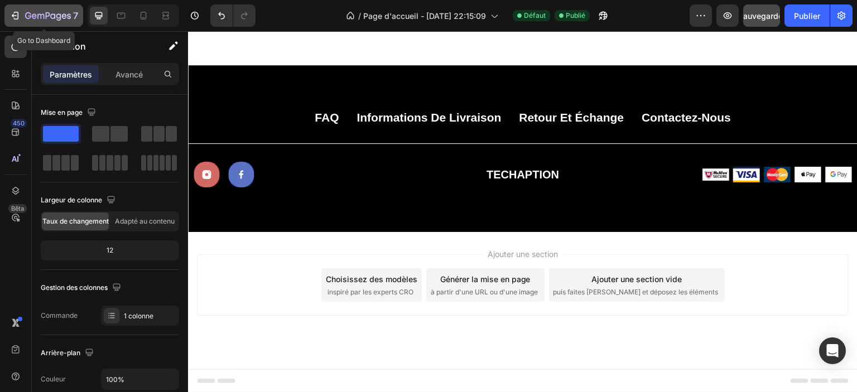
click at [40, 16] on icon "button" at bounding box center [48, 16] width 46 height 9
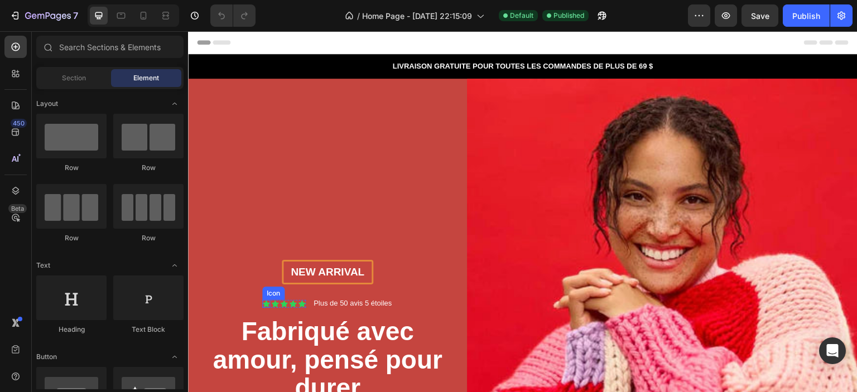
click at [263, 302] on icon at bounding box center [265, 304] width 7 height 7
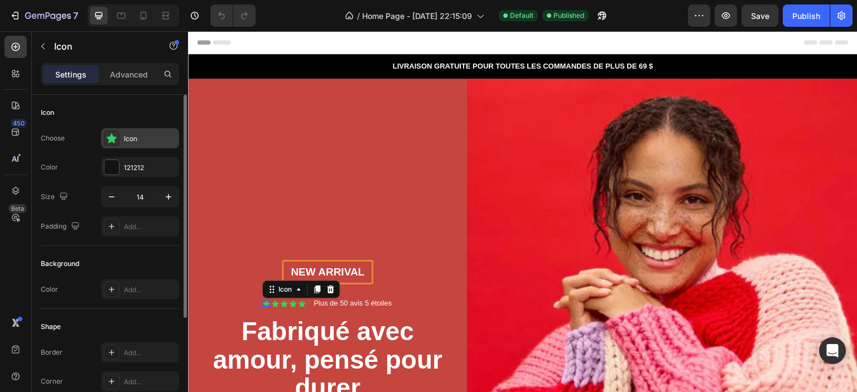
click at [129, 138] on div "Icon" at bounding box center [150, 139] width 52 height 10
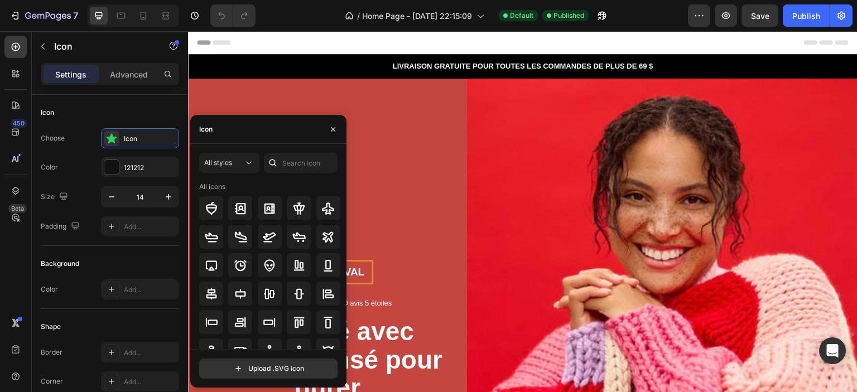
click at [275, 160] on icon at bounding box center [272, 162] width 11 height 11
click at [287, 164] on input "text" at bounding box center [301, 163] width 74 height 20
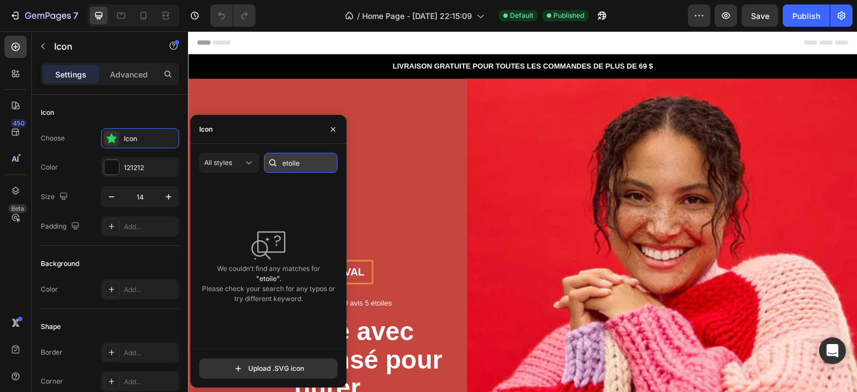
click at [296, 164] on input "etoile" at bounding box center [301, 163] width 74 height 20
paste input "star"
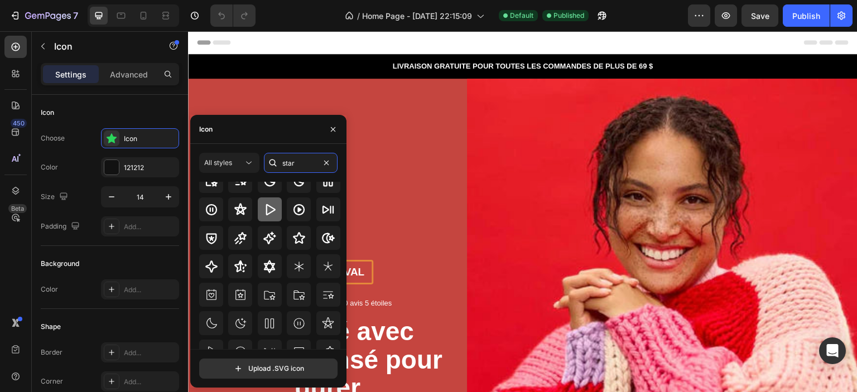
scroll to position [123, 0]
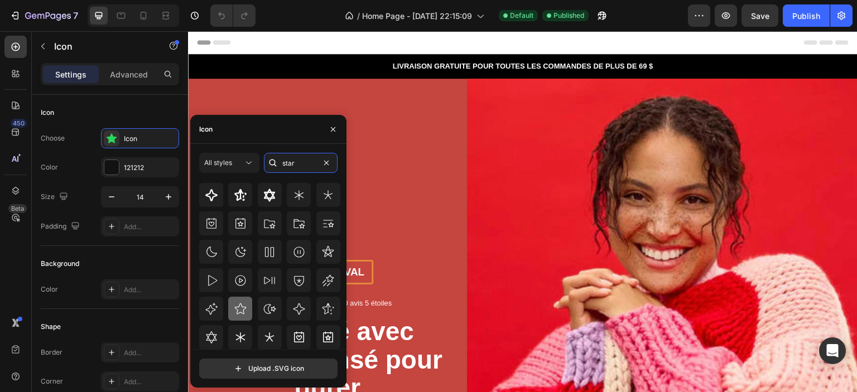
type input "star"
click at [239, 310] on icon at bounding box center [240, 308] width 13 height 13
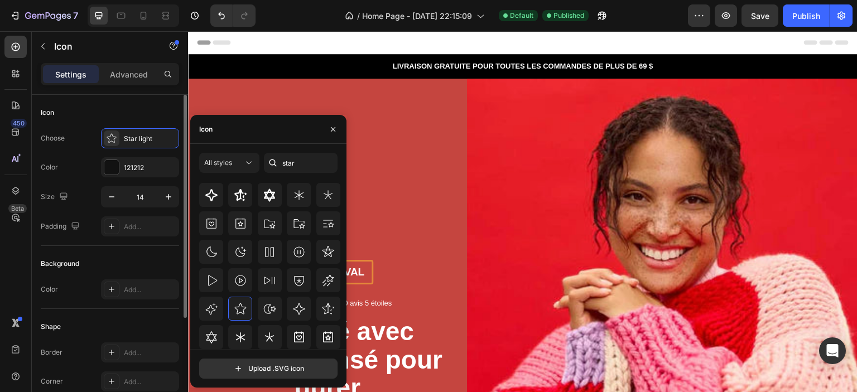
click at [89, 151] on div "Choose Star light Color 121212 Size 14 Padding Add..." at bounding box center [110, 182] width 138 height 108
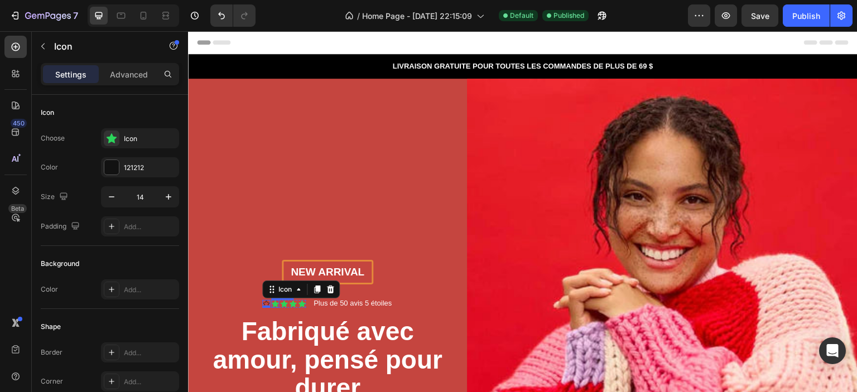
click at [277, 300] on icon at bounding box center [275, 304] width 8 height 8
click at [263, 301] on div "Icon" at bounding box center [266, 304] width 8 height 8
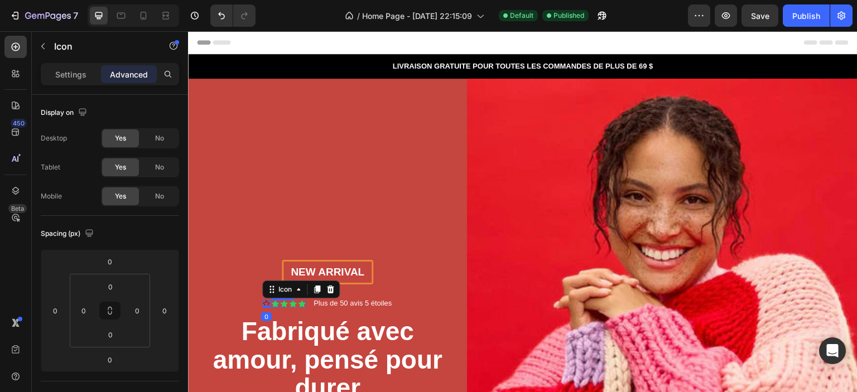
click at [272, 301] on icon at bounding box center [274, 304] width 7 height 7
click at [266, 300] on icon at bounding box center [266, 304] width 8 height 8
click at [79, 152] on div "Desktop Yes No Tablet Yes No Mobile Yes No" at bounding box center [110, 167] width 138 height 78
click at [77, 80] on div "Settings" at bounding box center [71, 74] width 56 height 18
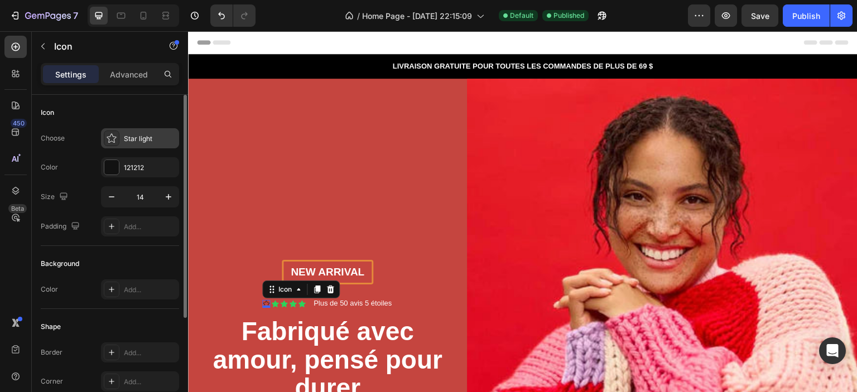
click at [137, 142] on div "Star light" at bounding box center [150, 139] width 52 height 10
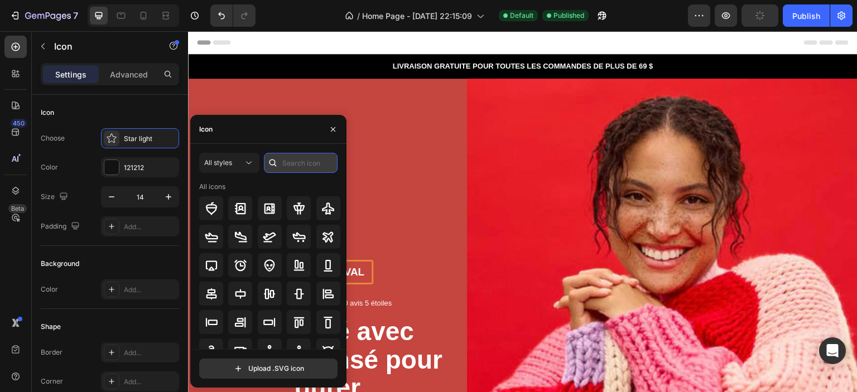
click at [295, 167] on input "text" at bounding box center [301, 163] width 74 height 20
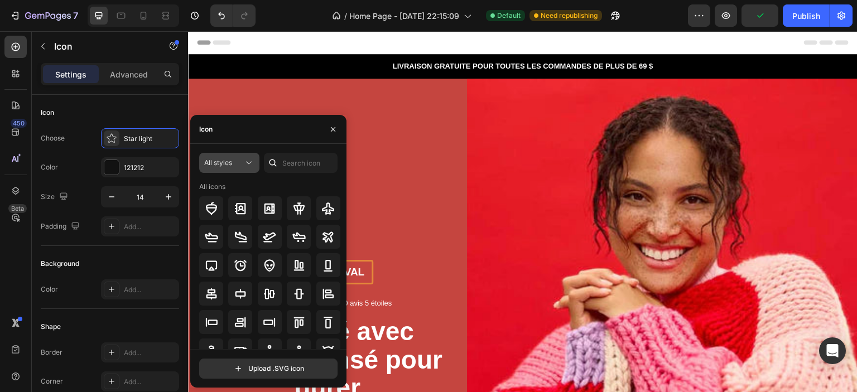
click at [240, 167] on div "All styles" at bounding box center [223, 163] width 39 height 10
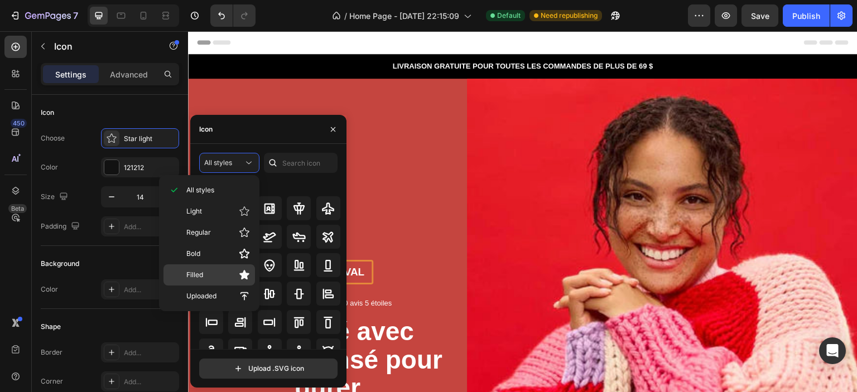
click at [229, 270] on p "Filled" at bounding box center [218, 275] width 64 height 11
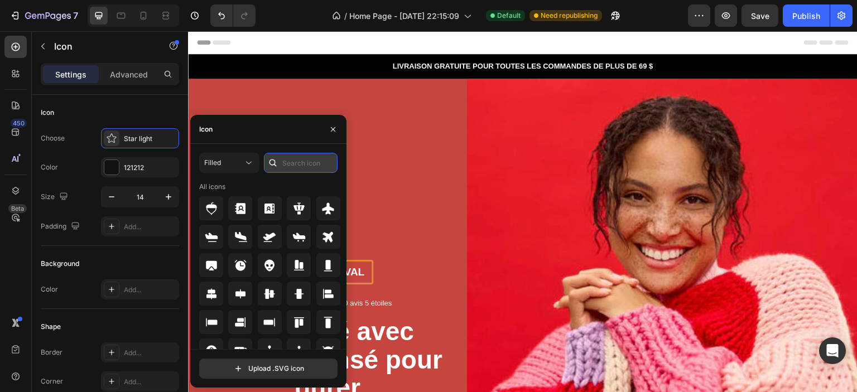
click at [300, 163] on input "text" at bounding box center [301, 163] width 74 height 20
paste input "star"
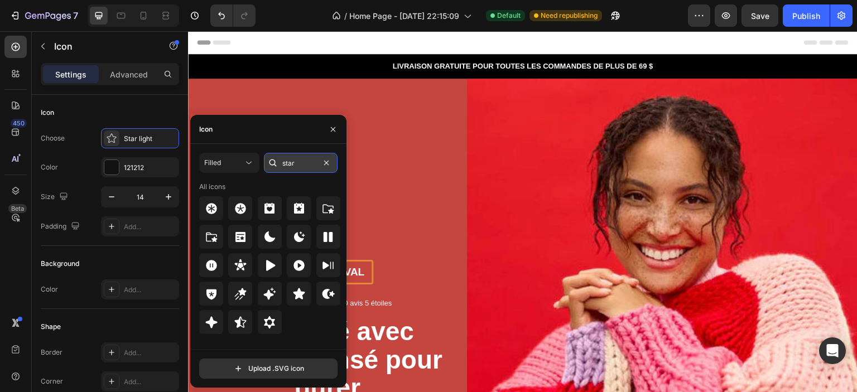
type input "star"
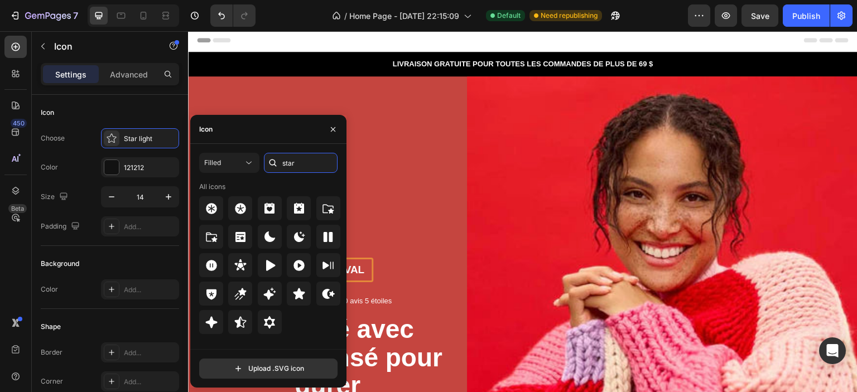
scroll to position [0, 0]
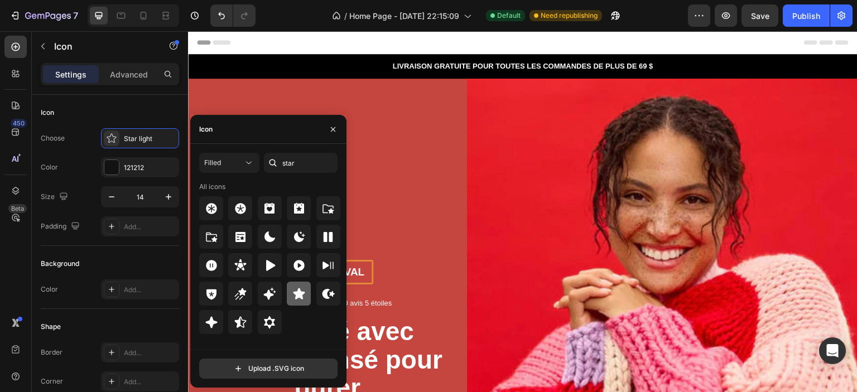
click at [297, 292] on icon at bounding box center [299, 293] width 12 height 11
click at [74, 153] on div "Choose Star filled Color 121212 Size 14 Padding Add..." at bounding box center [110, 182] width 138 height 108
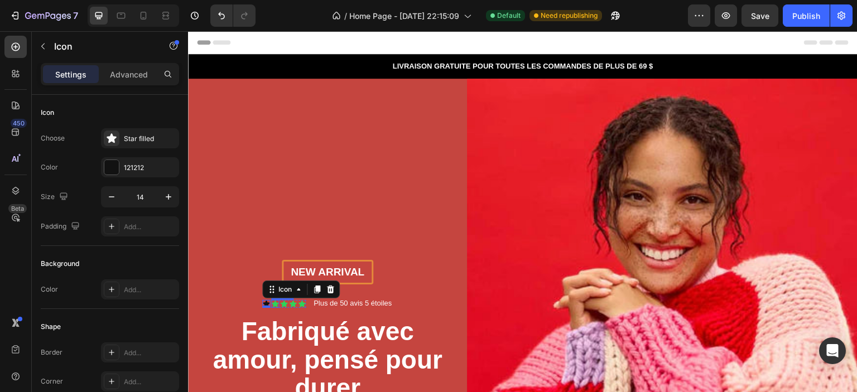
click at [273, 301] on icon at bounding box center [274, 304] width 7 height 7
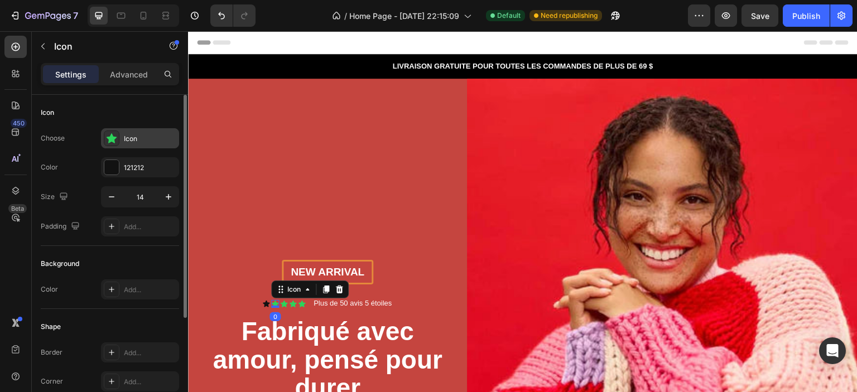
click at [125, 134] on div "Icon" at bounding box center [150, 139] width 52 height 10
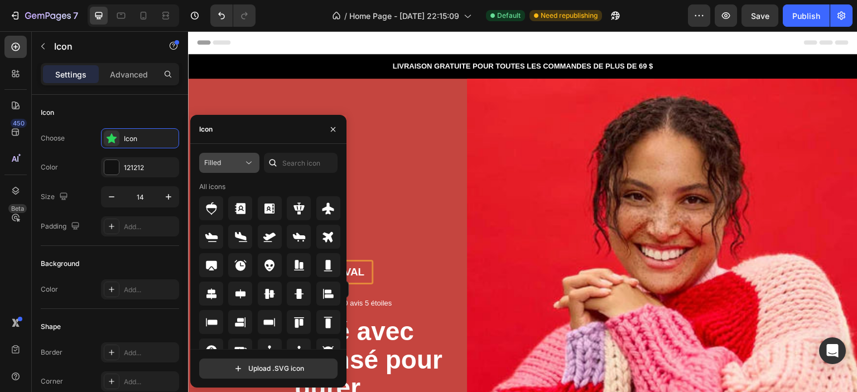
click at [222, 158] on div "Filled" at bounding box center [223, 163] width 39 height 10
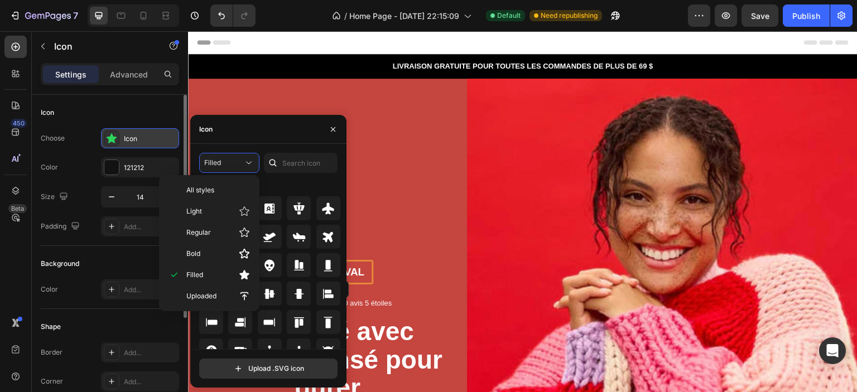
click at [137, 137] on div "Icon" at bounding box center [150, 139] width 52 height 10
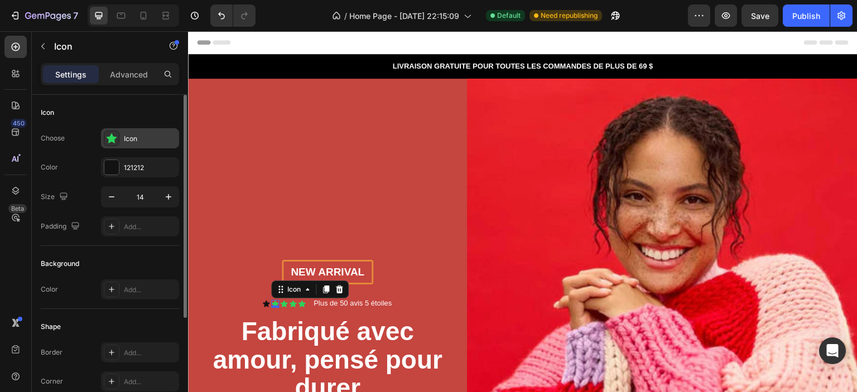
click at [140, 137] on div "Icon" at bounding box center [150, 139] width 52 height 10
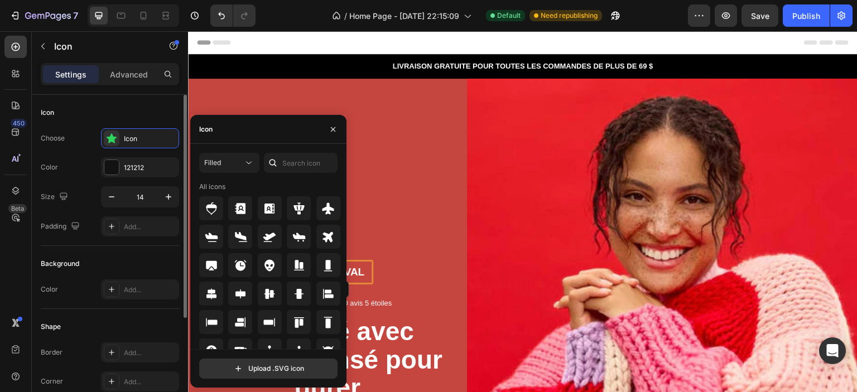
click at [76, 153] on div "Choose Icon Color 121212 Size 14 Padding Add..." at bounding box center [110, 182] width 138 height 108
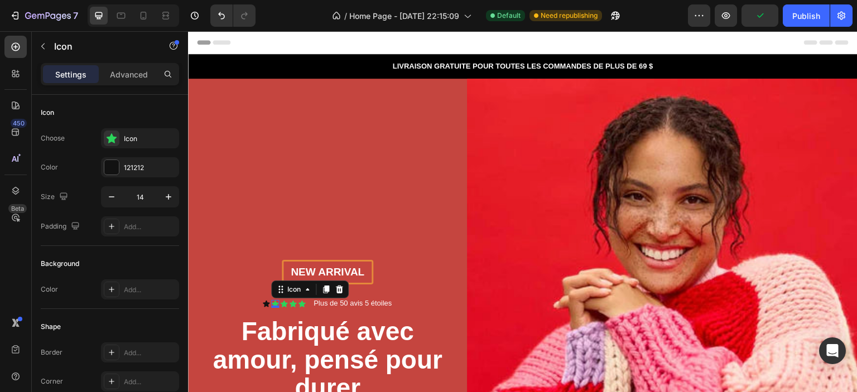
click at [273, 301] on icon at bounding box center [274, 304] width 7 height 7
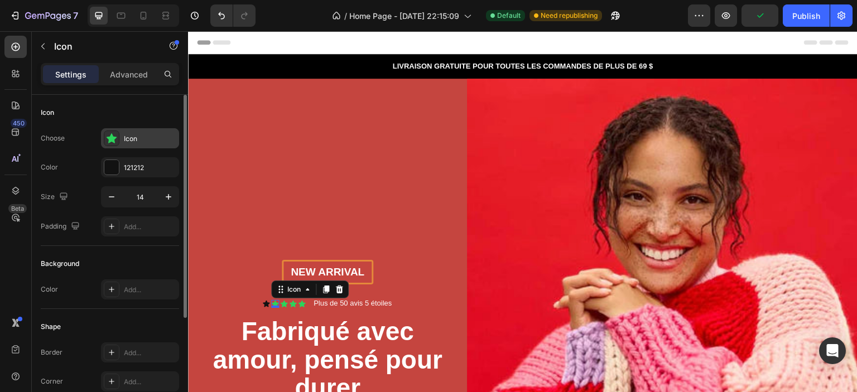
click at [139, 134] on div "Icon" at bounding box center [150, 139] width 52 height 10
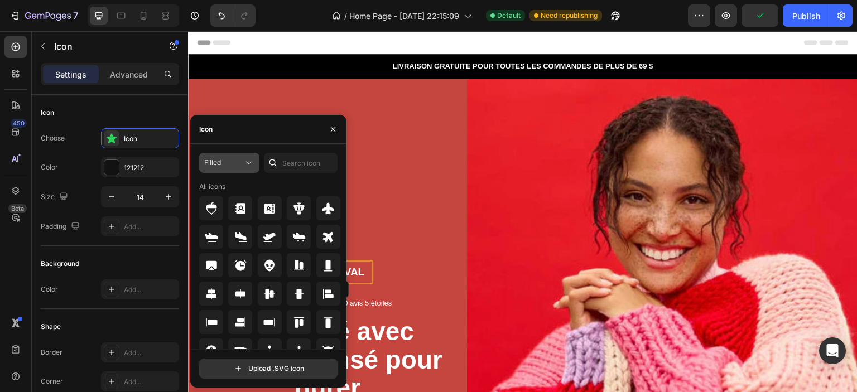
click at [229, 169] on div "Filled" at bounding box center [229, 162] width 50 height 11
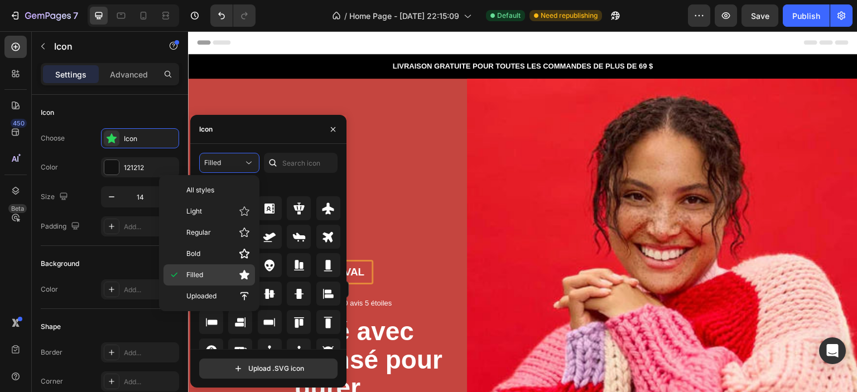
click at [204, 275] on p "Filled" at bounding box center [218, 275] width 64 height 11
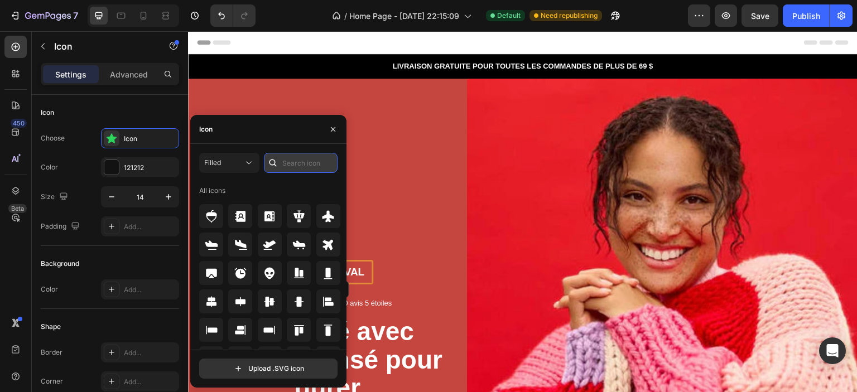
click at [288, 164] on input "text" at bounding box center [301, 163] width 74 height 20
paste input "star"
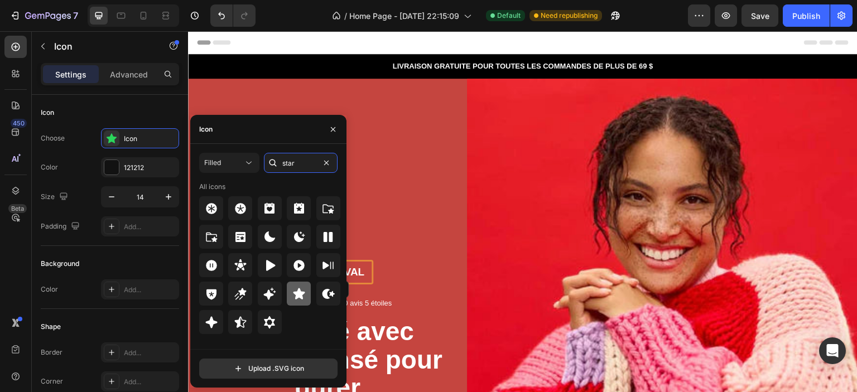
type input "star"
click at [301, 296] on icon at bounding box center [299, 293] width 12 height 11
click at [421, 260] on div "New arrival Text Block Row Icon Icon 0 Icon Icon Icon Icon List Plus de 50 avis…" at bounding box center [327, 371] width 257 height 223
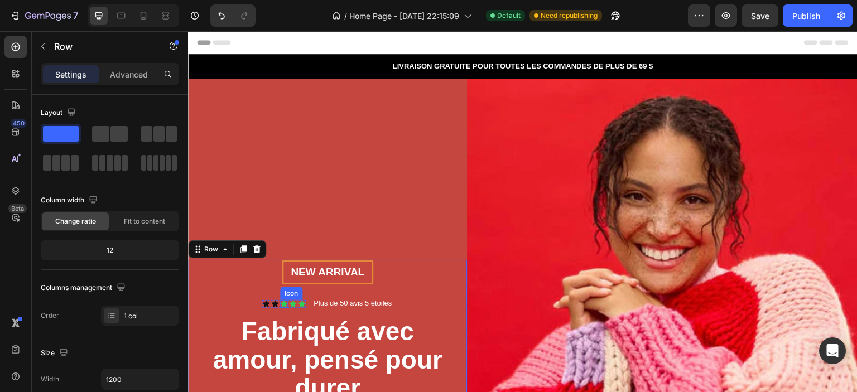
click at [281, 300] on div "Icon" at bounding box center [284, 304] width 8 height 8
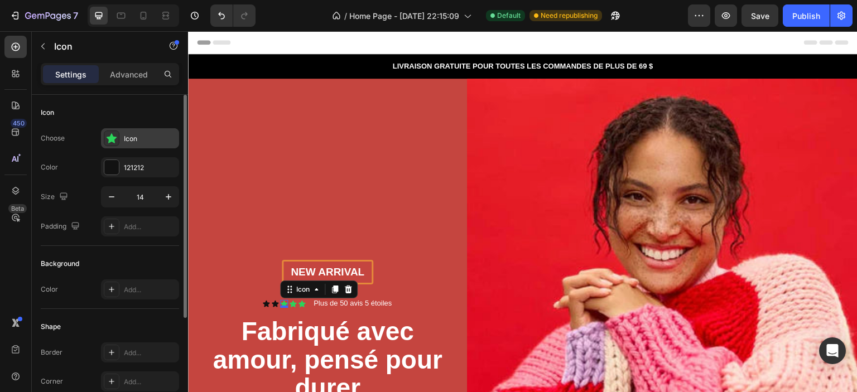
click at [134, 136] on div "Icon" at bounding box center [150, 139] width 52 height 10
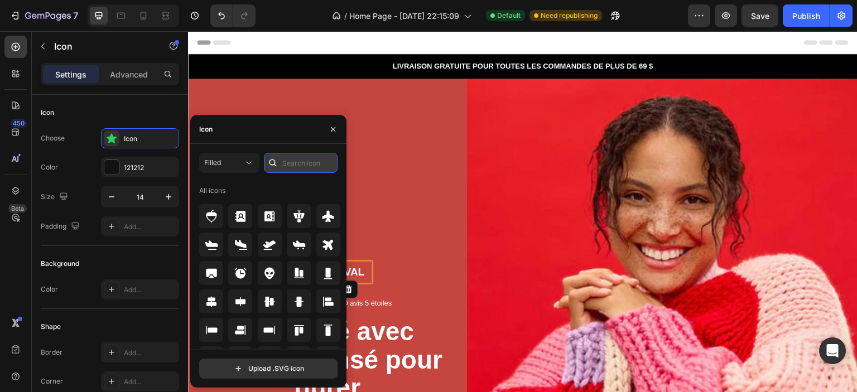
click at [284, 162] on input "text" at bounding box center [301, 163] width 74 height 20
click at [213, 162] on span "Filled" at bounding box center [212, 162] width 17 height 8
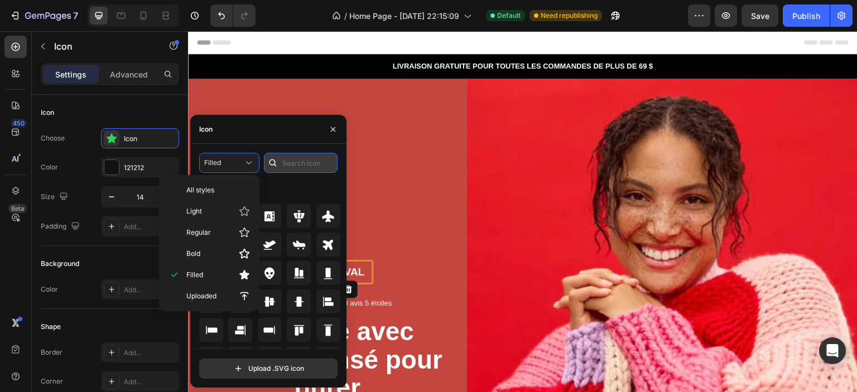
click at [314, 162] on input "text" at bounding box center [301, 163] width 74 height 20
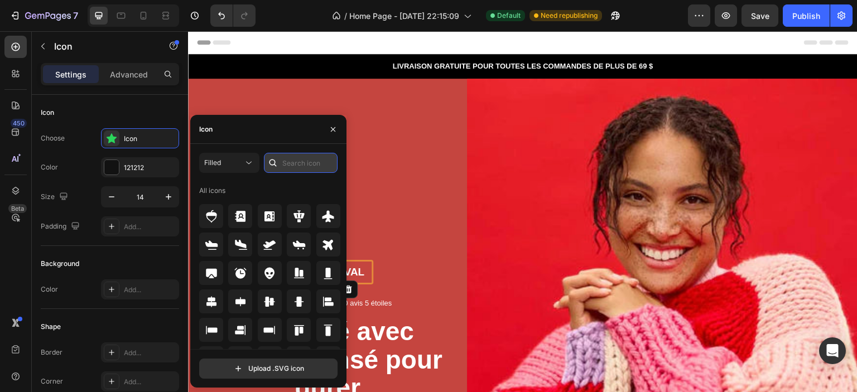
paste input "star"
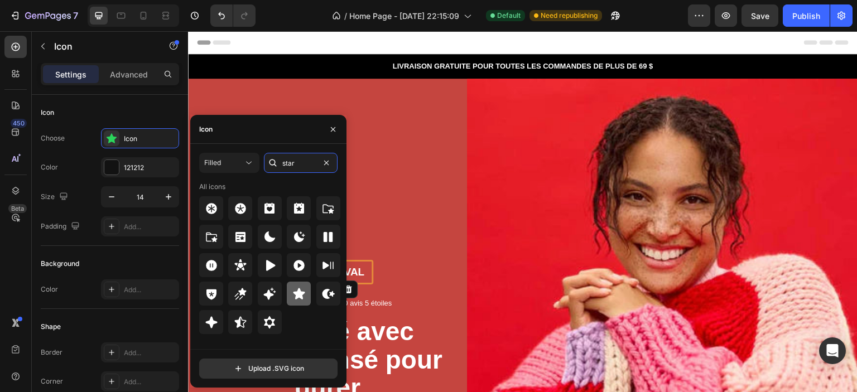
type input "star"
click at [292, 296] on div at bounding box center [299, 294] width 24 height 24
click at [357, 311] on div "New arrival Text Block Row Icon Icon Icon 0 Icon Icon Icon List Plus de 50 avis…" at bounding box center [327, 371] width 257 height 223
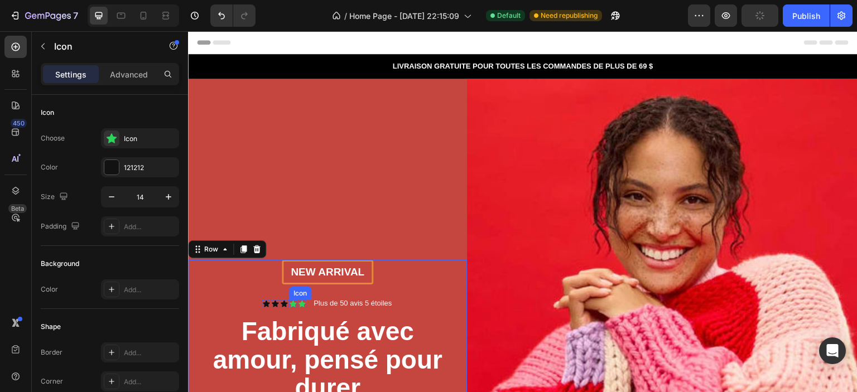
click at [292, 300] on div "Icon" at bounding box center [293, 304] width 8 height 8
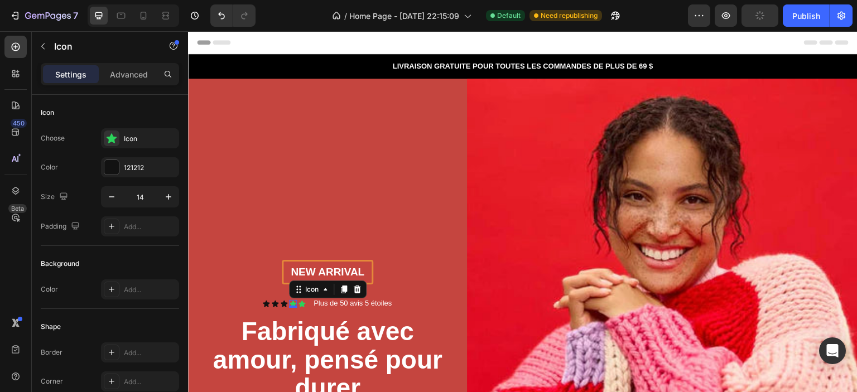
click at [292, 304] on div "0" at bounding box center [292, 308] width 11 height 9
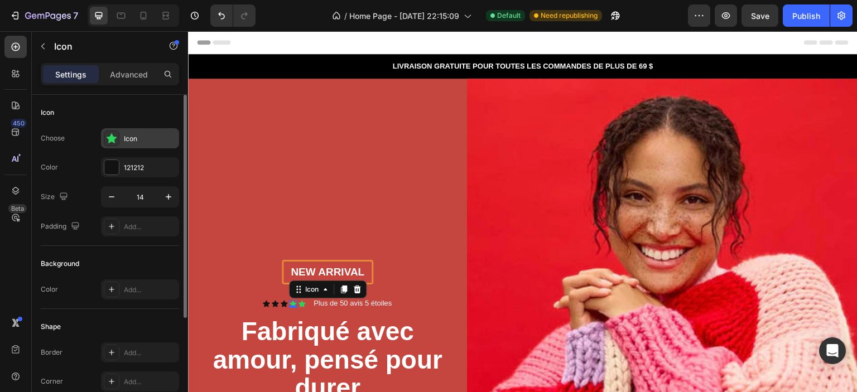
click at [139, 139] on div "Icon" at bounding box center [150, 139] width 52 height 10
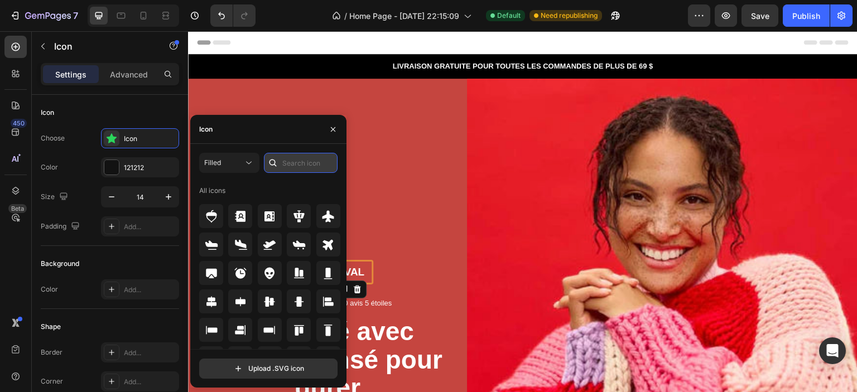
click at [308, 162] on input "text" at bounding box center [301, 163] width 74 height 20
paste input "star"
type input "star"
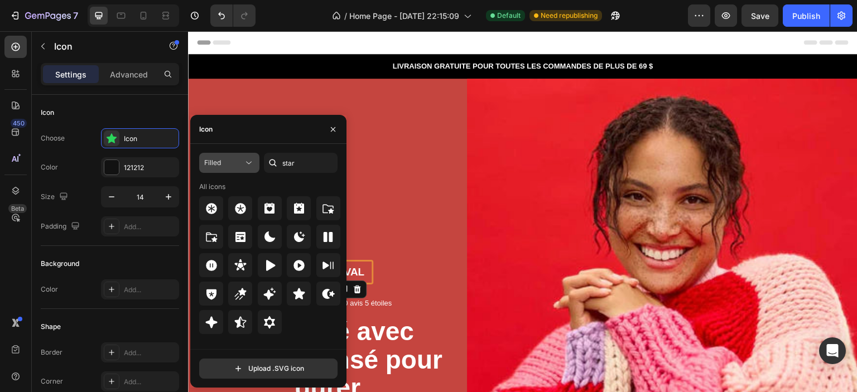
click at [232, 160] on div "Filled" at bounding box center [223, 163] width 39 height 10
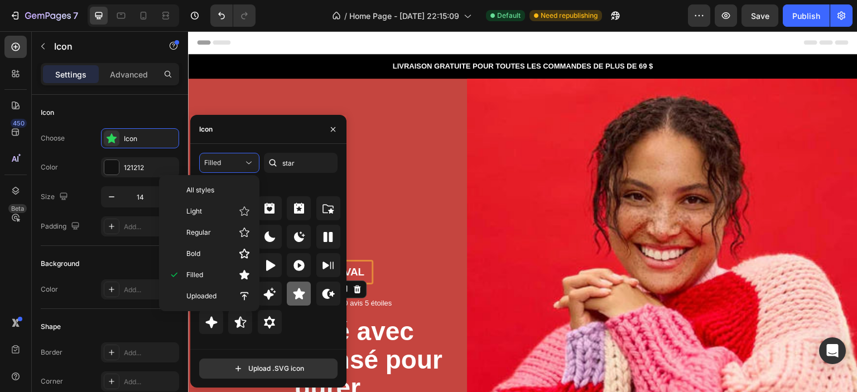
click at [302, 292] on icon at bounding box center [299, 293] width 12 height 11
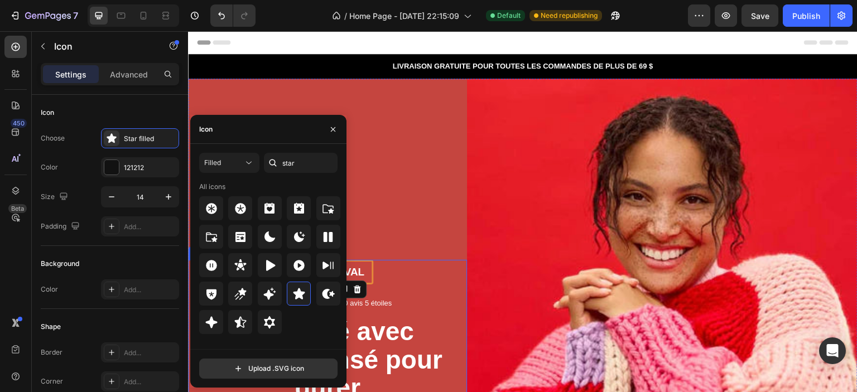
click at [443, 203] on div "New arrival Text Block Row Icon Icon Icon Icon 0 Icon Icon List Plus de 50 avis…" at bounding box center [327, 372] width 279 height 586
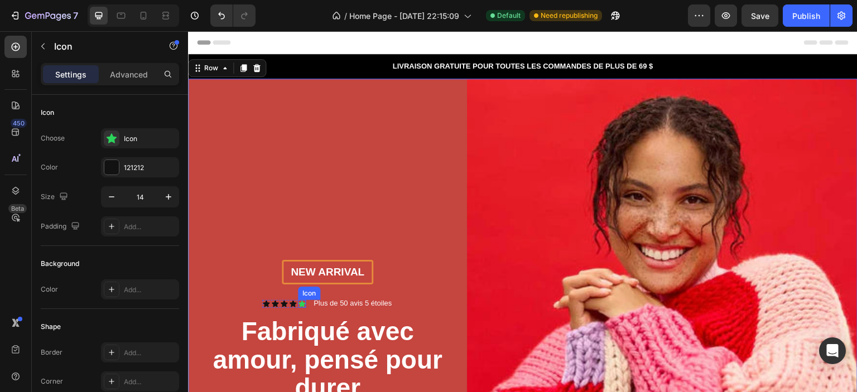
click at [299, 301] on div "Icon" at bounding box center [302, 304] width 8 height 8
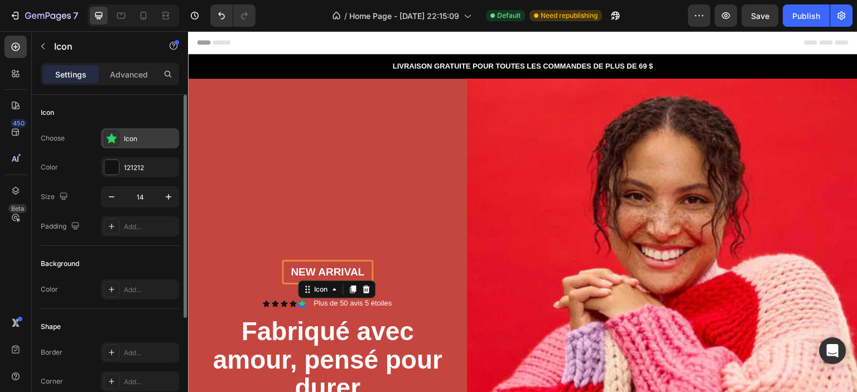
click at [150, 138] on div "Icon" at bounding box center [150, 139] width 52 height 10
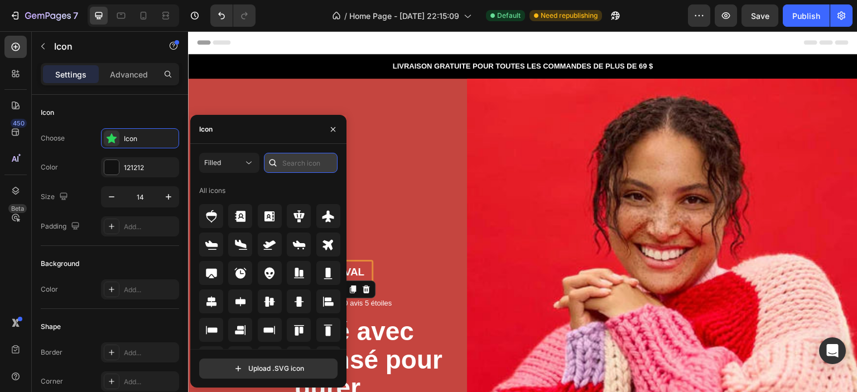
click at [310, 169] on input "text" at bounding box center [301, 163] width 74 height 20
paste input "star"
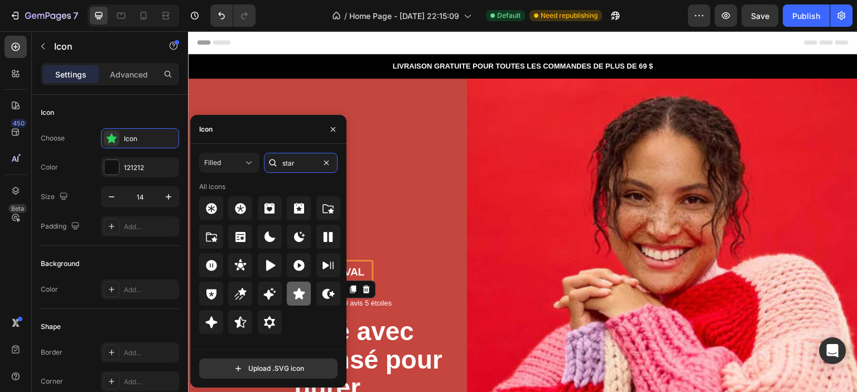
type input "star"
click at [300, 291] on icon at bounding box center [299, 293] width 12 height 11
click at [433, 181] on div "New arrival Text Block Row Icon Icon Icon Icon Icon 0 Icon List Plus de 50 avis…" at bounding box center [327, 372] width 279 height 586
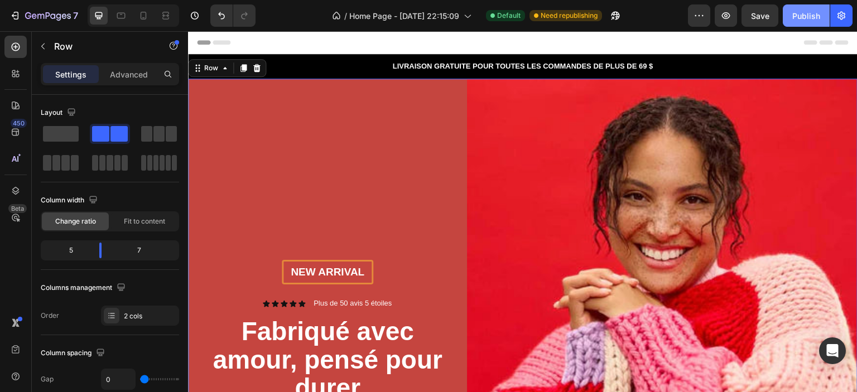
click at [807, 17] on div "Publish" at bounding box center [806, 16] width 28 height 12
click at [148, 17] on icon at bounding box center [143, 15] width 11 height 11
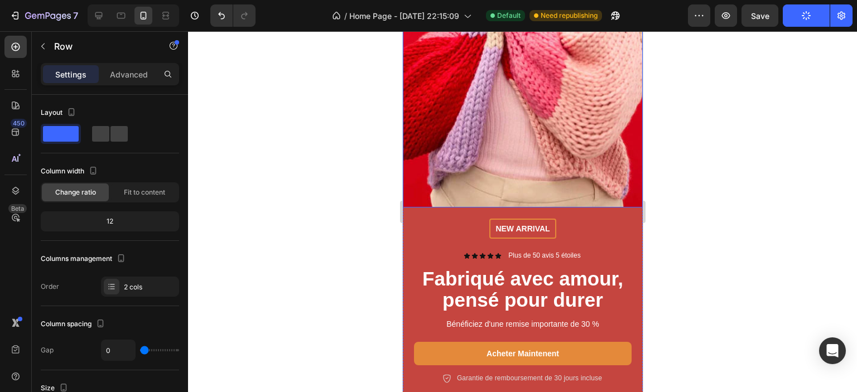
scroll to position [235, 0]
click at [101, 17] on icon at bounding box center [98, 15] width 11 height 11
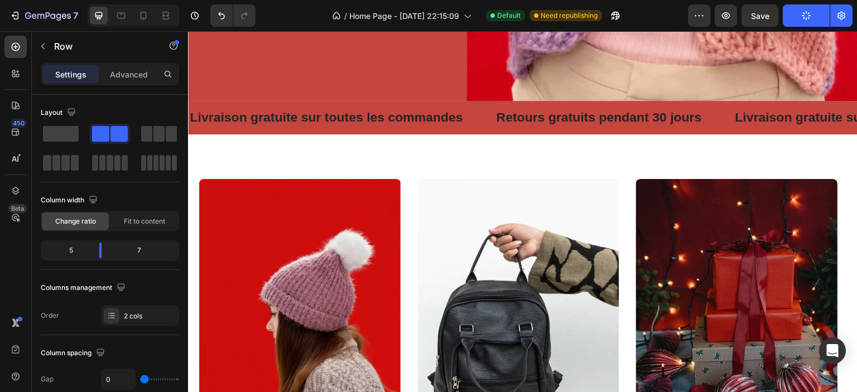
scroll to position [502, 0]
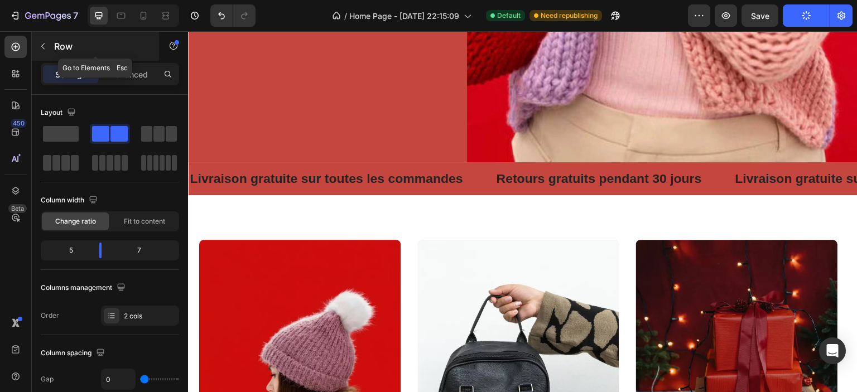
click at [43, 39] on button "button" at bounding box center [43, 46] width 18 height 18
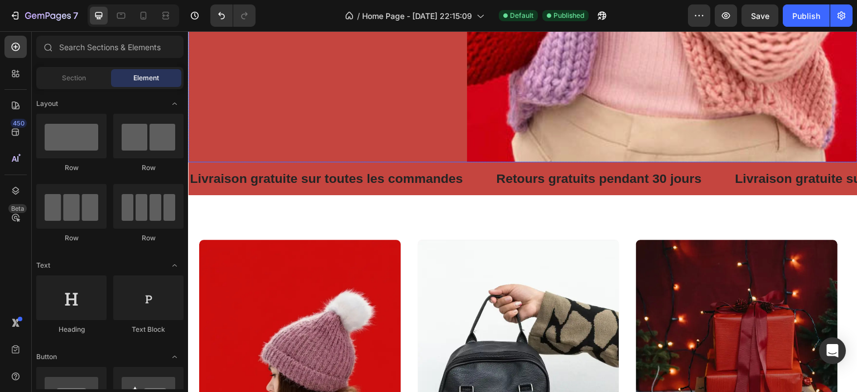
scroll to position [670, 0]
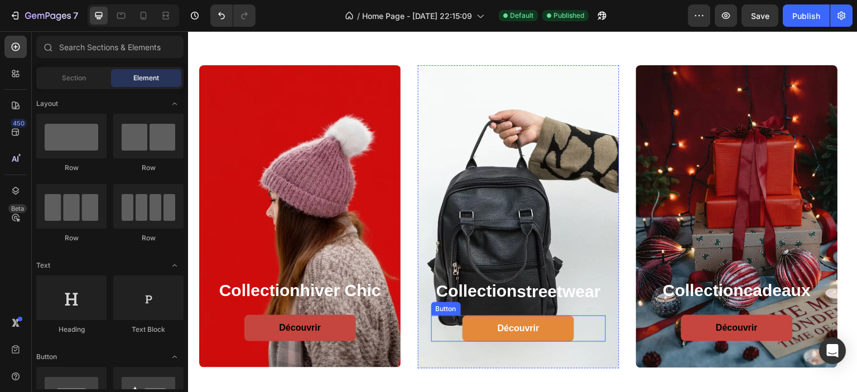
click at [479, 326] on button "Découvrir" at bounding box center [519, 329] width 112 height 26
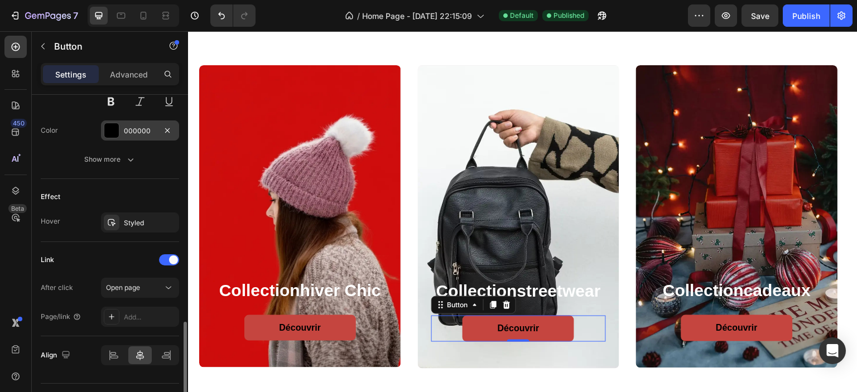
scroll to position [527, 0]
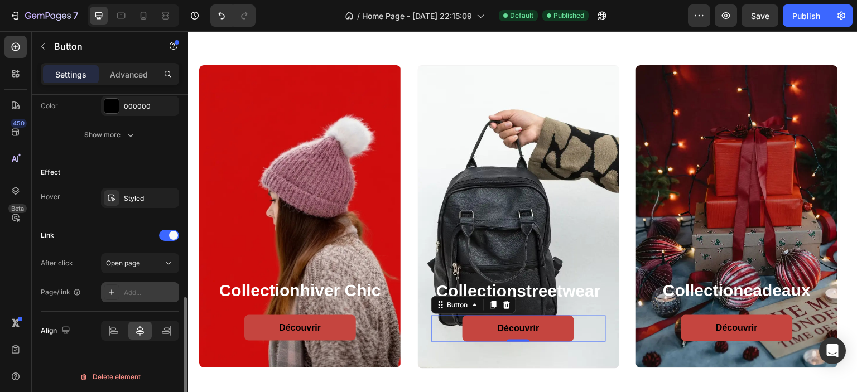
click at [126, 282] on div "Add..." at bounding box center [140, 292] width 78 height 20
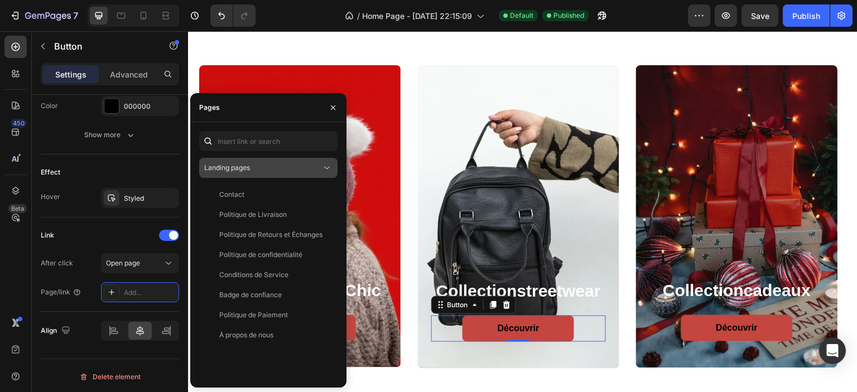
click at [280, 169] on div "Landing pages" at bounding box center [262, 168] width 117 height 10
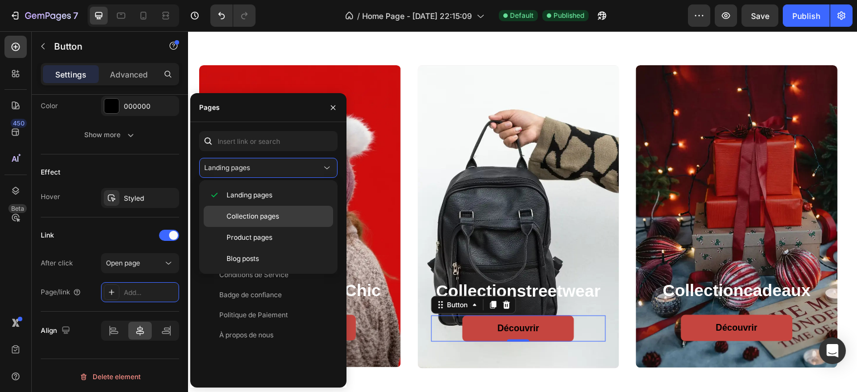
click at [277, 218] on span "Collection pages" at bounding box center [253, 216] width 52 height 10
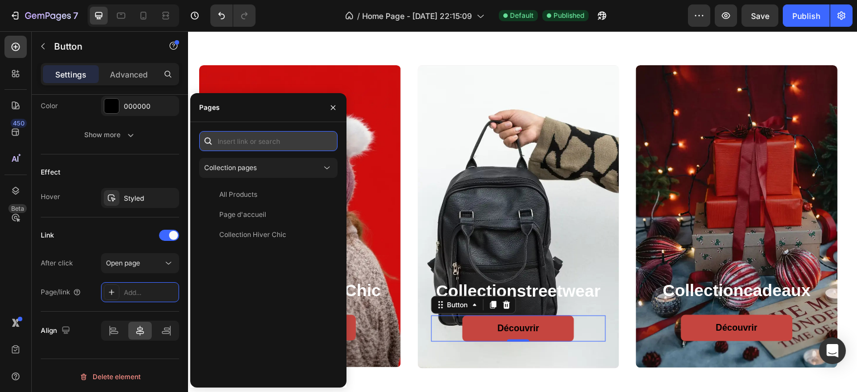
click at [310, 138] on input "text" at bounding box center [268, 141] width 138 height 20
paste input "Collection Streetwear"
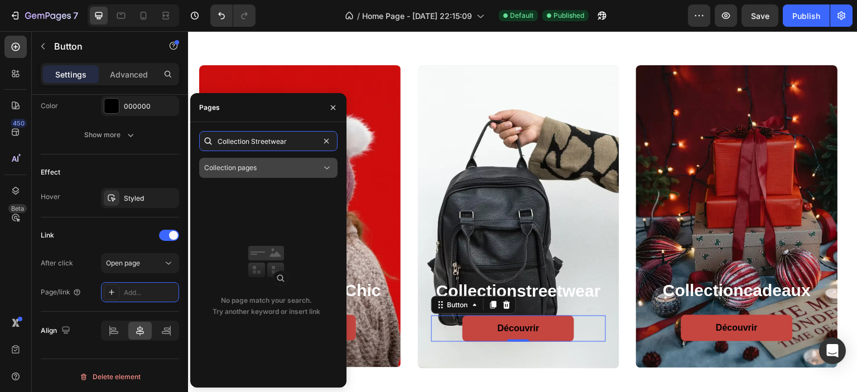
type input "Collection Streetwear"
click at [272, 164] on div "Collection pages" at bounding box center [262, 168] width 117 height 10
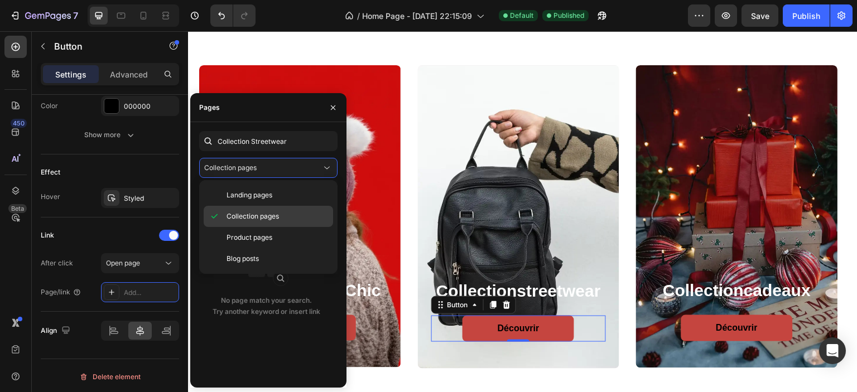
click at [290, 214] on p "Collection pages" at bounding box center [278, 216] width 102 height 10
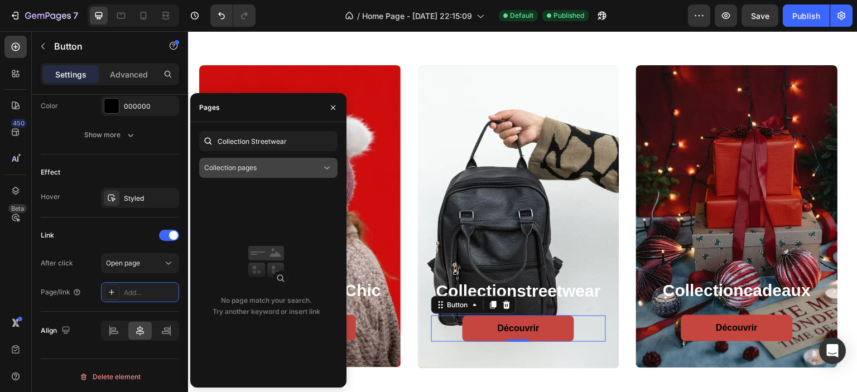
click at [323, 169] on icon at bounding box center [326, 167] width 11 height 11
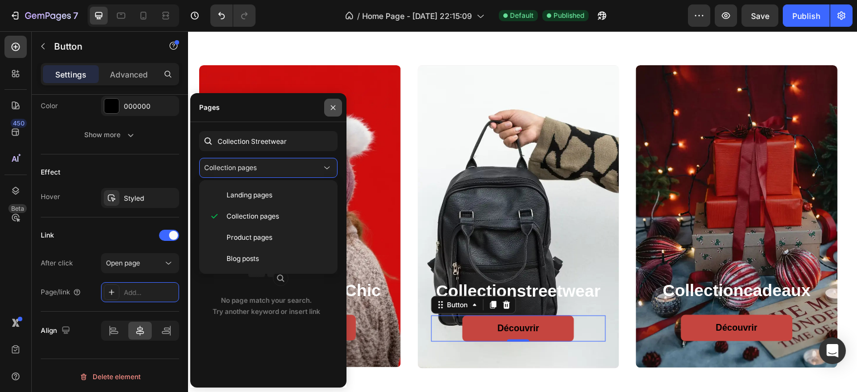
click at [329, 107] on icon "button" at bounding box center [333, 107] width 9 height 9
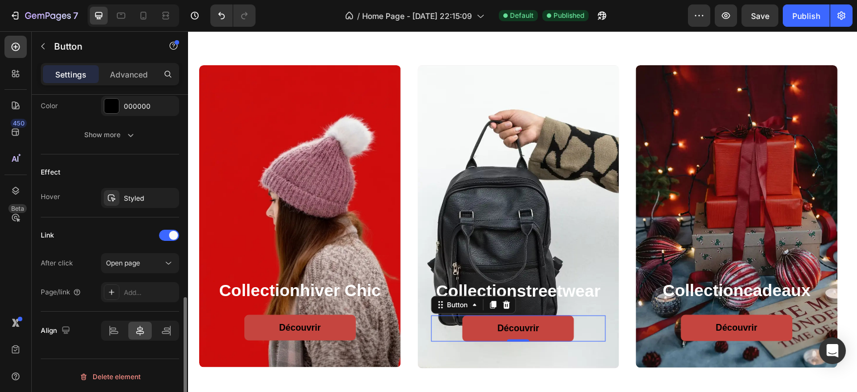
click at [80, 206] on div "Effect Hover Styled" at bounding box center [110, 186] width 138 height 63
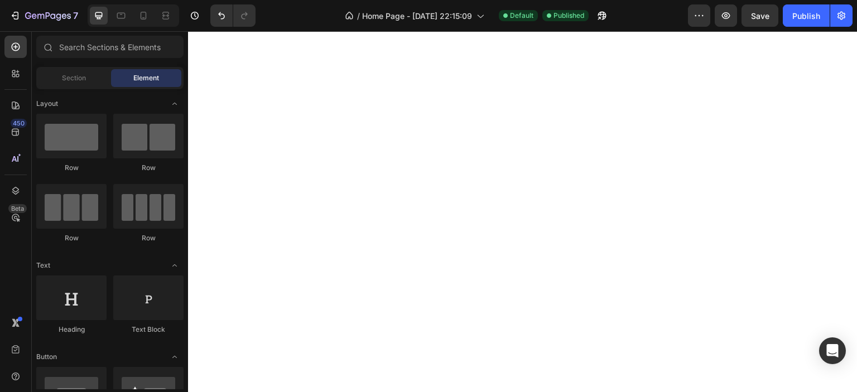
scroll to position [0, 0]
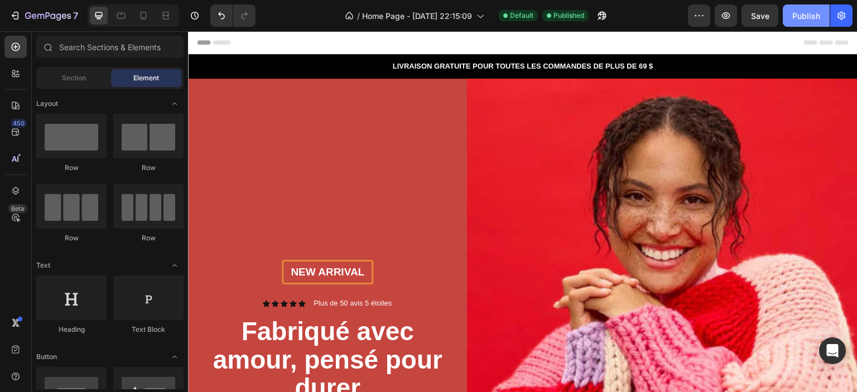
click at [799, 19] on div "Publish" at bounding box center [806, 16] width 28 height 12
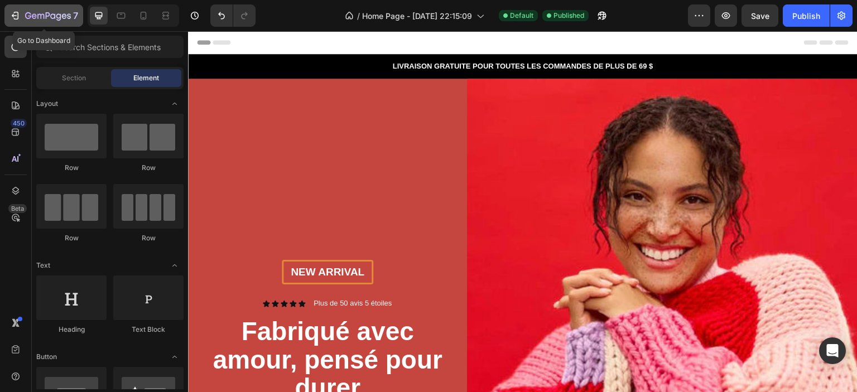
click at [23, 15] on div "7" at bounding box center [43, 15] width 69 height 13
